Goal: Task Accomplishment & Management: Manage account settings

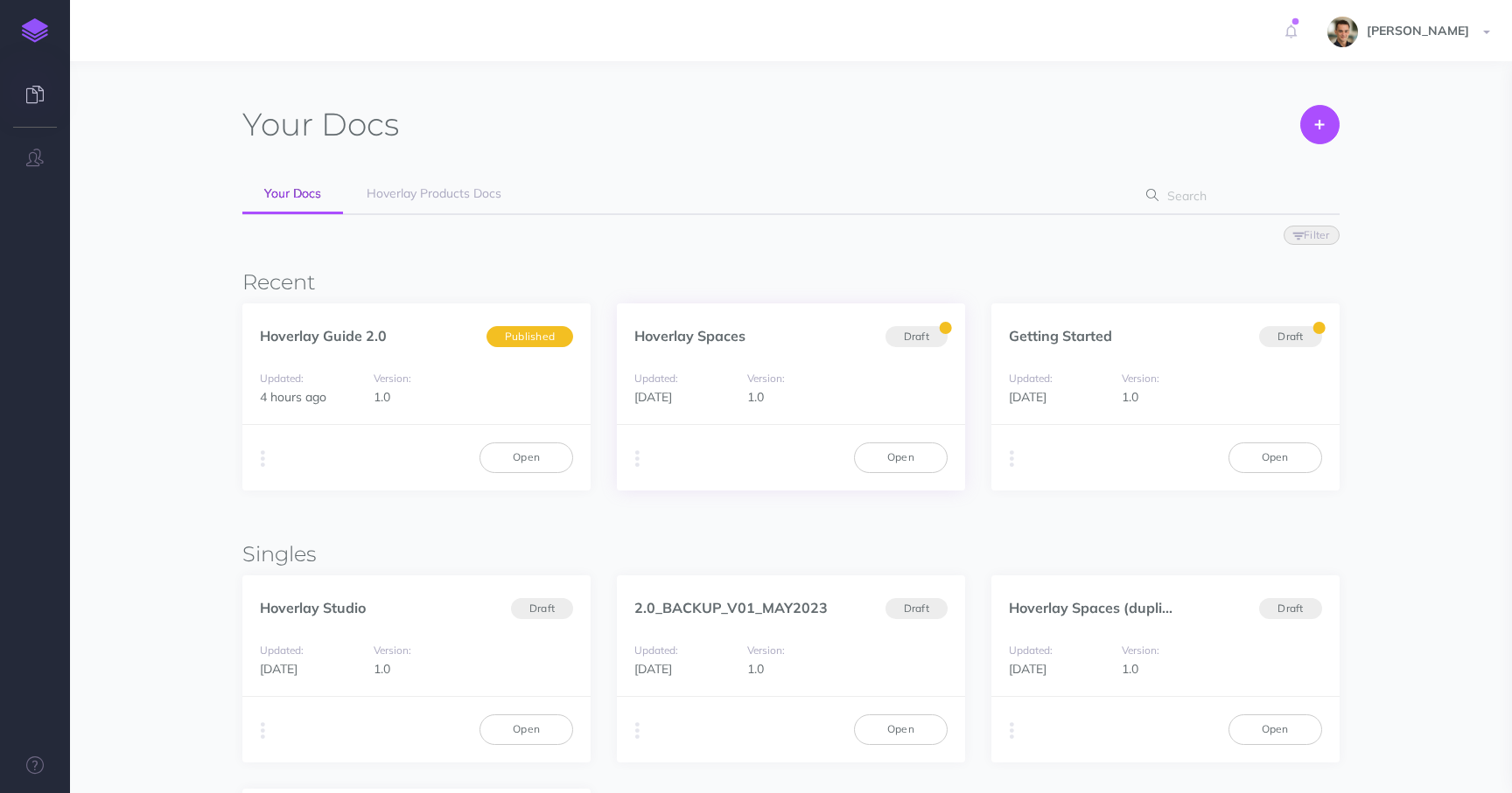
click at [717, 325] on div "Hoverlay Spaces Draft" at bounding box center [791, 327] width 348 height 47
click at [630, 461] on button "button" at bounding box center [637, 459] width 16 height 26
click at [696, 555] on button "Advanced" at bounding box center [727, 557] width 219 height 31
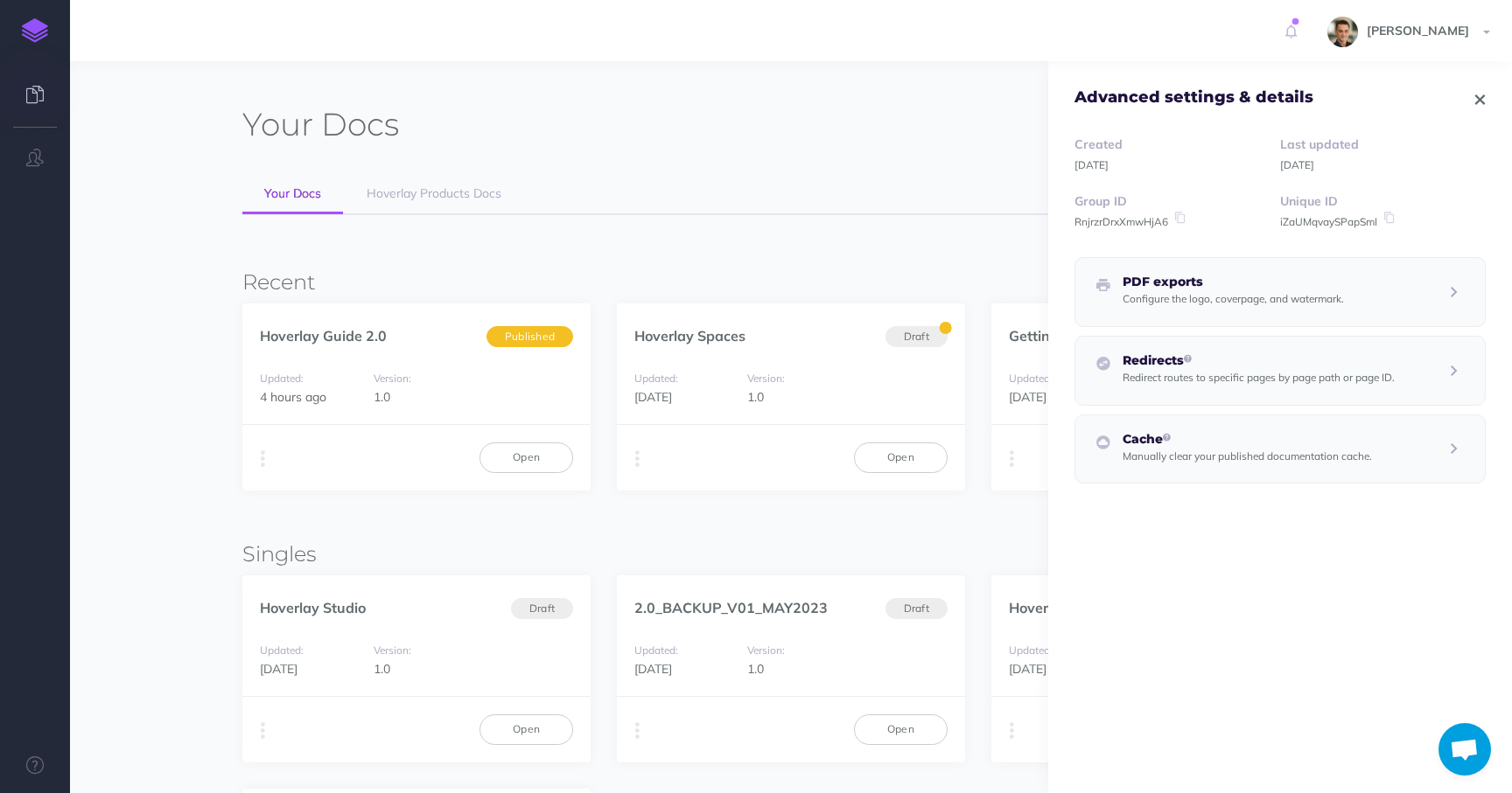
click at [1241, 460] on small "Manually clear your published documentation cache." at bounding box center [1247, 456] width 249 height 13
click at [791, 506] on div "Advanced settings & details Created Feb 16, 2021 Last updated 2 months ago Grou…" at bounding box center [790, 540] width 1097 height 871
click at [1479, 98] on icon "button" at bounding box center [1480, 99] width 10 height 12
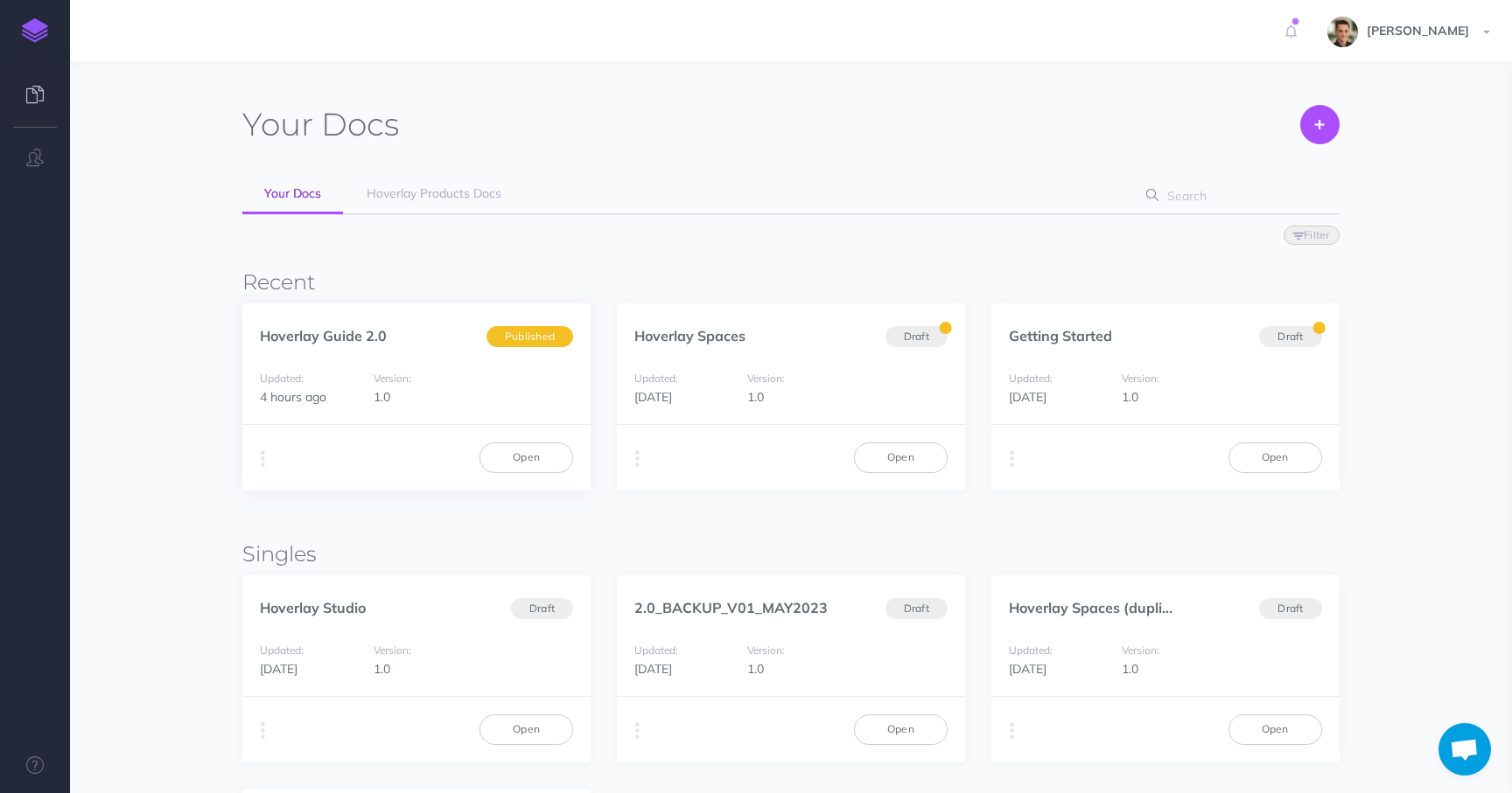
click at [460, 389] on div "Version: 1.0" at bounding box center [417, 388] width 104 height 39
click at [531, 454] on link "Open" at bounding box center [526, 457] width 94 height 30
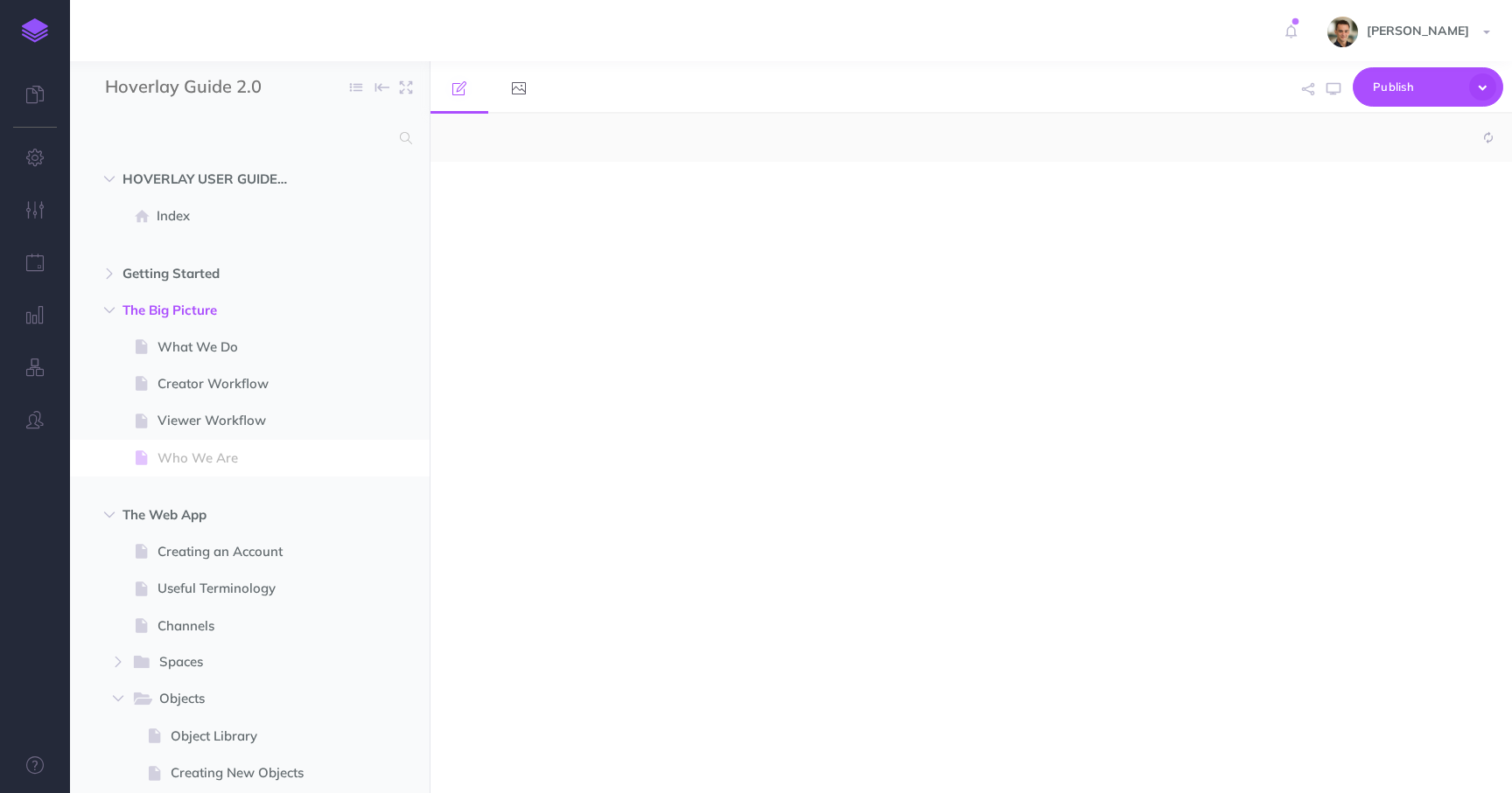
select select "null"
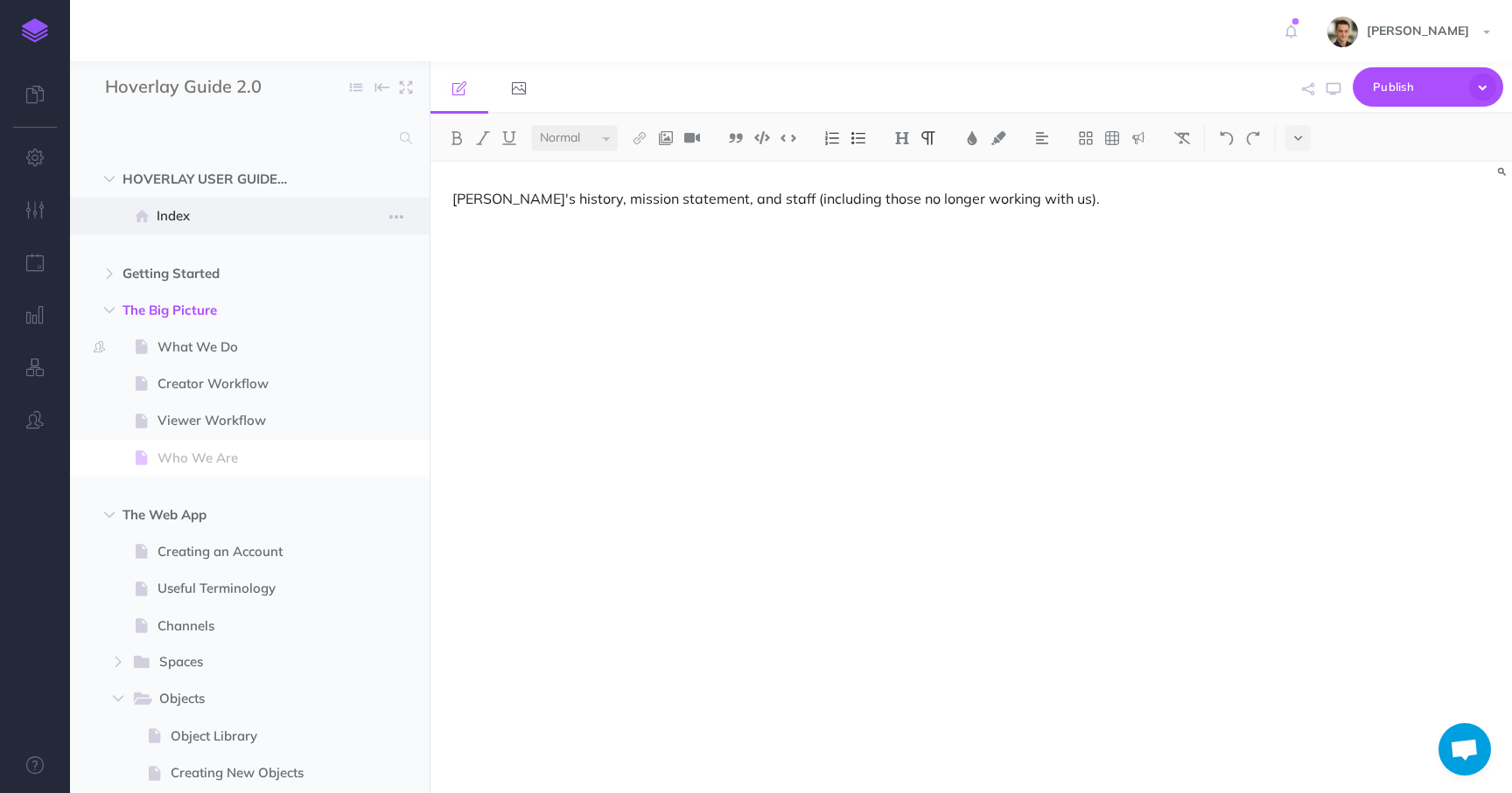
click at [215, 217] on span "Index" at bounding box center [241, 215] width 168 height 21
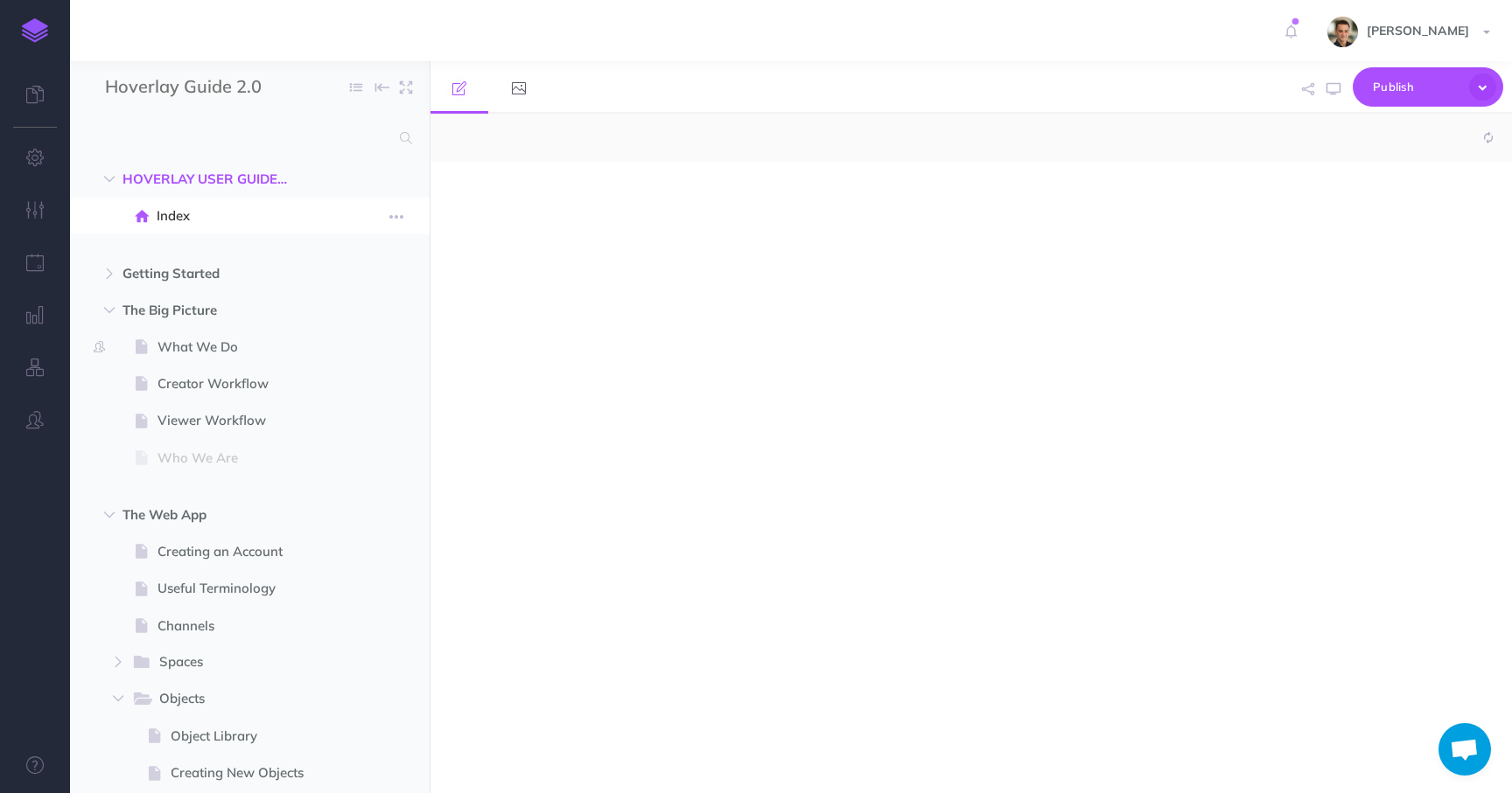
select select "null"
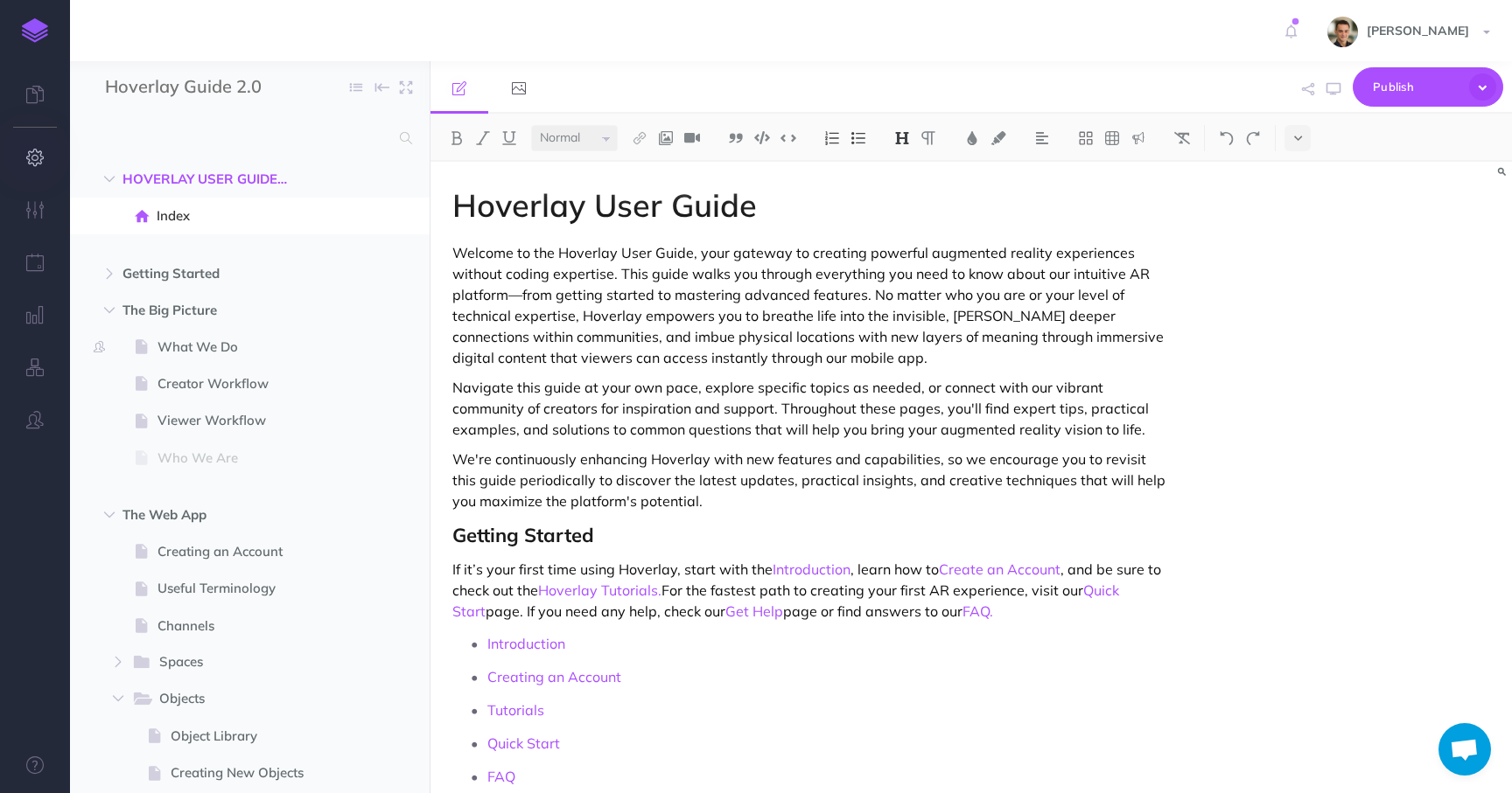
click at [38, 159] on icon "button" at bounding box center [36, 157] width 18 height 17
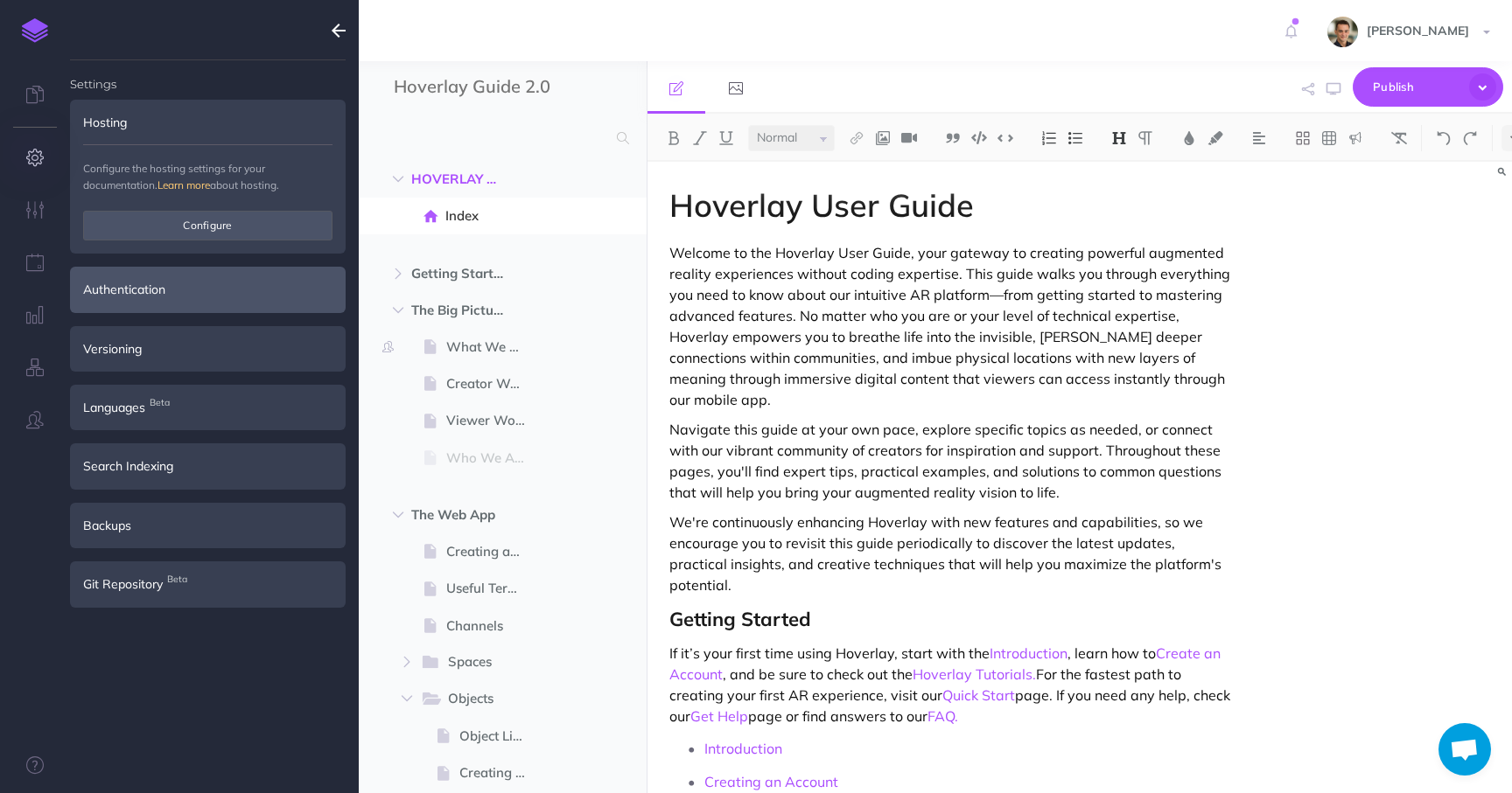
click at [165, 302] on div "Authentication" at bounding box center [208, 289] width 276 height 46
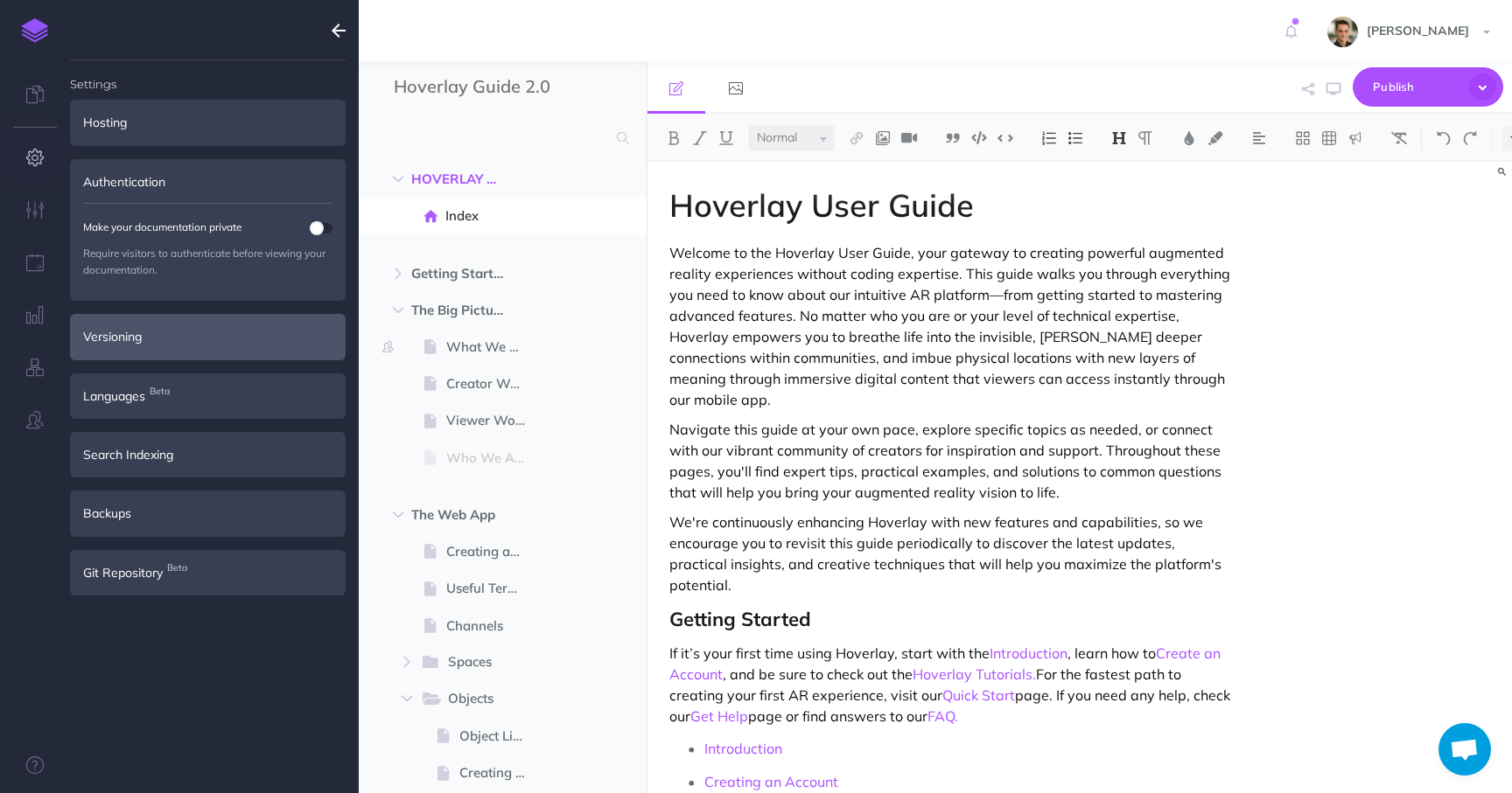
click at [236, 328] on div "Versioning" at bounding box center [208, 337] width 276 height 46
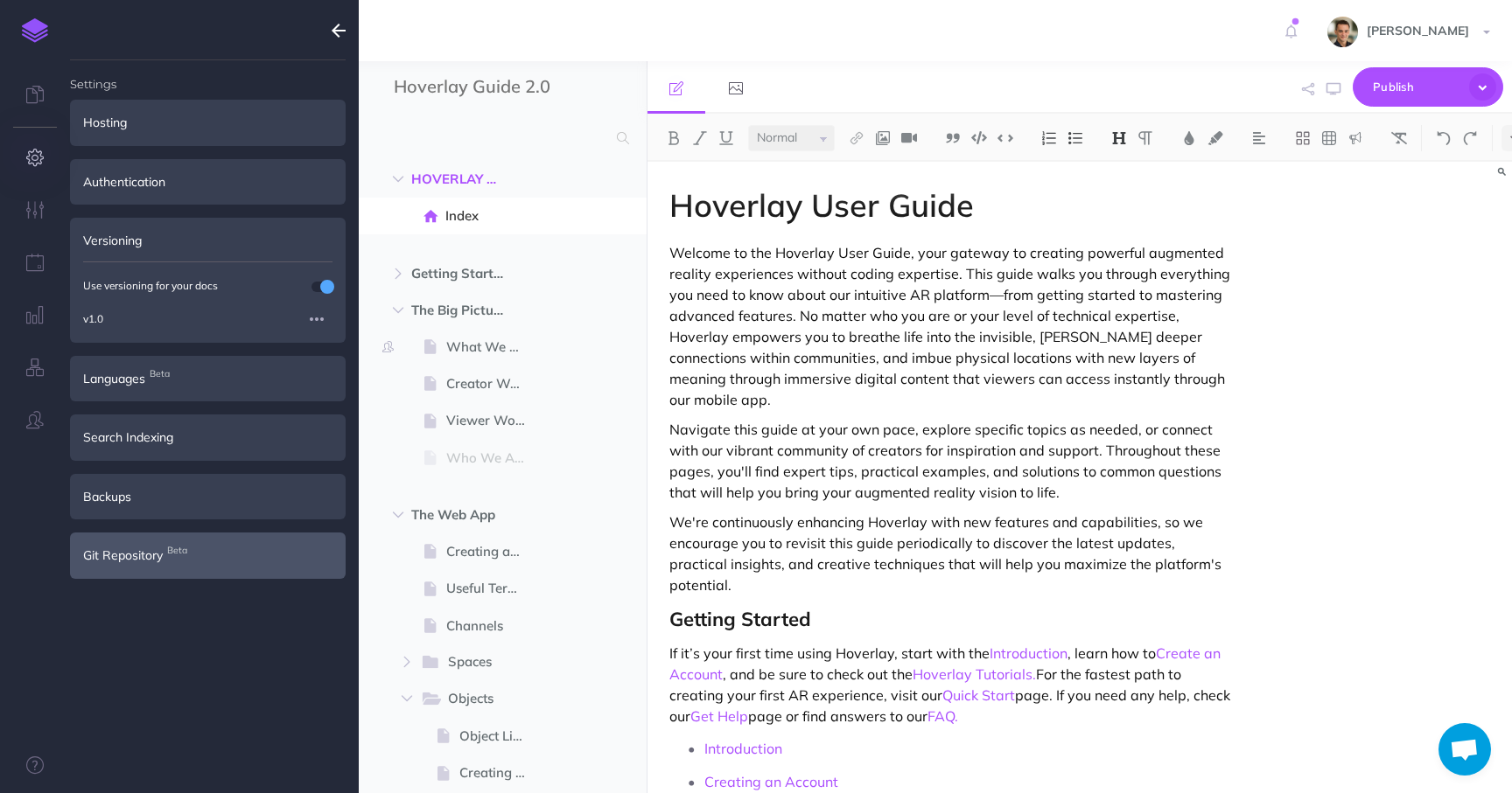
click at [128, 555] on span "Git Repository Beta" at bounding box center [122, 555] width 79 height 19
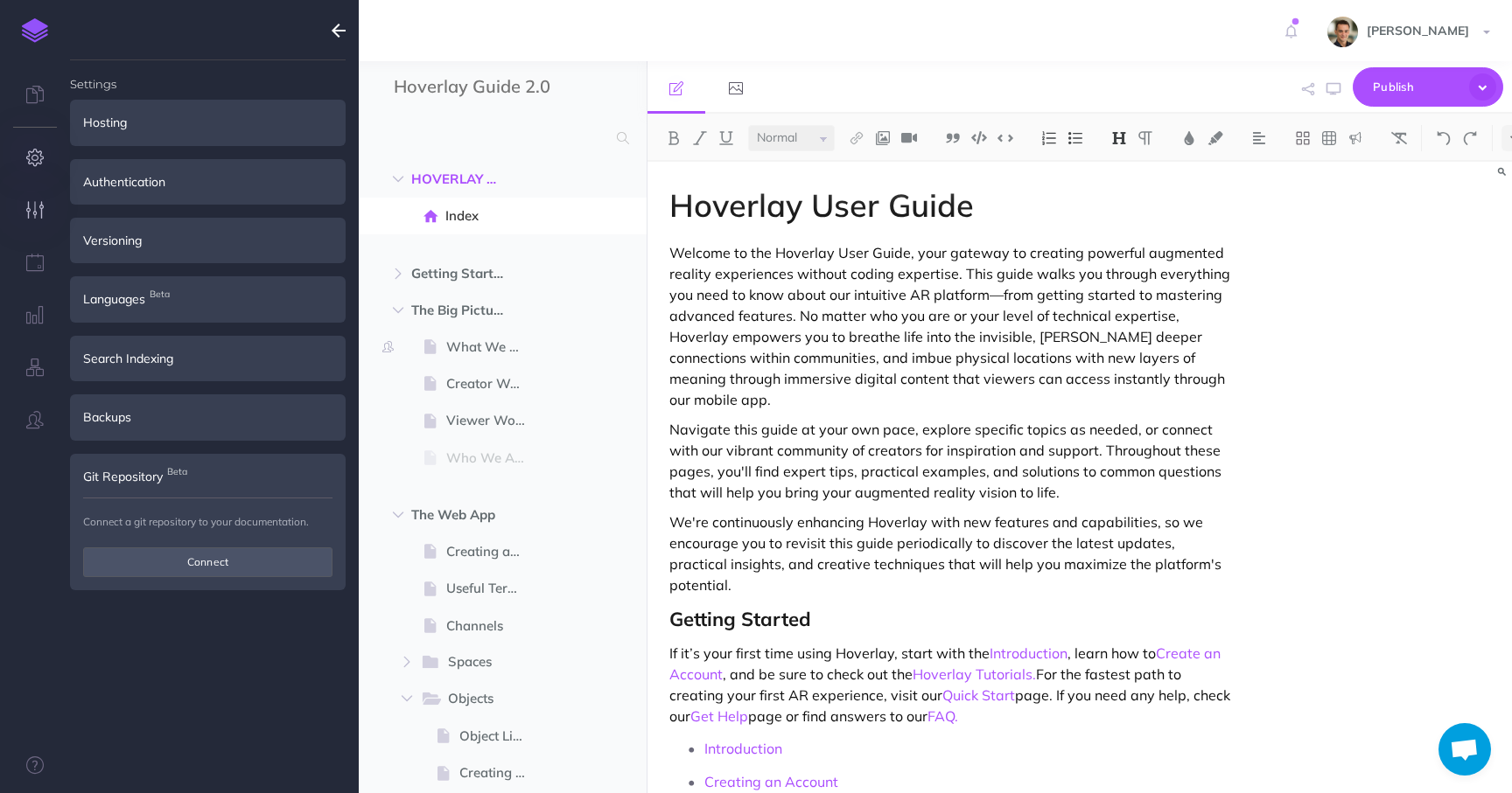
click at [36, 195] on button "button" at bounding box center [35, 211] width 70 height 53
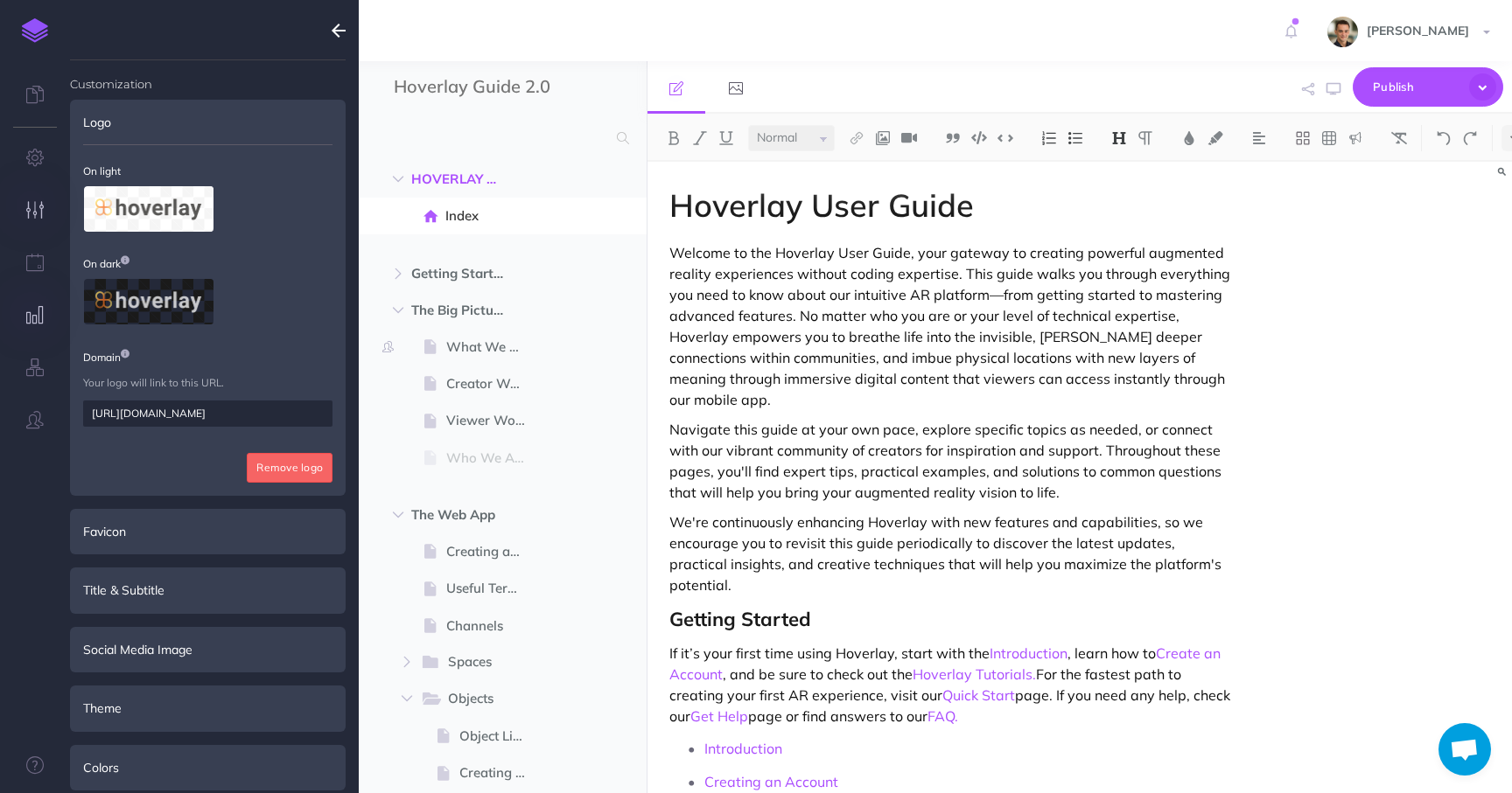
click at [27, 294] on button "button" at bounding box center [35, 316] width 70 height 53
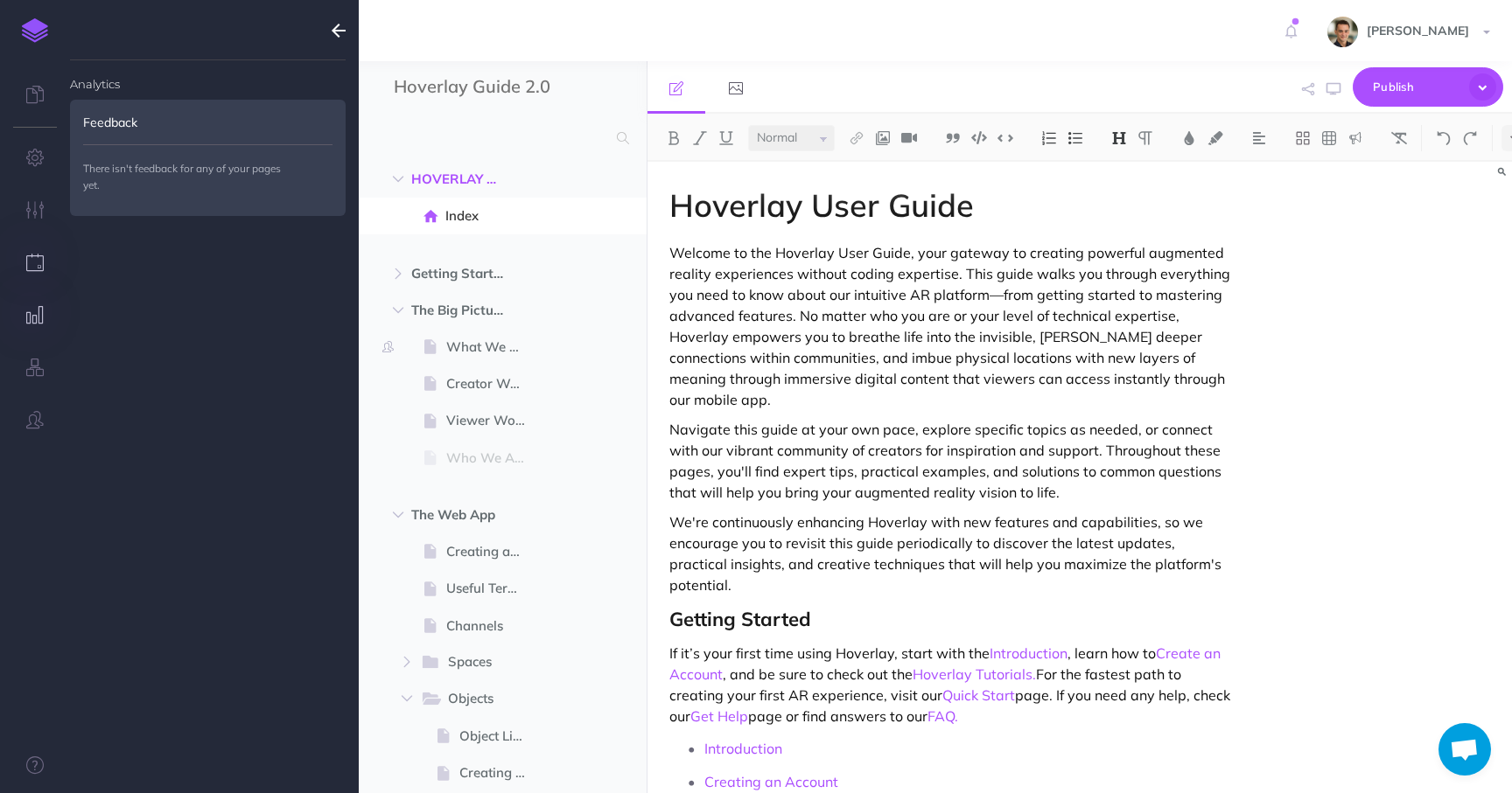
click at [32, 269] on icon "button" at bounding box center [36, 262] width 18 height 17
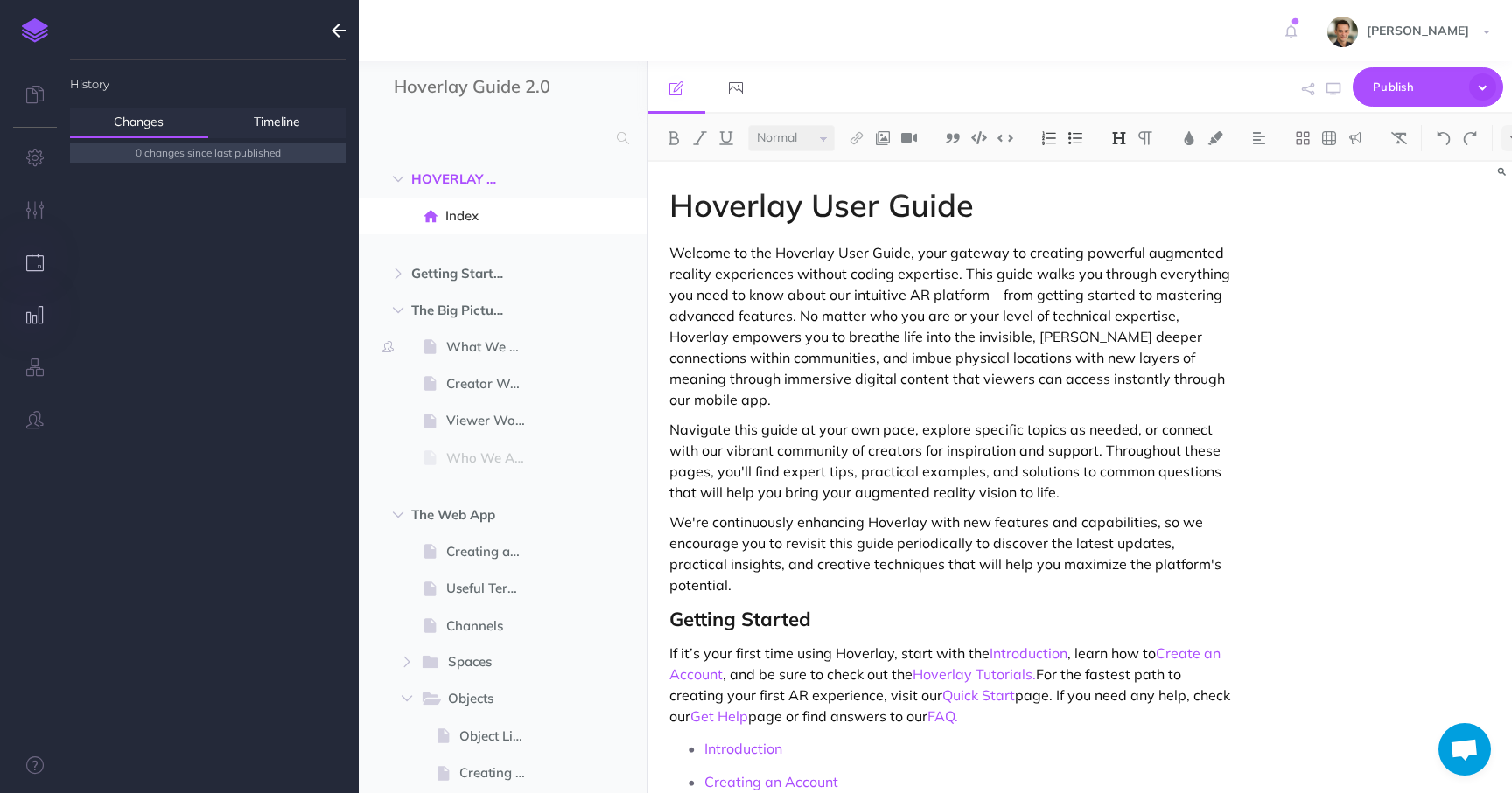
click at [32, 311] on icon "button" at bounding box center [36, 314] width 18 height 17
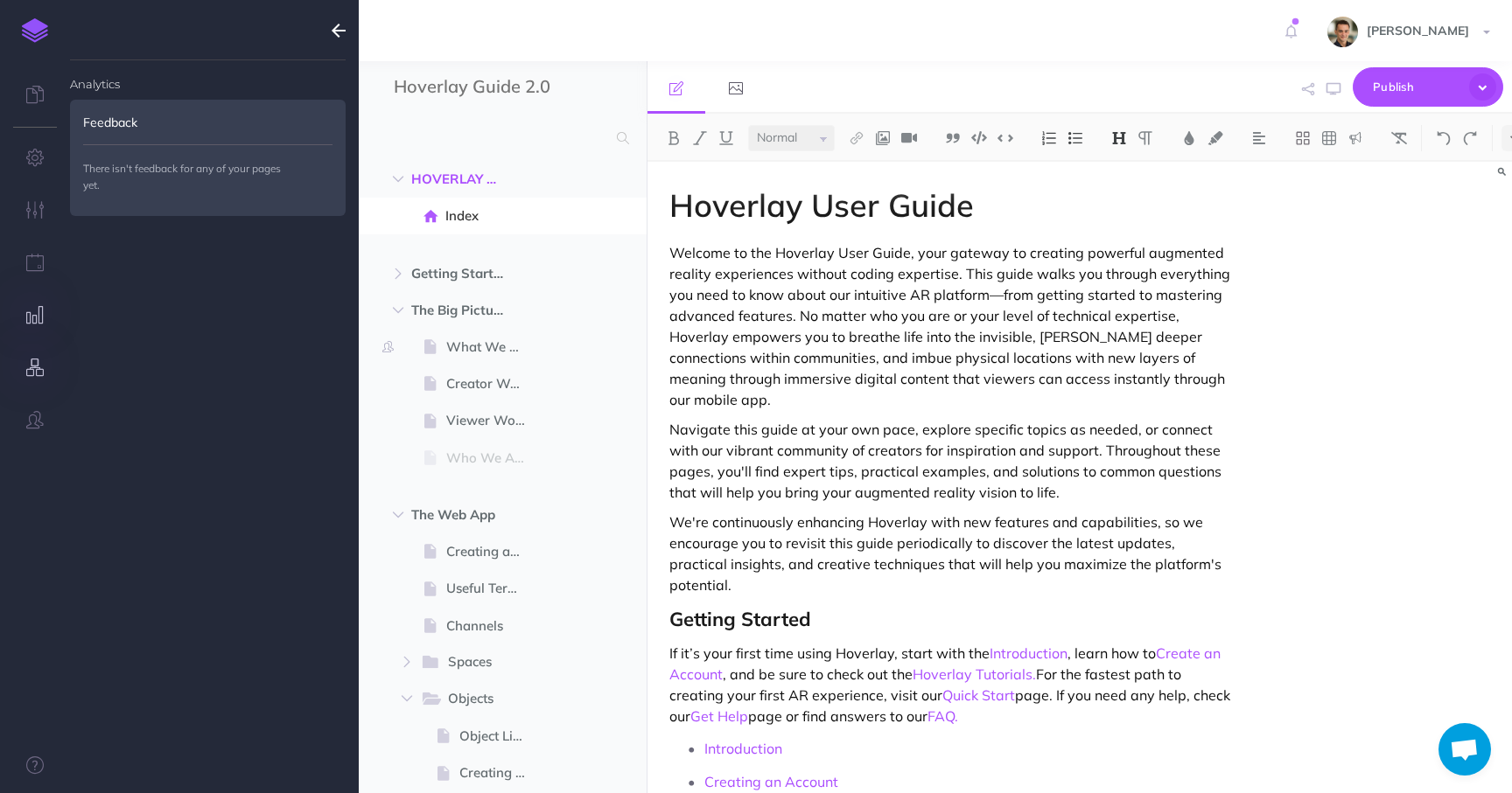
click at [46, 375] on button "button" at bounding box center [35, 369] width 70 height 53
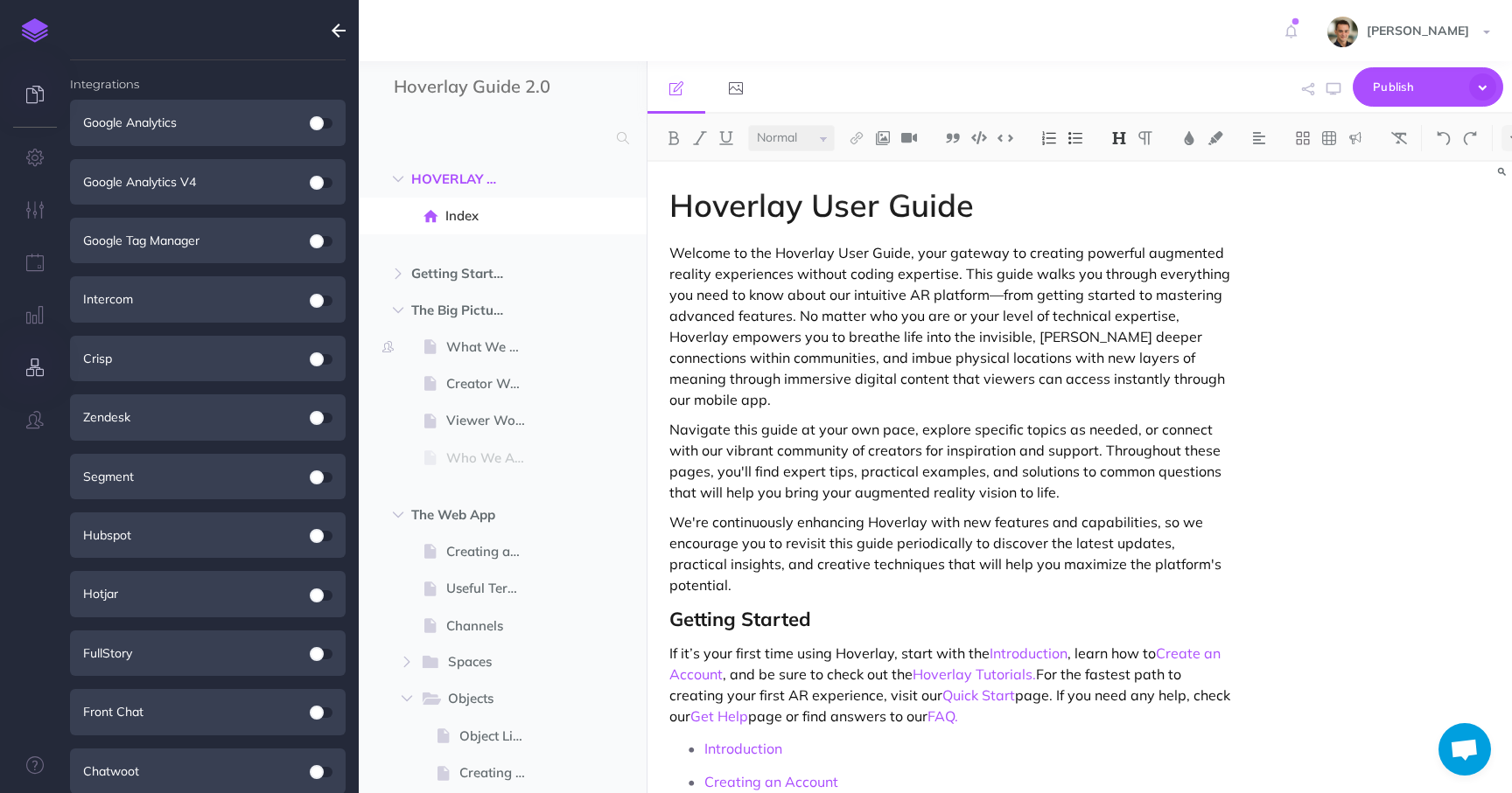
click at [30, 112] on link at bounding box center [35, 97] width 70 height 53
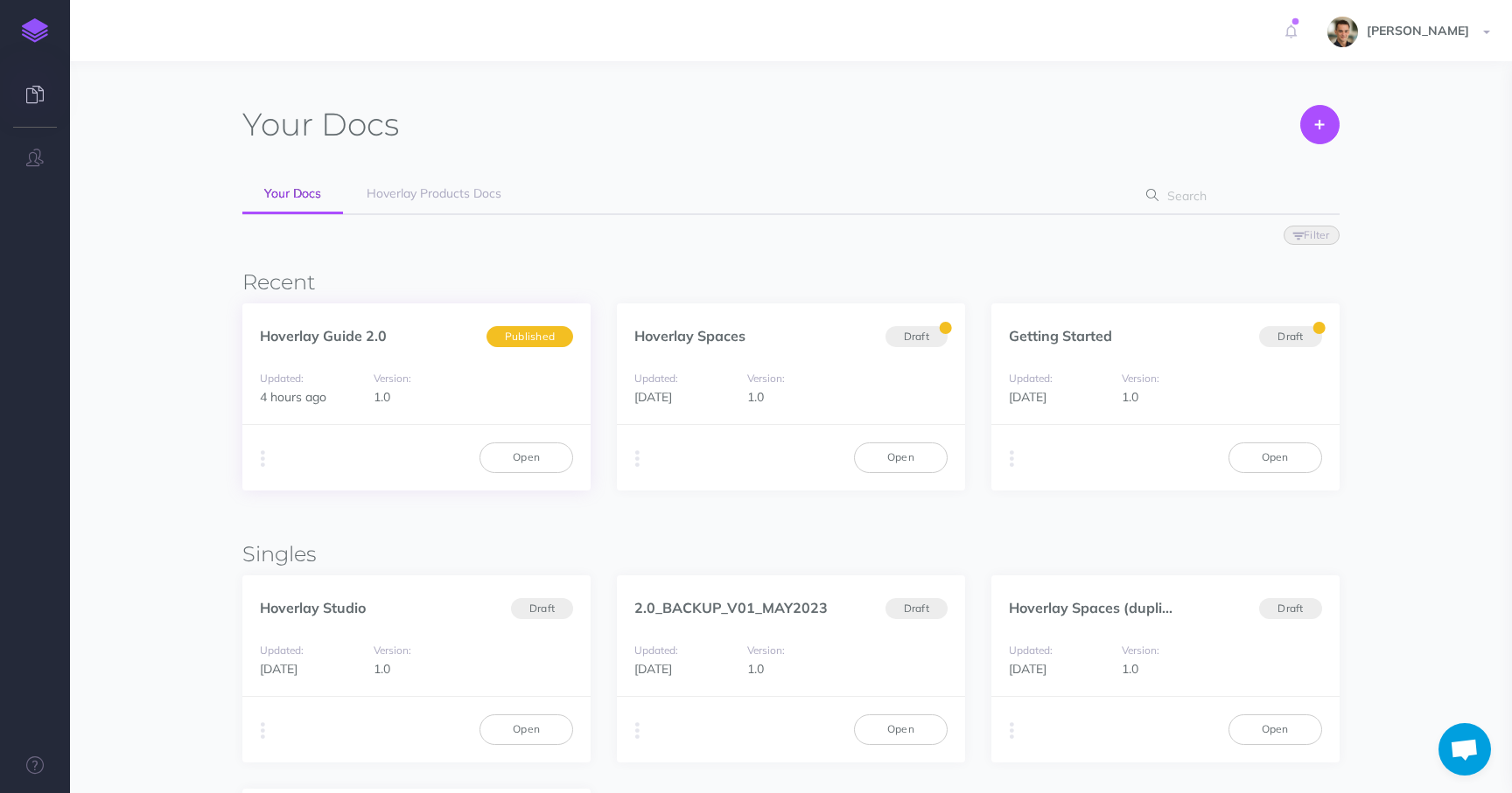
click at [399, 368] on div "Updated: 4 hours ago Version: 1.0" at bounding box center [415, 387] width 348 height 74
click at [541, 456] on link "Open" at bounding box center [526, 457] width 94 height 30
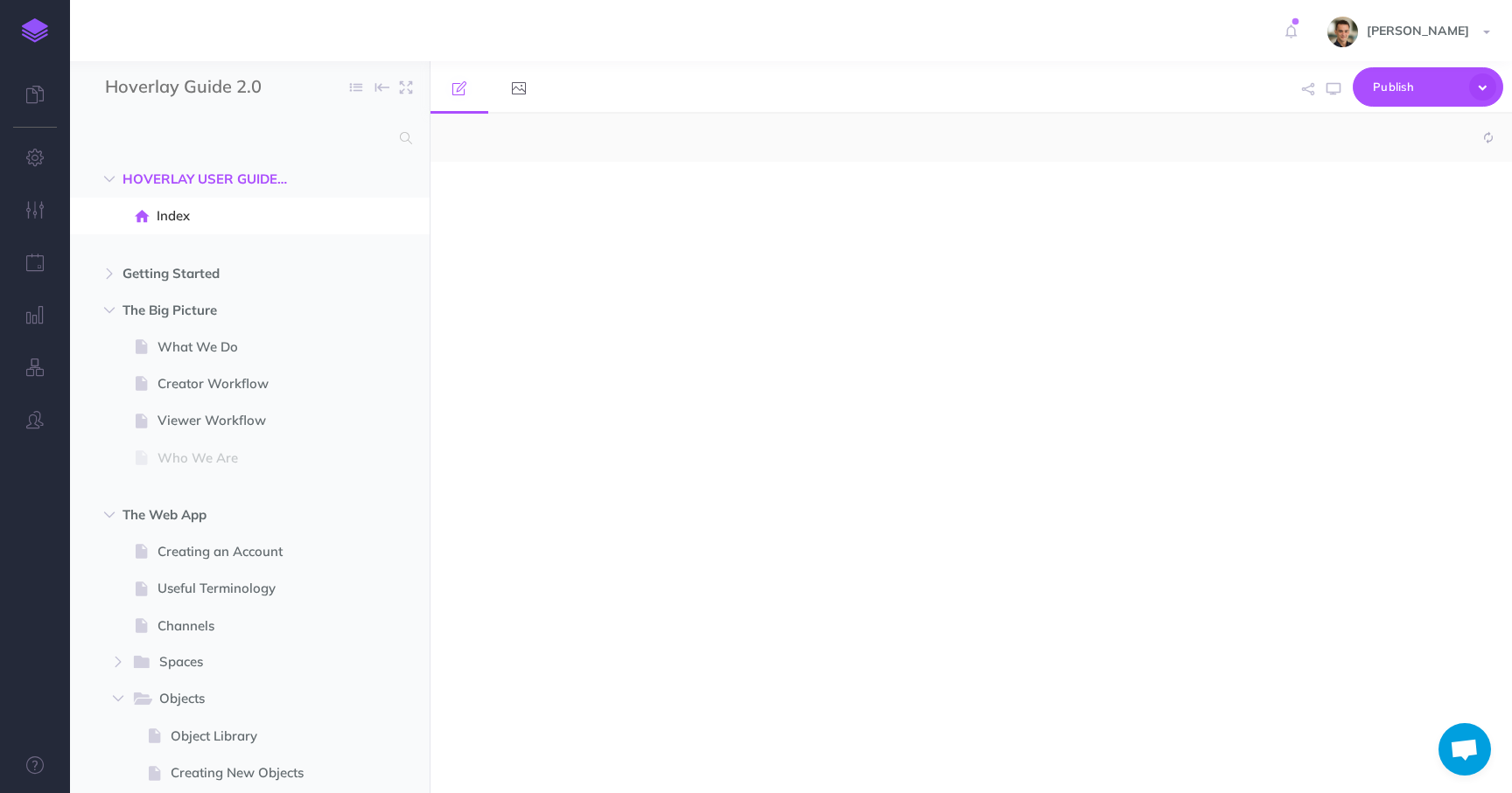
select select "null"
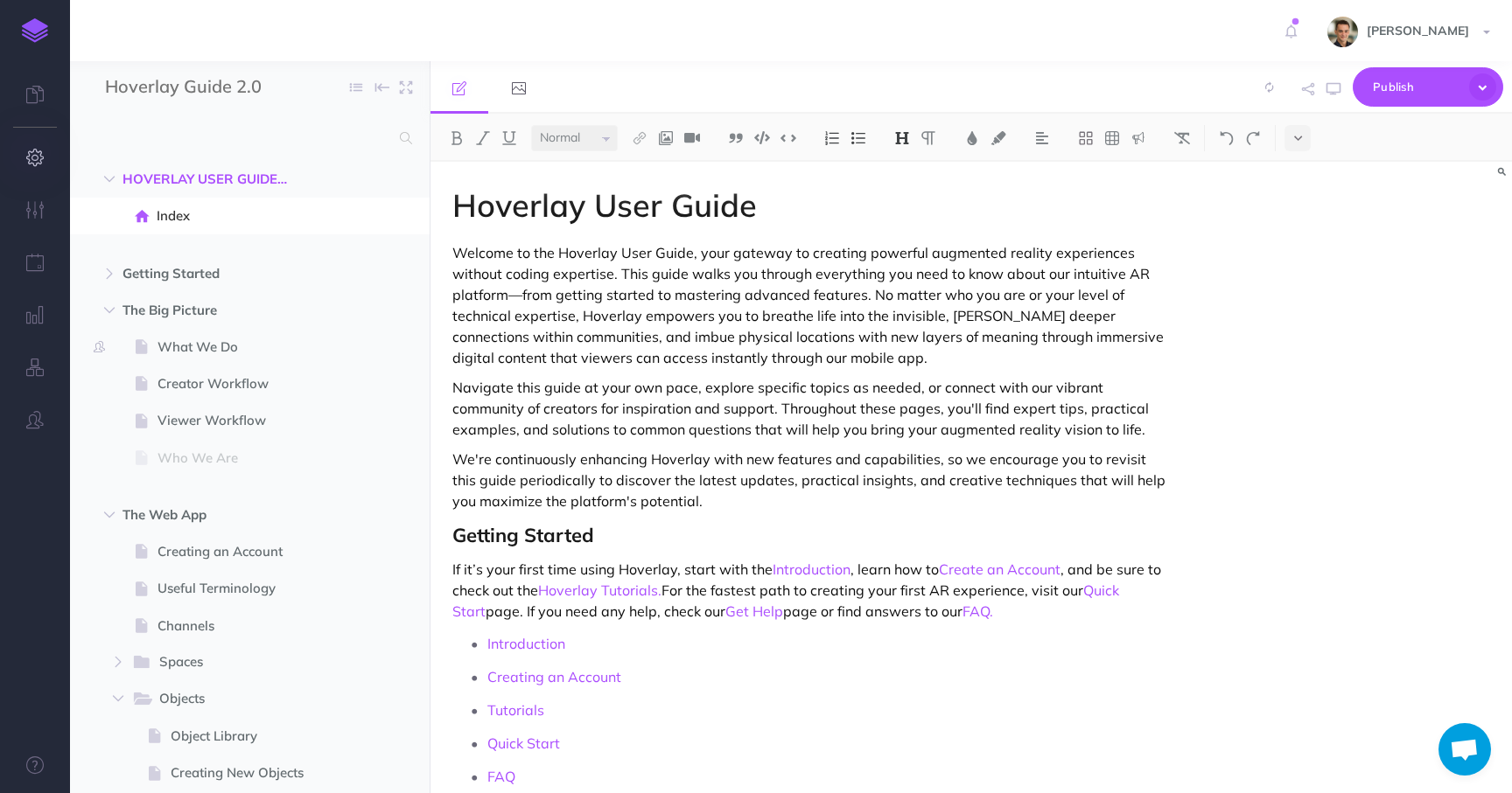
click at [28, 157] on icon "button" at bounding box center [36, 157] width 18 height 17
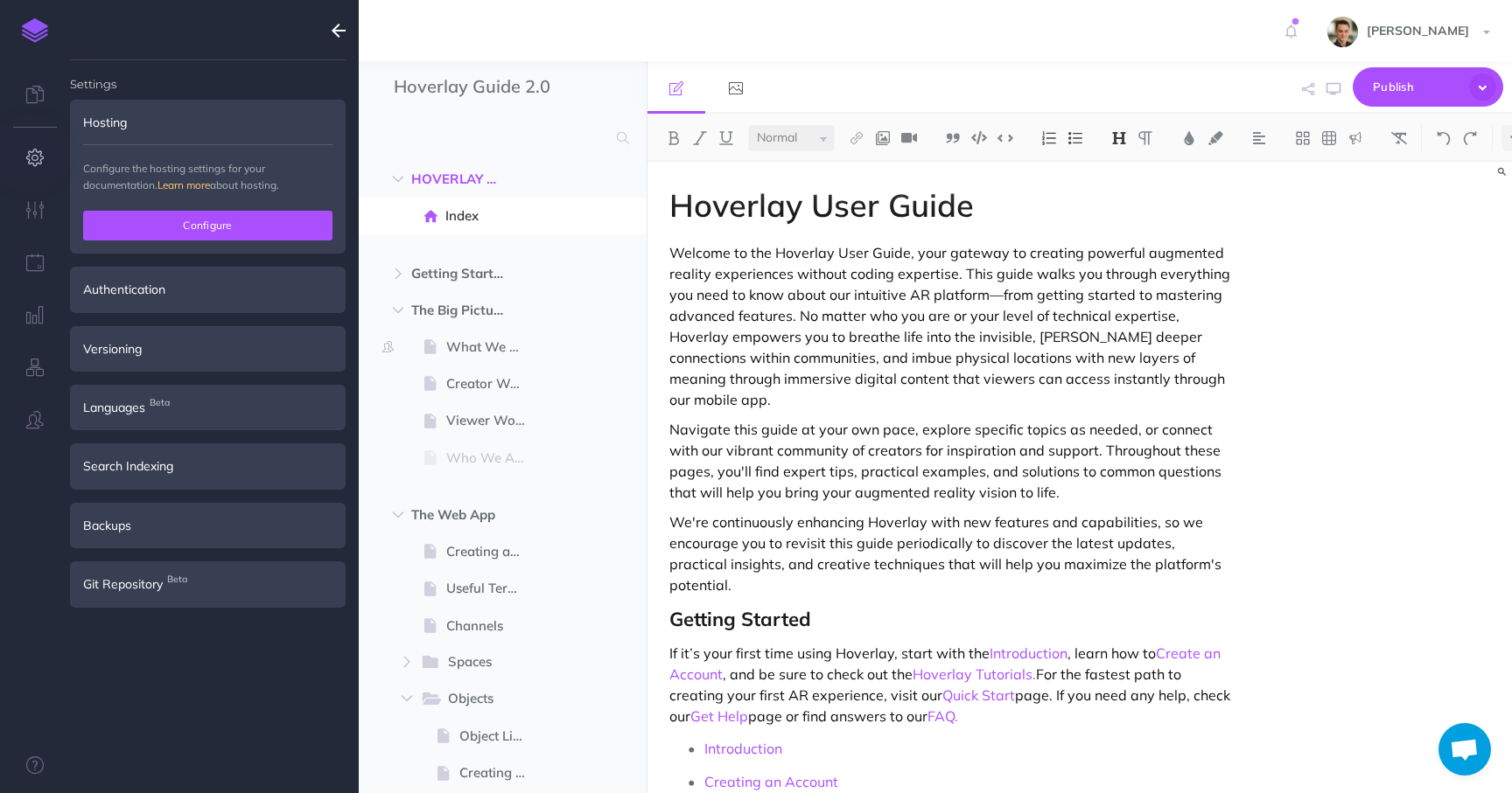
click at [200, 235] on button "Configure" at bounding box center [207, 225] width 249 height 30
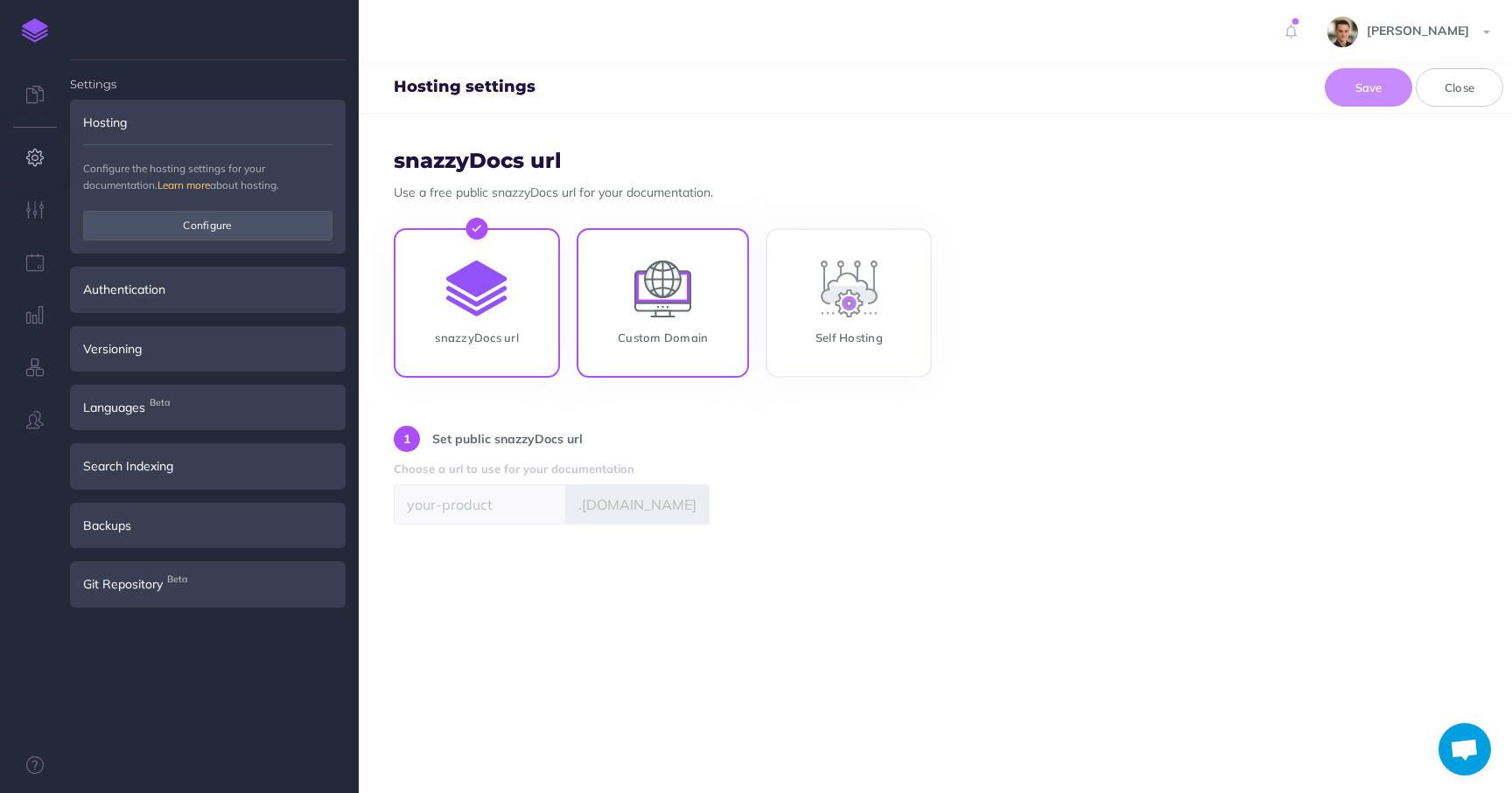
click at [641, 320] on input "Custom Domain" at bounding box center [663, 307] width 173 height 150
radio input "true"
radio input "false"
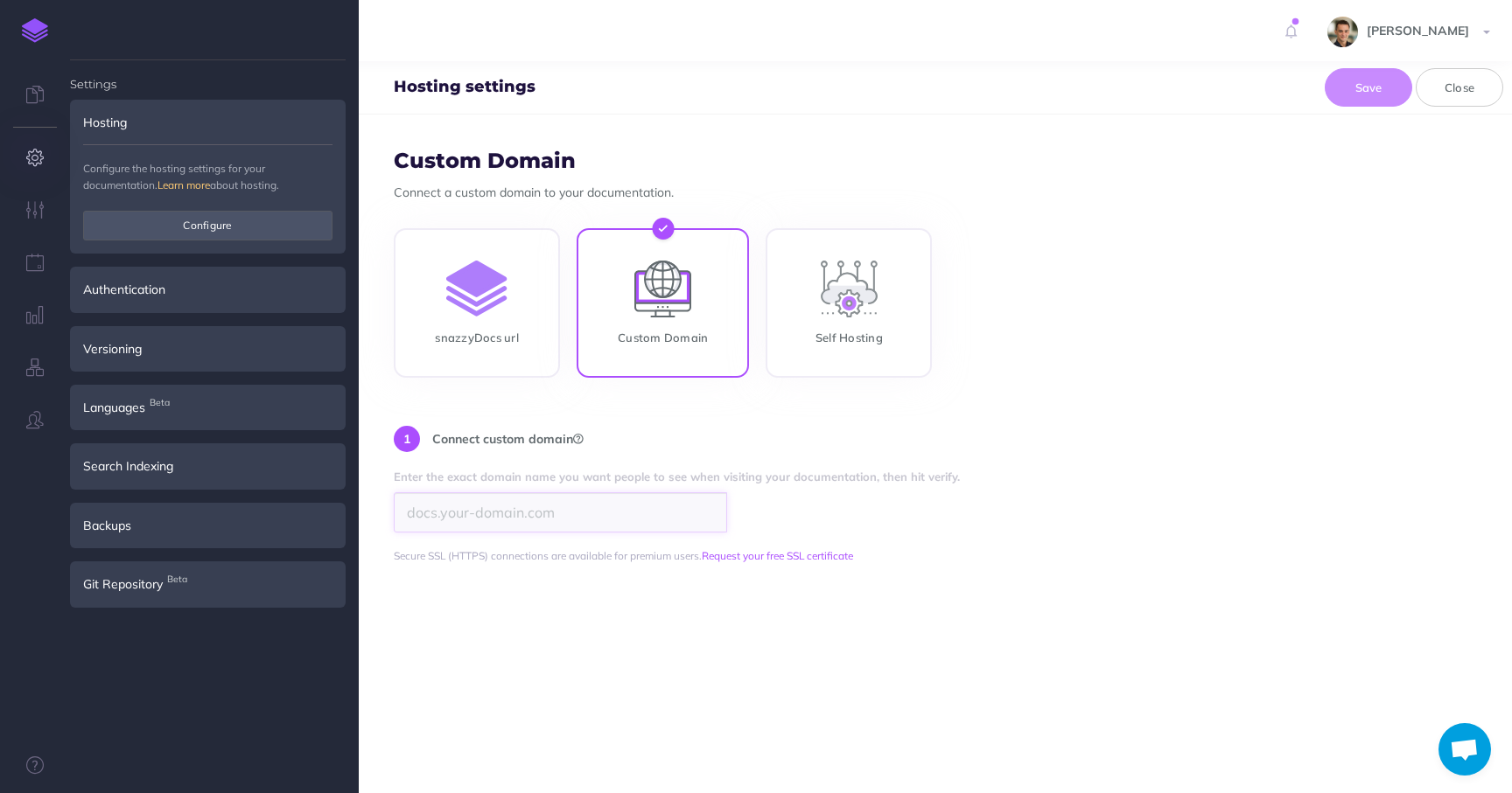
click at [567, 509] on input "search" at bounding box center [560, 513] width 333 height 40
click at [751, 511] on button "Verify" at bounding box center [759, 511] width 55 height 19
click at [630, 509] on input "docs.spaces.hoverlay.com" at bounding box center [560, 513] width 333 height 40
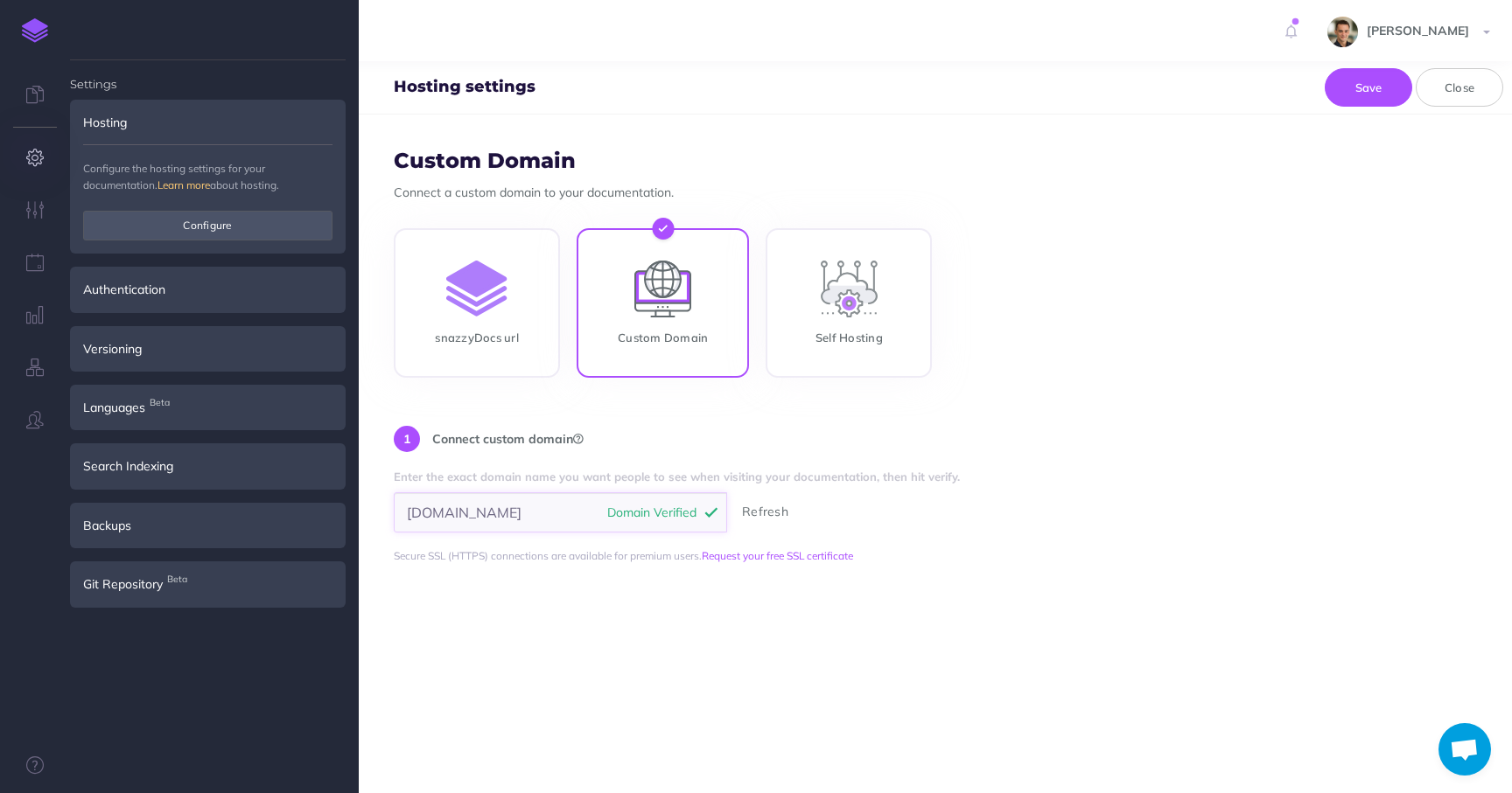
click at [574, 510] on input "docs.spaces.hoverlay.com" at bounding box center [560, 513] width 333 height 40
click at [755, 514] on button "Refresh" at bounding box center [765, 511] width 68 height 19
click at [562, 515] on input "docs.spaces.hoverlay.com" at bounding box center [560, 513] width 333 height 40
drag, startPoint x: 546, startPoint y: 514, endPoint x: 215, endPoint y: 519, distance: 331.0
click at [359, 519] on div "Toggle Navigation Nicolas P Robbe Settings Account Settings Teams Hoverlay Prod…" at bounding box center [935, 396] width 1153 height 793
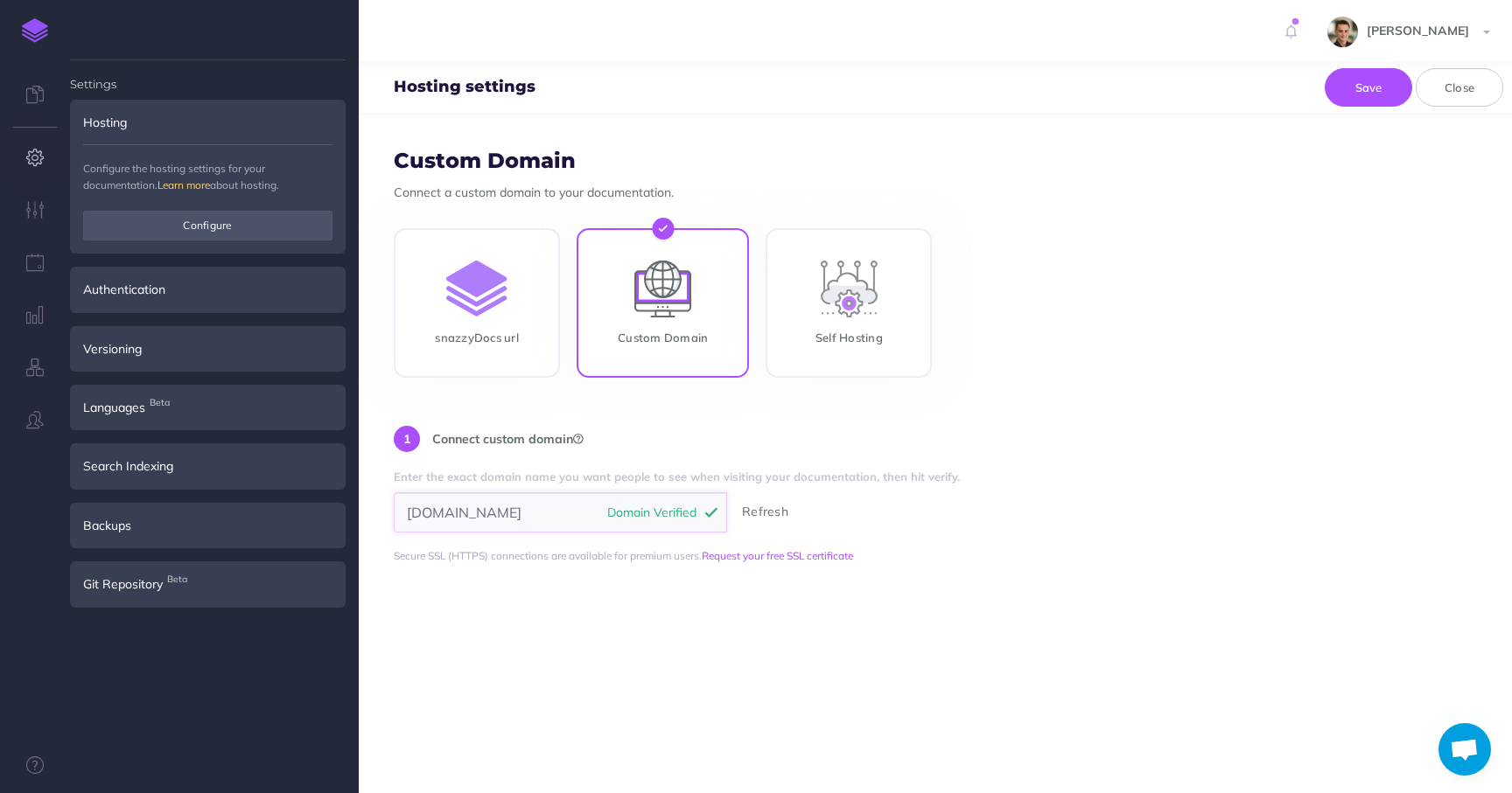
click at [435, 517] on input "docs.spaces.hoverlay.com" at bounding box center [560, 513] width 333 height 40
click at [1360, 81] on button "Save" at bounding box center [1369, 88] width 88 height 38
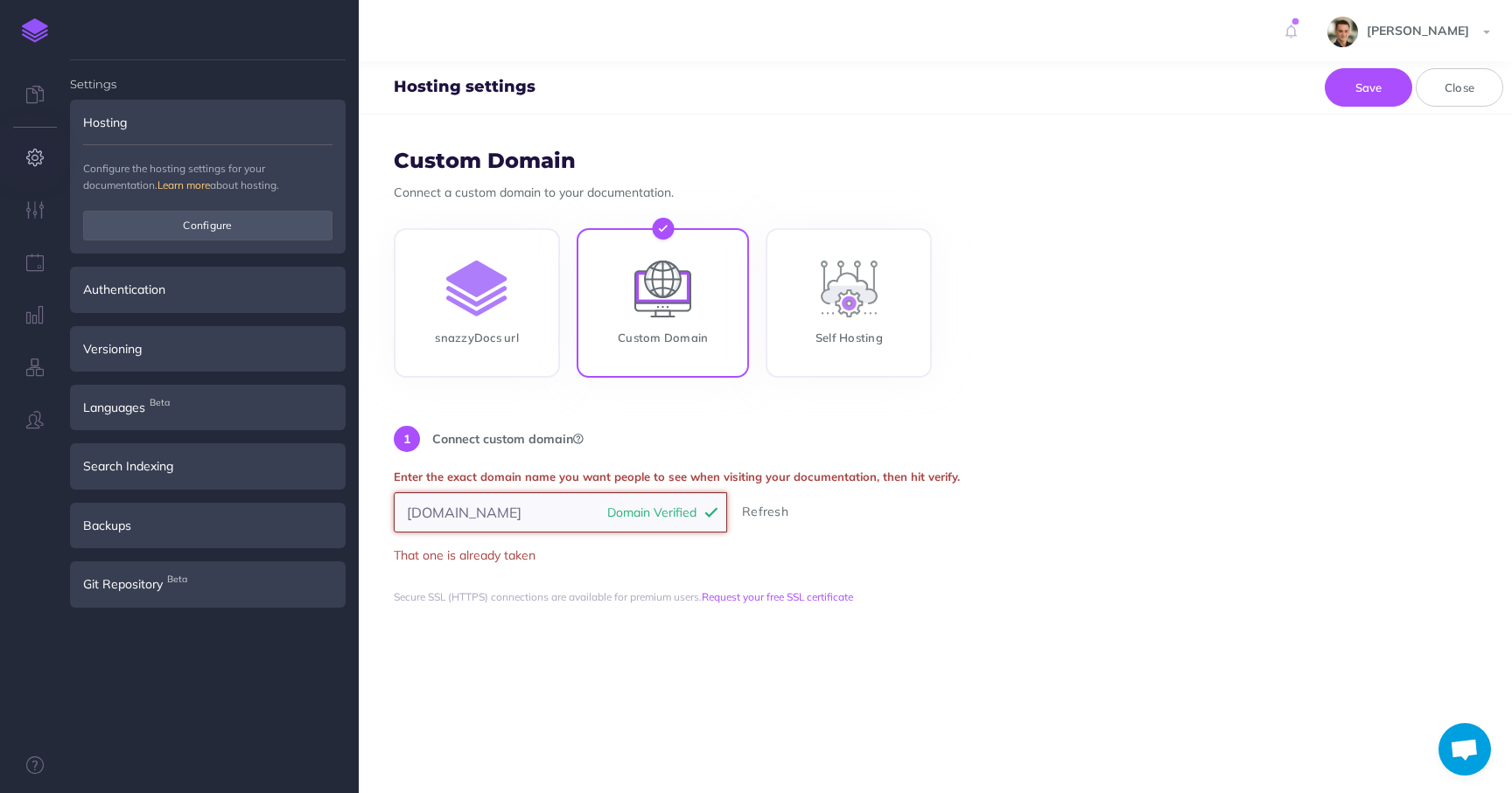
click at [447, 508] on input "docs.spaces.hoverlay.com" at bounding box center [560, 513] width 333 height 40
click at [443, 512] on input "docs.spaces.hoverlay.com" at bounding box center [560, 513] width 333 height 40
drag, startPoint x: 443, startPoint y: 512, endPoint x: 491, endPoint y: 513, distance: 48.0
click at [491, 513] on input "docs.spaces.hoverlay.com" at bounding box center [560, 513] width 333 height 40
type input "[DOMAIN_NAME]"
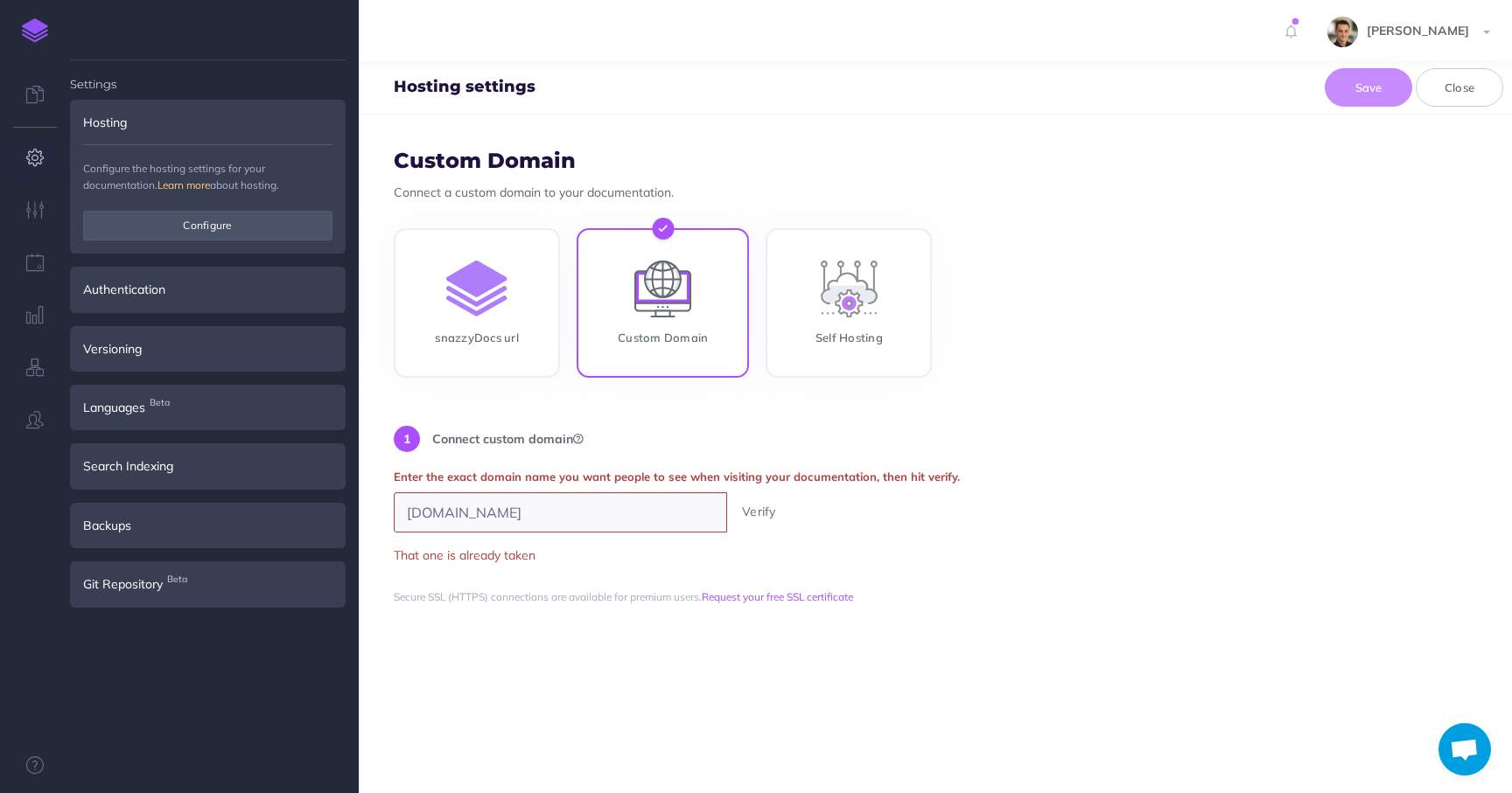
click at [768, 515] on button "Verify" at bounding box center [759, 511] width 55 height 19
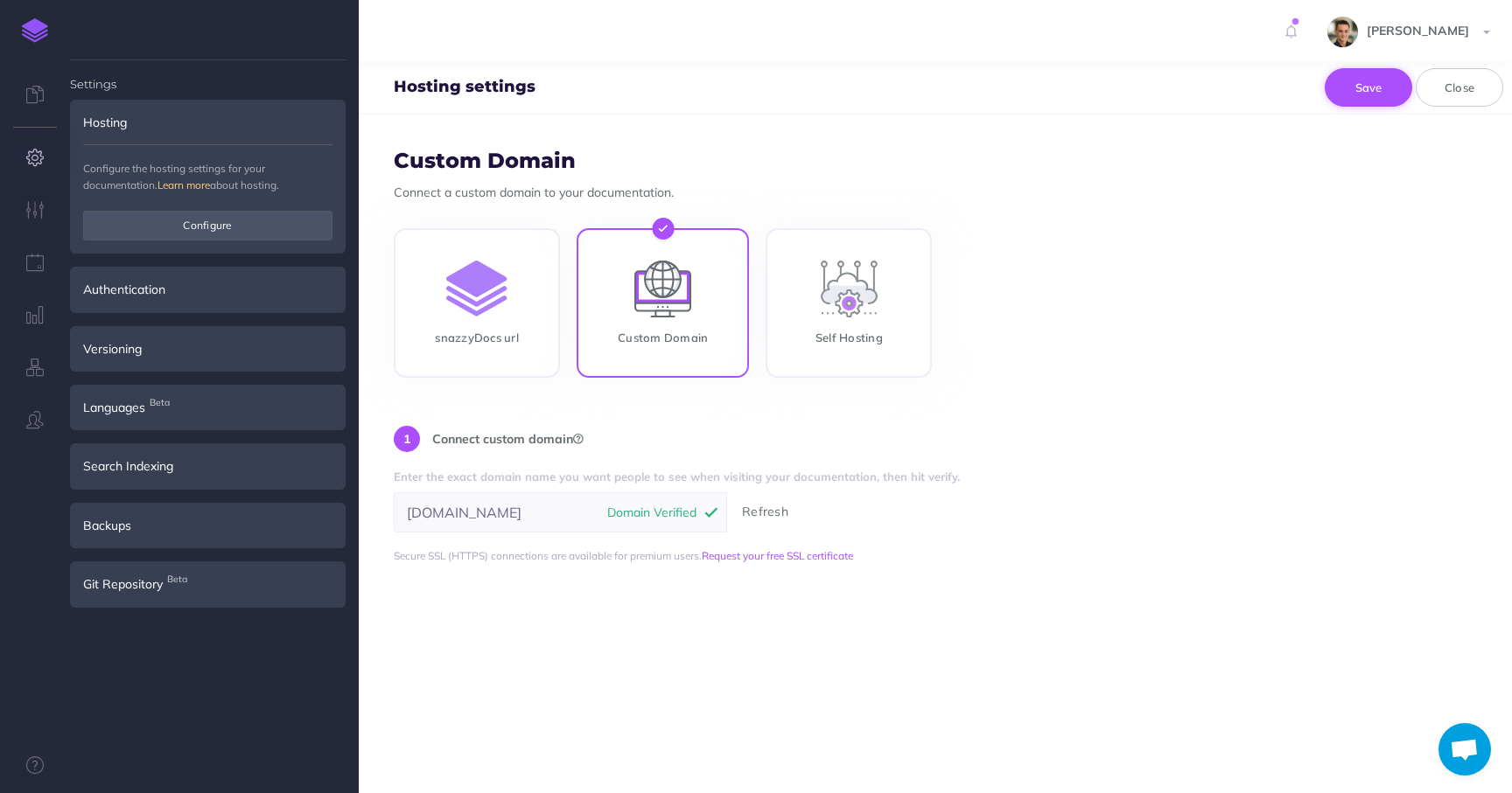
click at [1375, 82] on button "Save" at bounding box center [1369, 88] width 88 height 38
click at [473, 511] on input "[DOMAIN_NAME]" at bounding box center [560, 513] width 333 height 40
click at [949, 587] on form "Custom Domain Connect a custom domain to your documentation. snazzyDocs url Cus…" at bounding box center [935, 454] width 1153 height 679
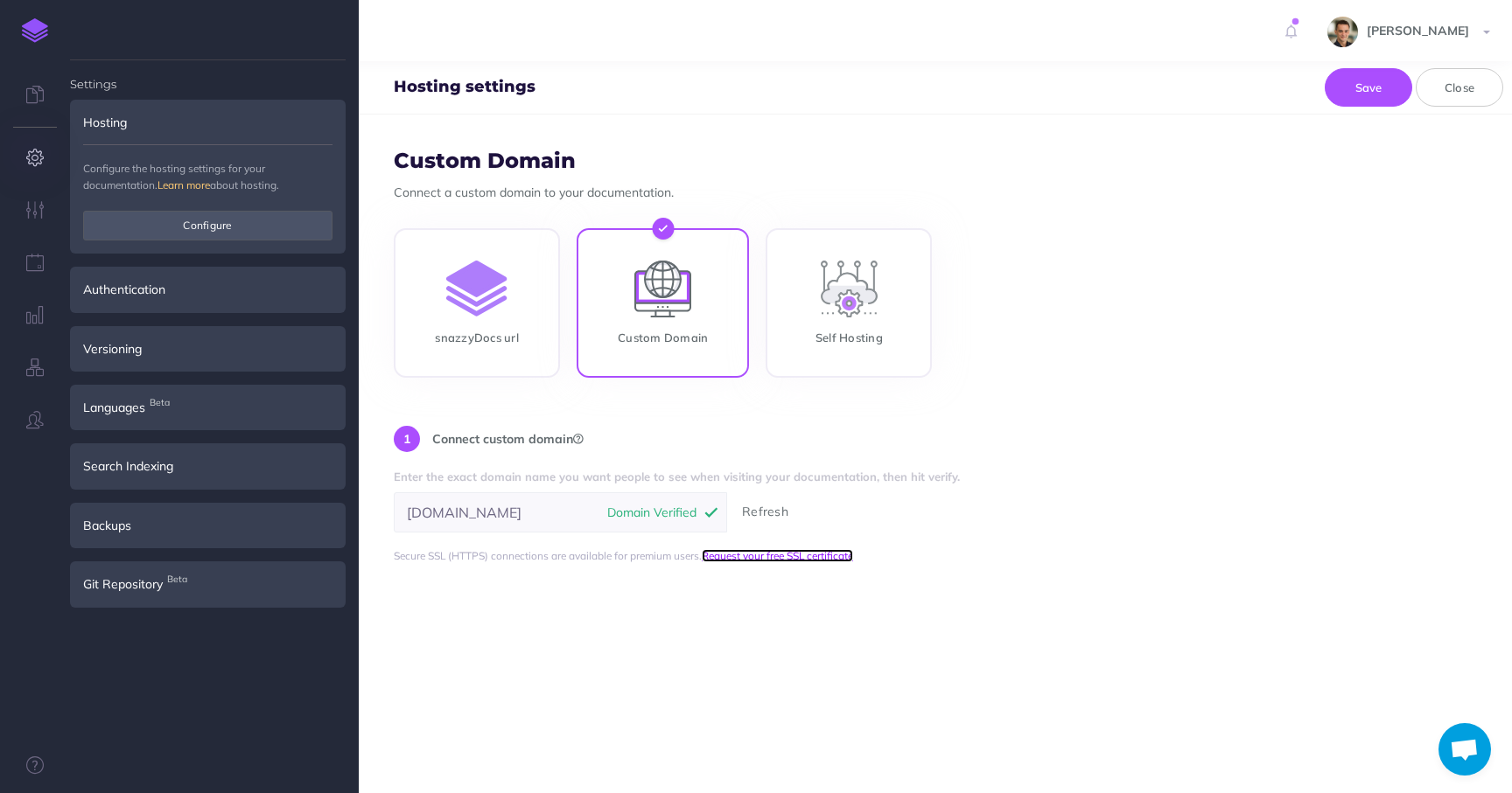
click at [827, 557] on link "Request your free SSL certificate" at bounding box center [778, 556] width 152 height 13
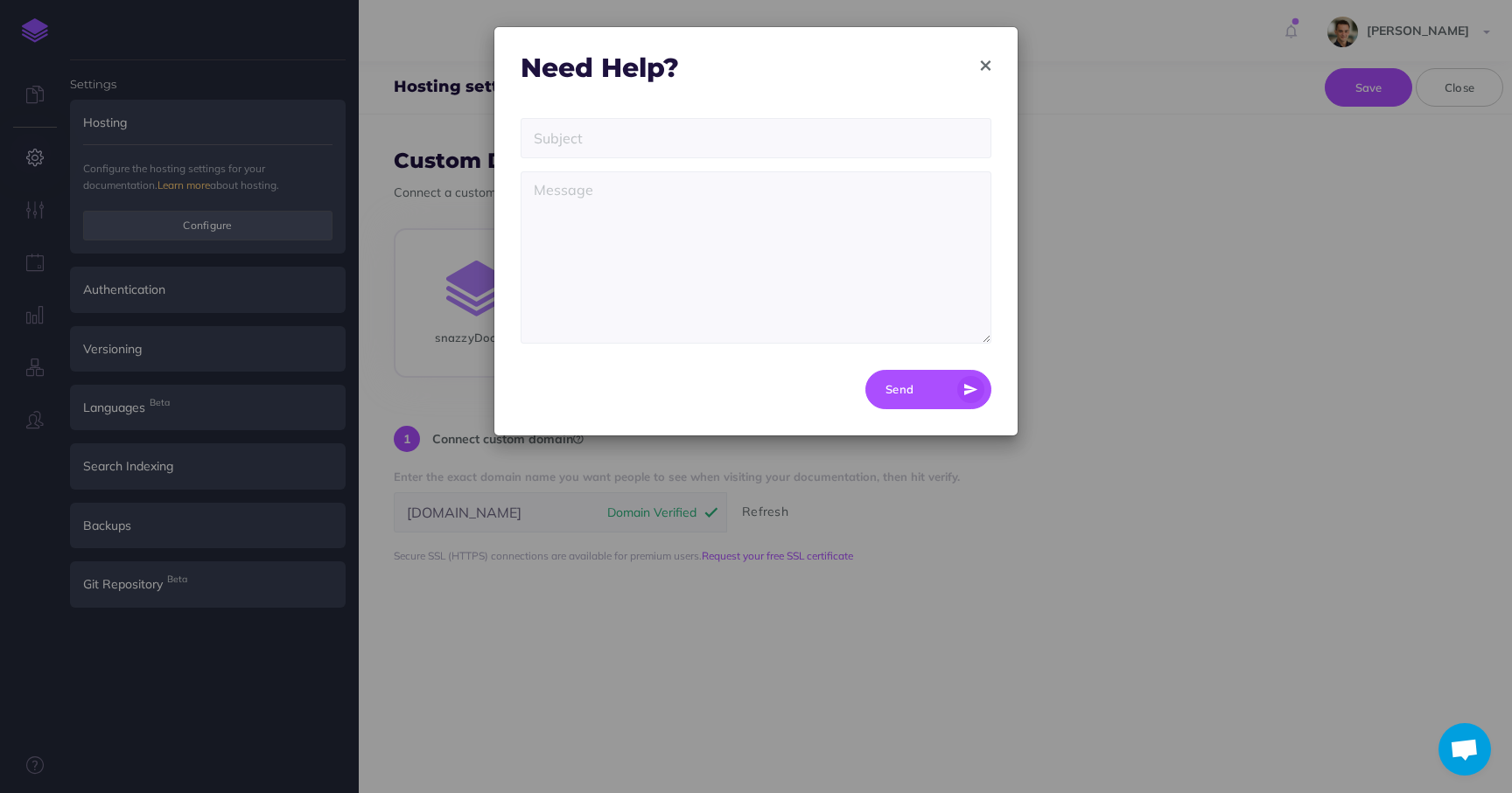
click at [982, 67] on icon "button" at bounding box center [985, 65] width 10 height 12
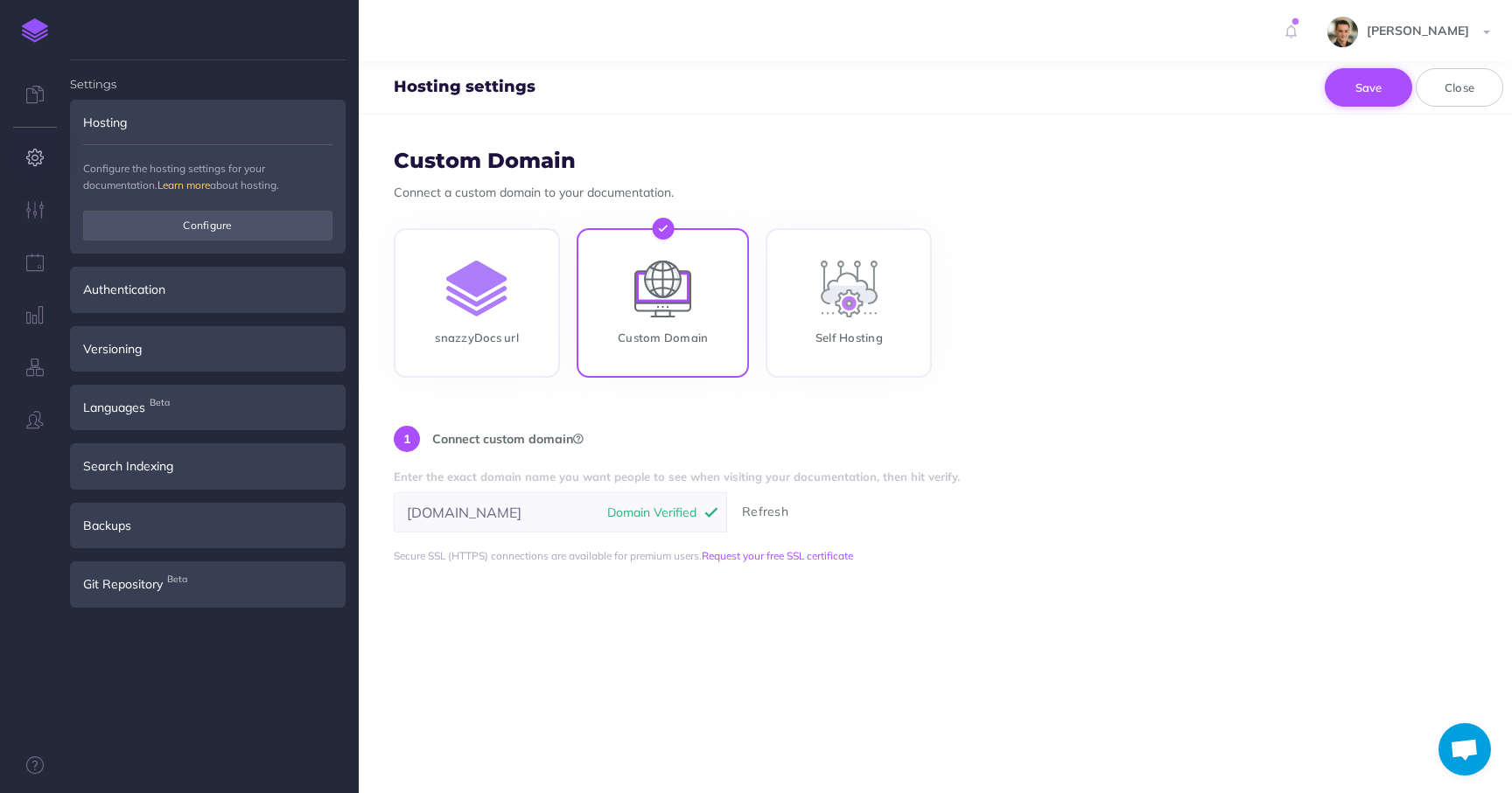
click at [1359, 88] on button "Save" at bounding box center [1369, 88] width 88 height 38
click at [1468, 91] on button "Close" at bounding box center [1460, 88] width 88 height 38
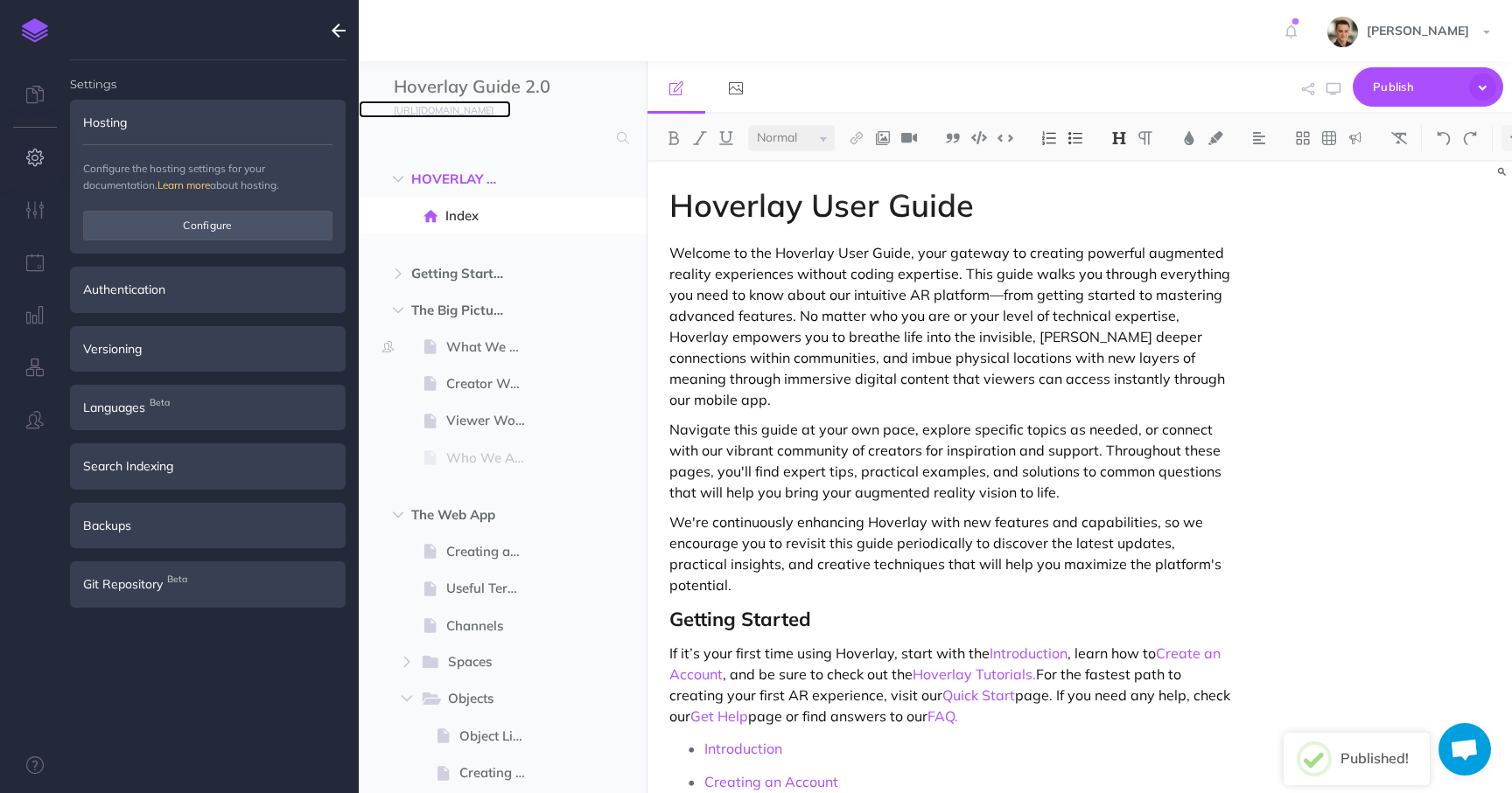
click at [464, 110] on small "[URL][DOMAIN_NAME]" at bounding box center [443, 110] width 100 height 12
click at [804, 372] on p "Welcome to the Hoverlay User Guide, your gateway to creating powerful augmented…" at bounding box center [950, 326] width 562 height 168
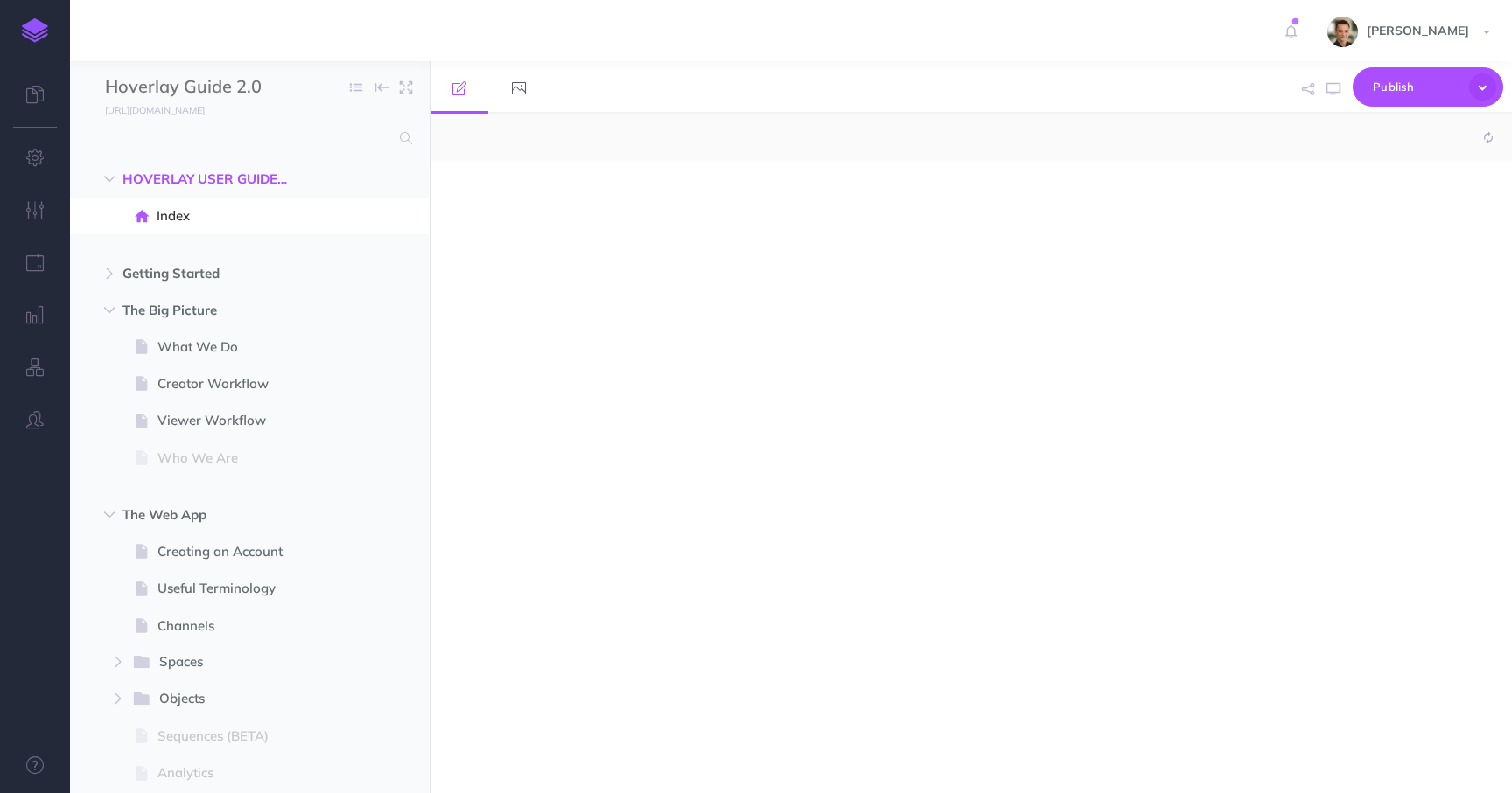
select select "null"
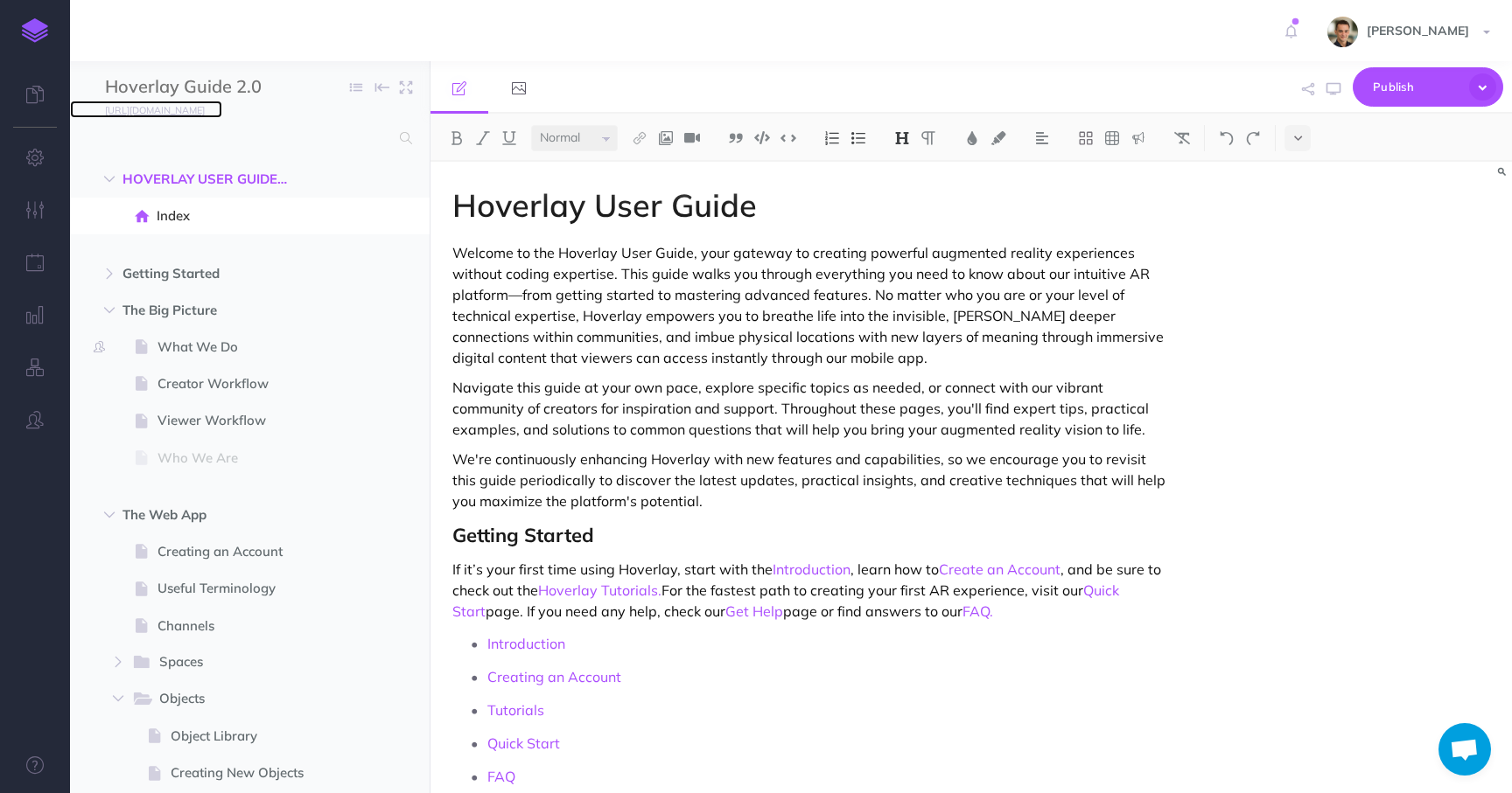
click at [184, 110] on small "[URL][DOMAIN_NAME]" at bounding box center [154, 110] width 100 height 12
click at [47, 109] on link at bounding box center [35, 97] width 70 height 53
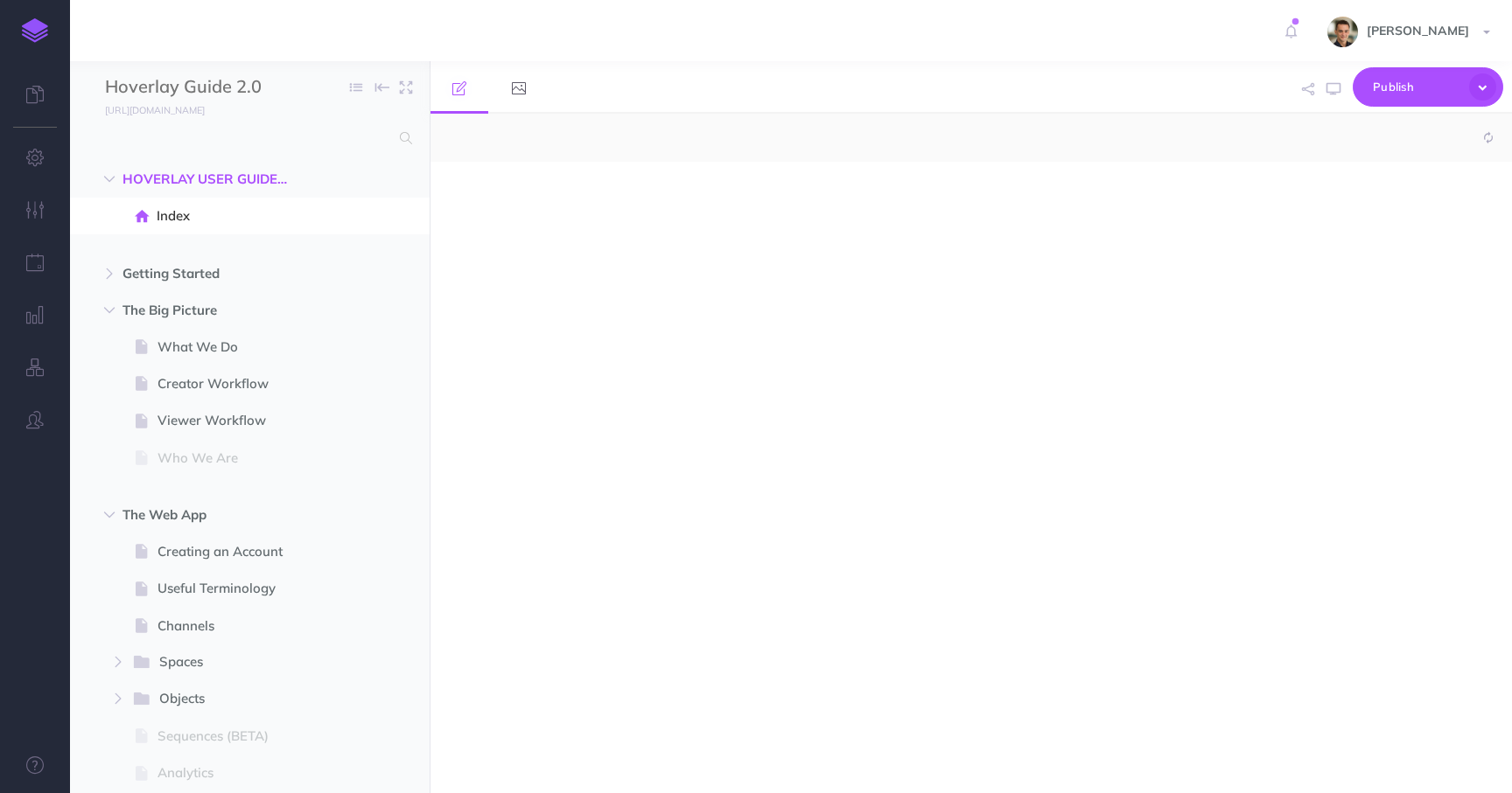
select select "null"
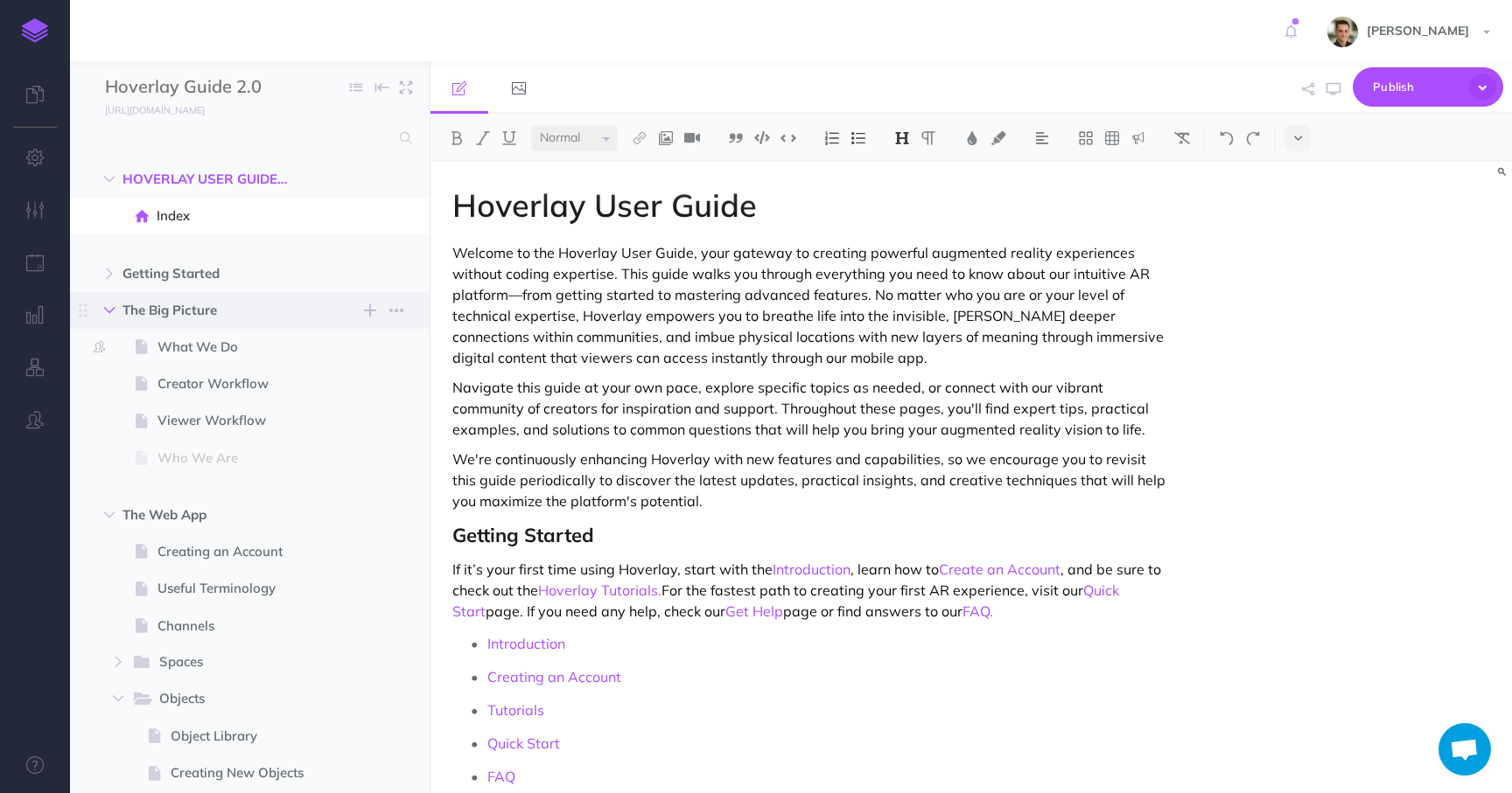
click at [113, 309] on icon "button" at bounding box center [110, 311] width 11 height 11
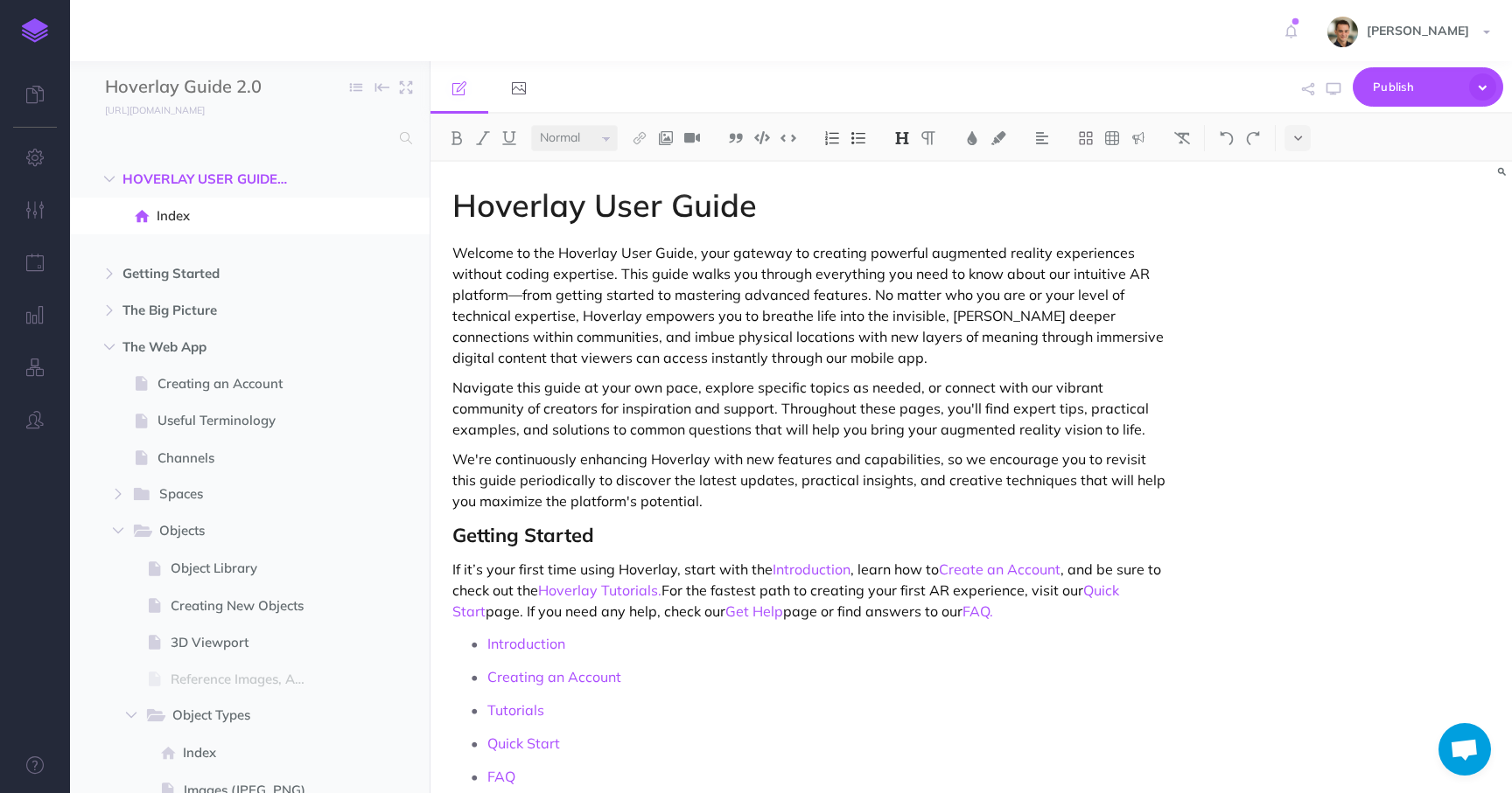
click at [47, 32] on img at bounding box center [35, 30] width 26 height 25
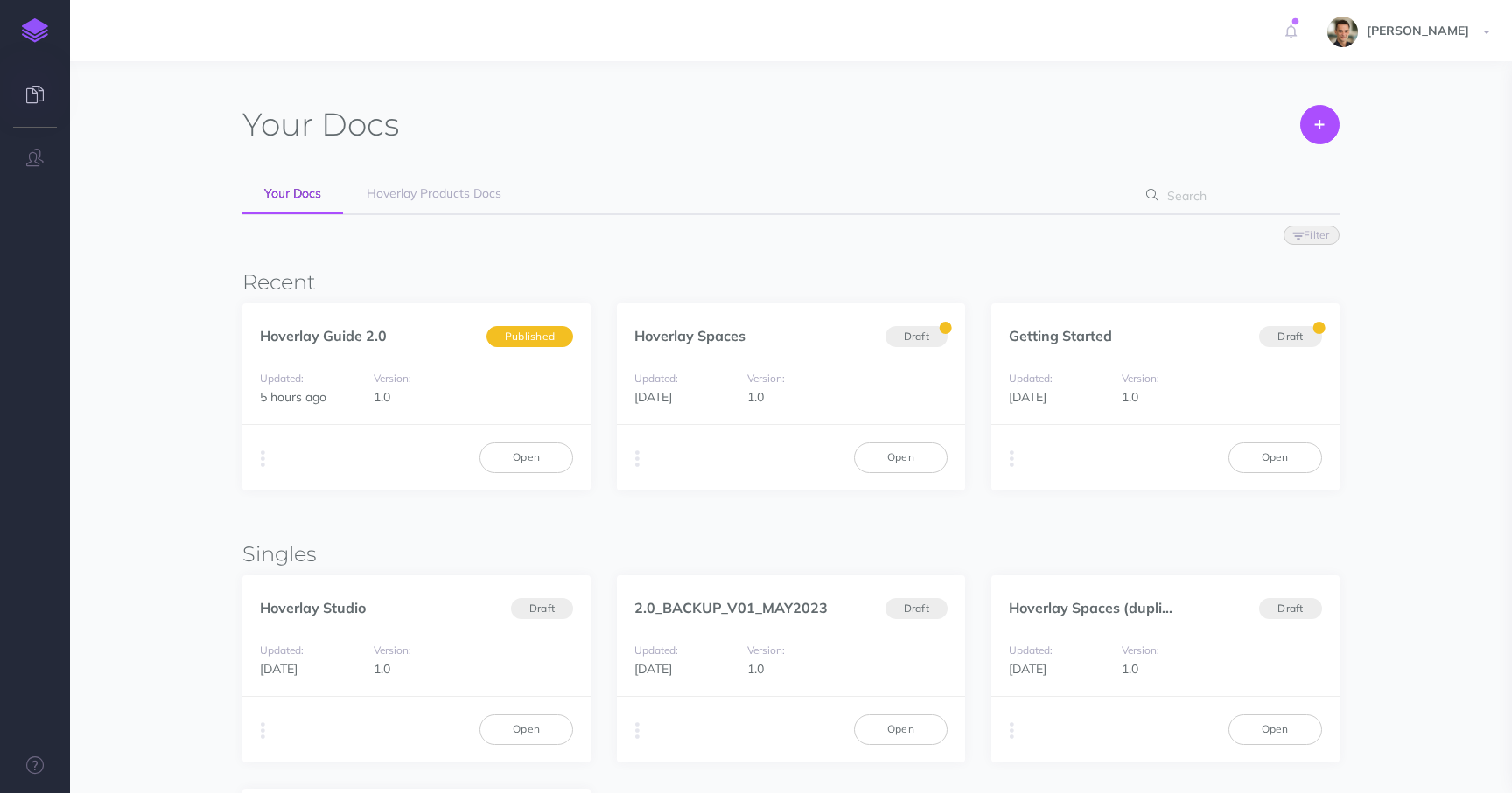
click at [35, 106] on link at bounding box center [35, 97] width 70 height 53
click at [727, 328] on link "Hoverlay Spaces" at bounding box center [690, 335] width 111 height 17
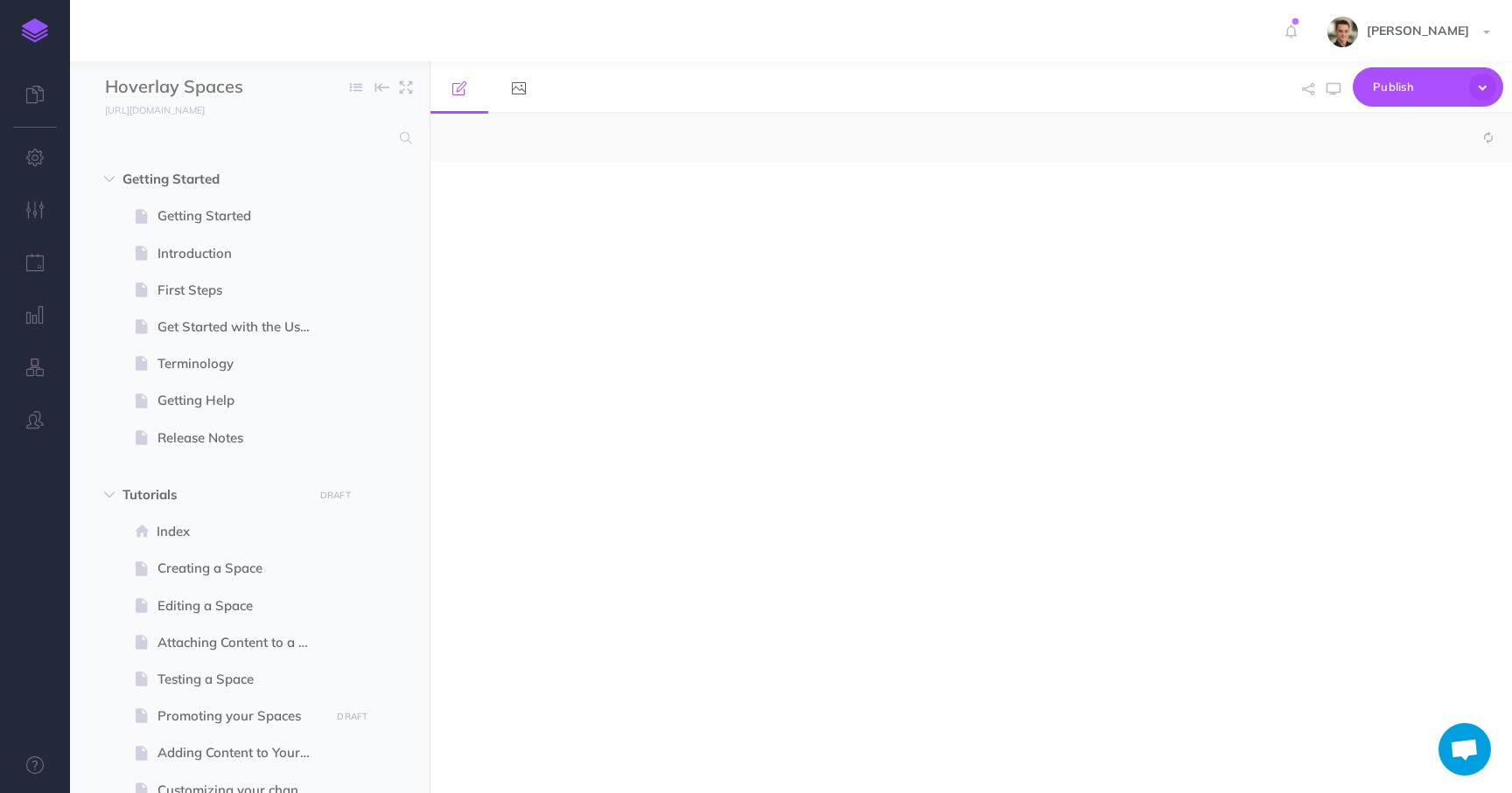
select select "null"
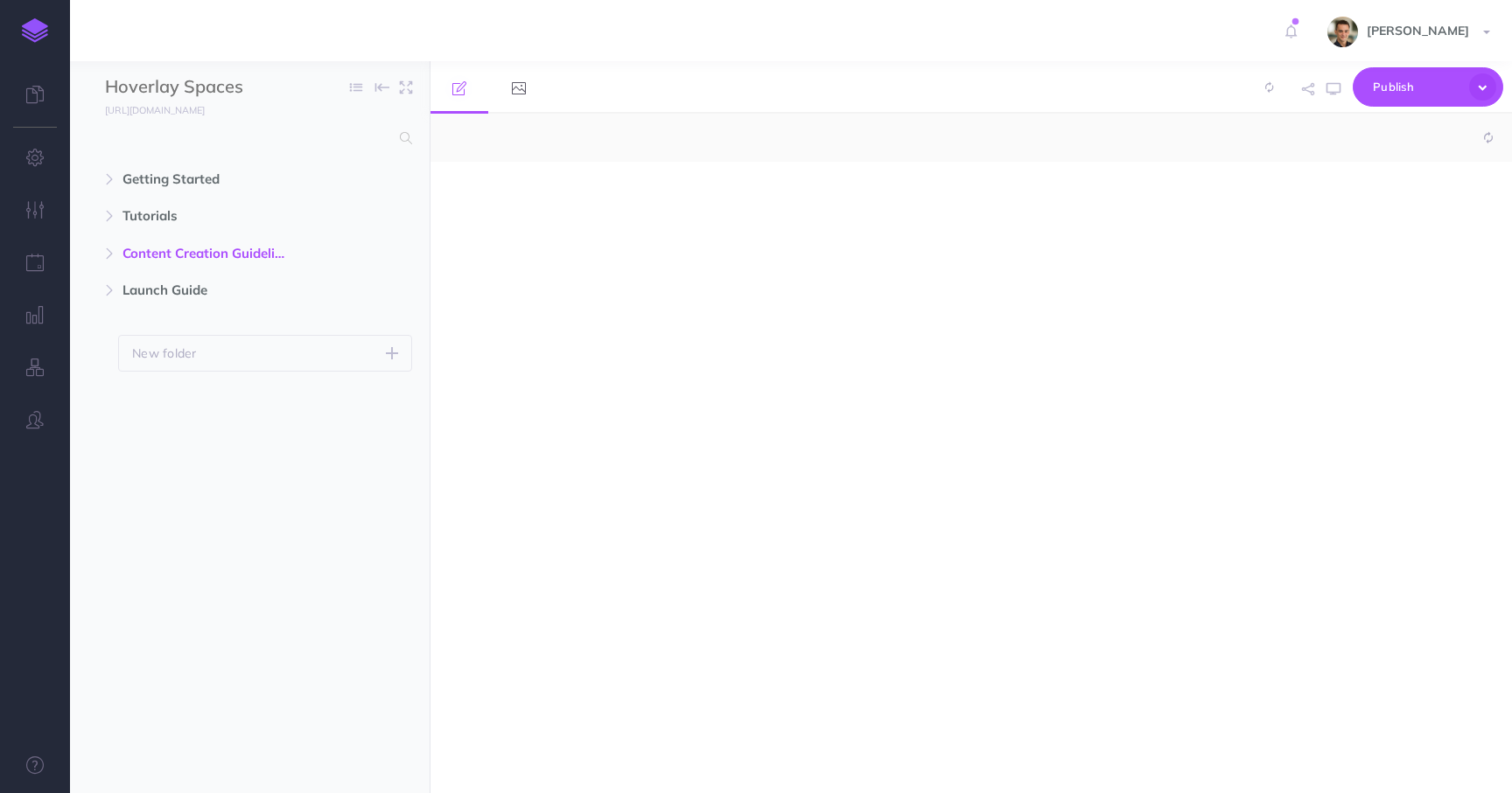
select select "null"
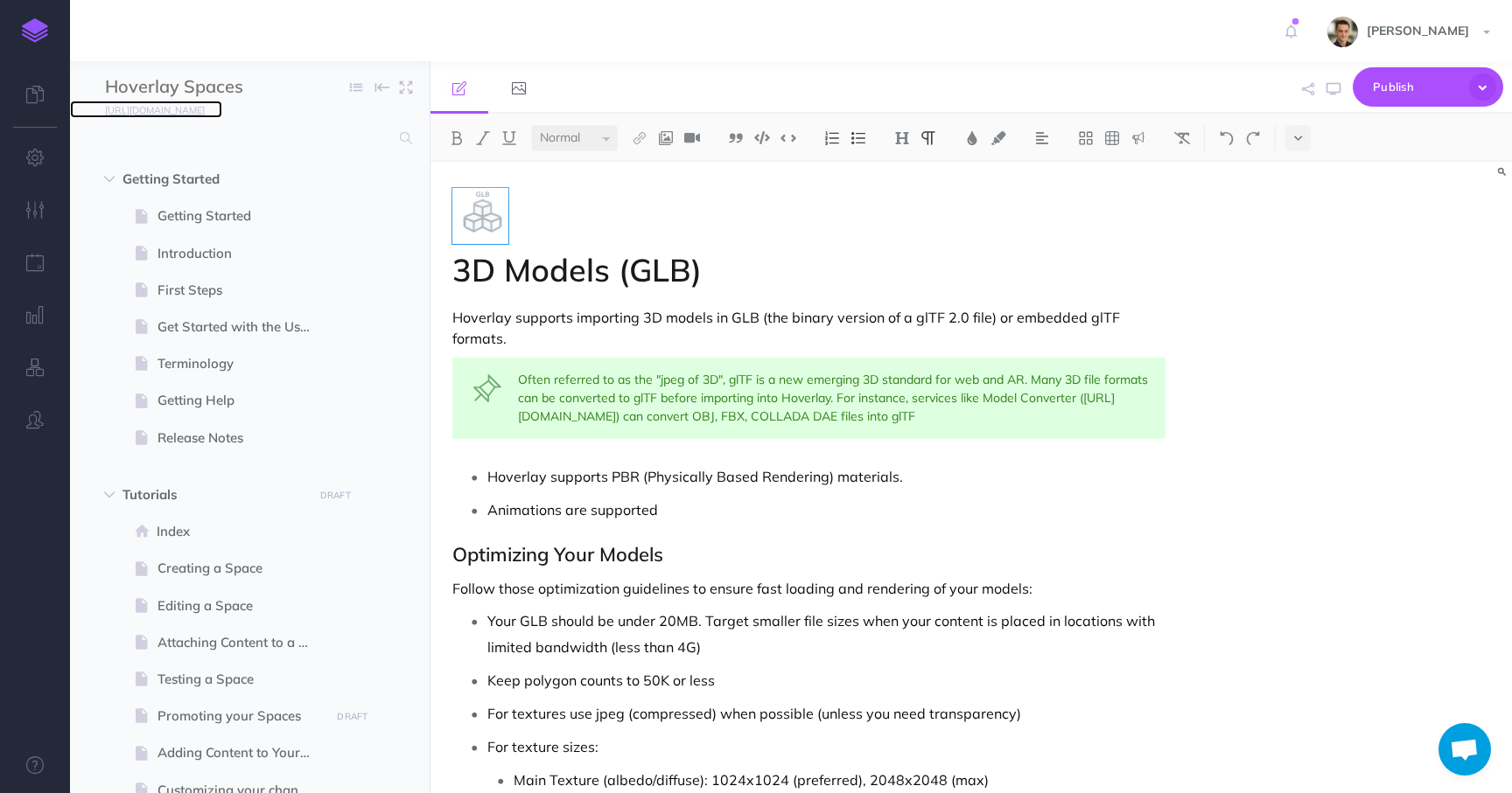
click at [150, 110] on small "[URL][DOMAIN_NAME]" at bounding box center [154, 110] width 100 height 12
click at [34, 100] on icon at bounding box center [35, 94] width 17 height 17
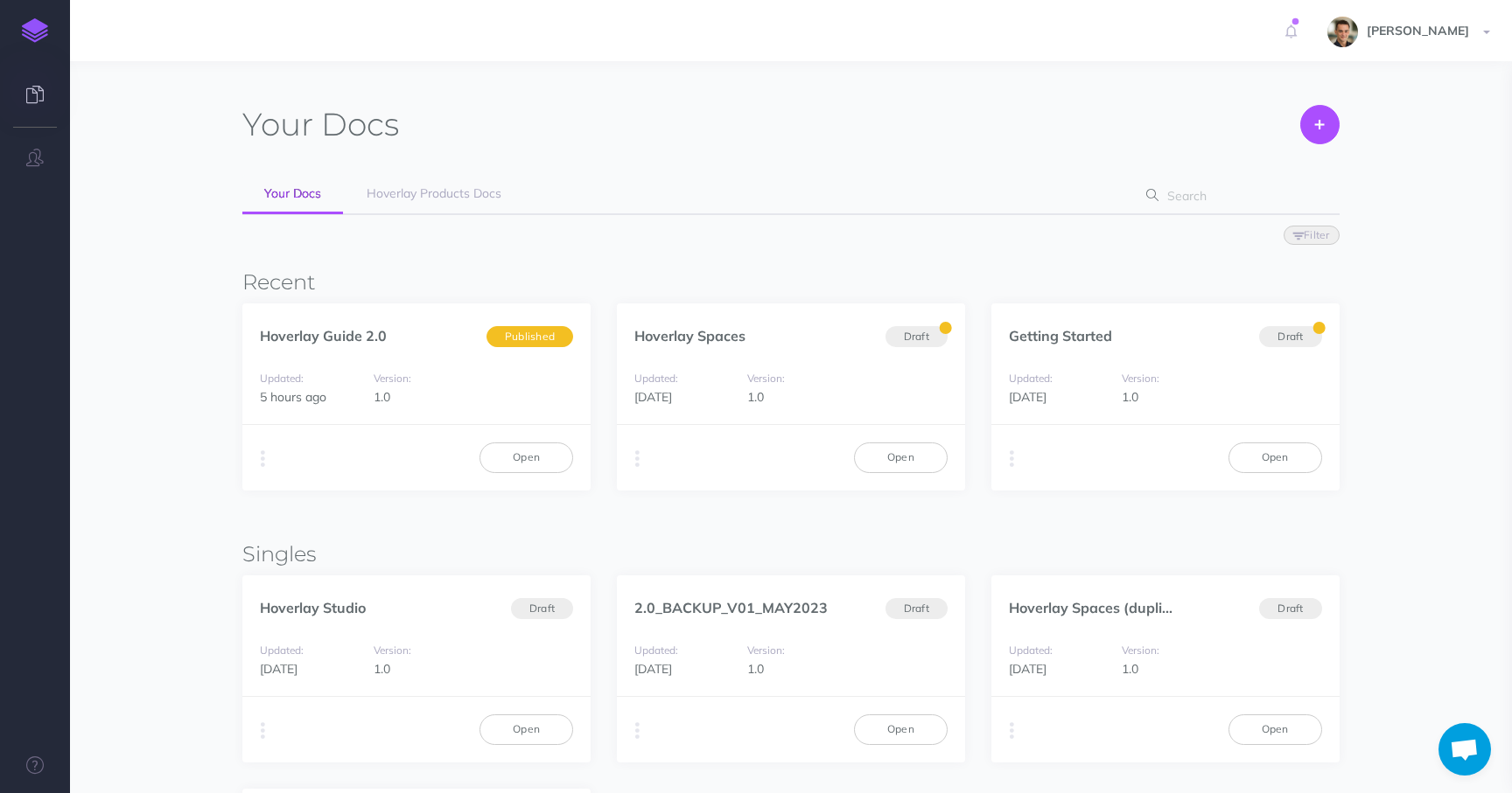
click at [32, 92] on icon at bounding box center [35, 94] width 17 height 17
click at [32, 34] on img at bounding box center [35, 30] width 26 height 25
click at [526, 453] on link "Open" at bounding box center [526, 457] width 94 height 30
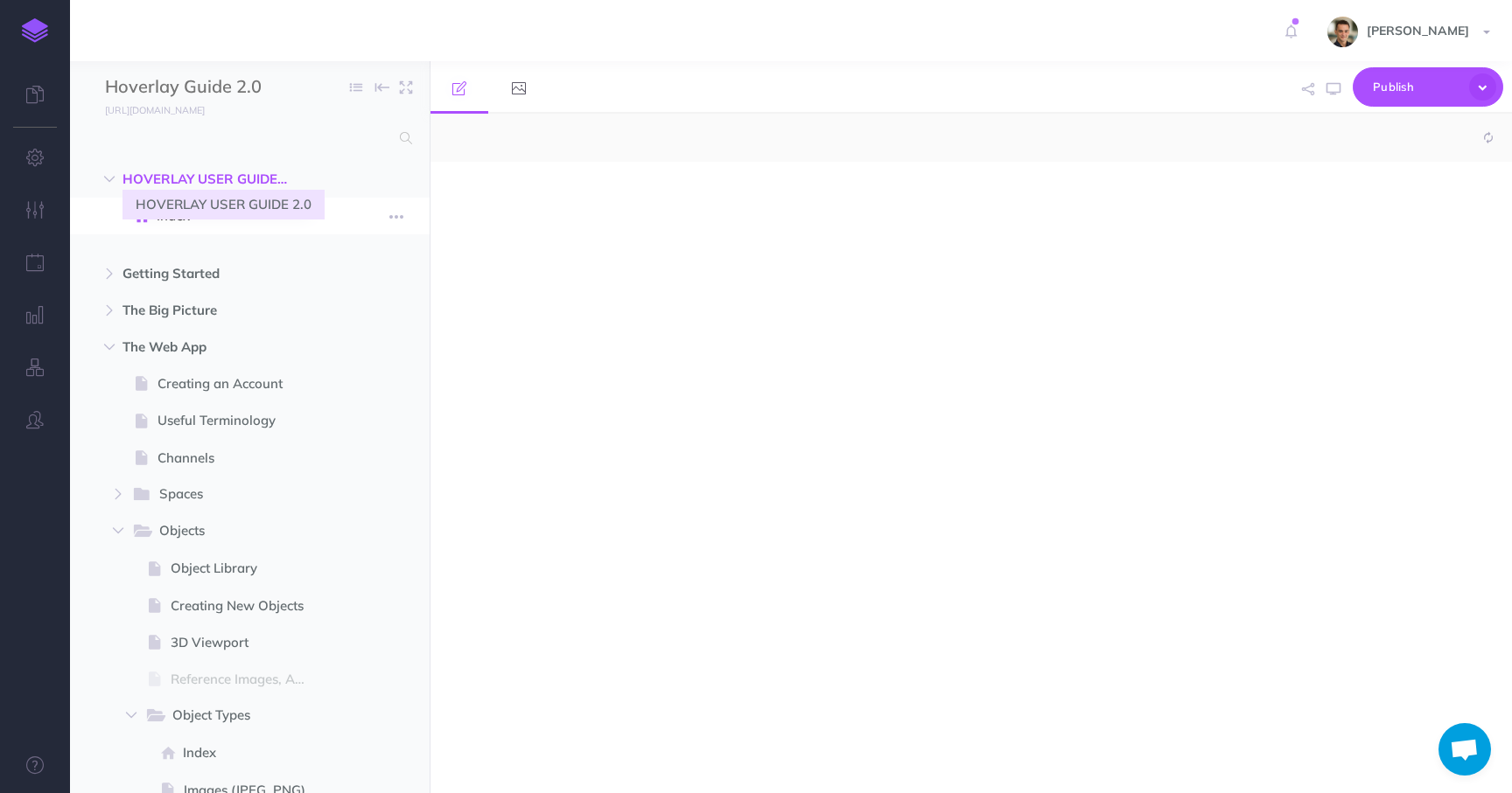
select select "null"
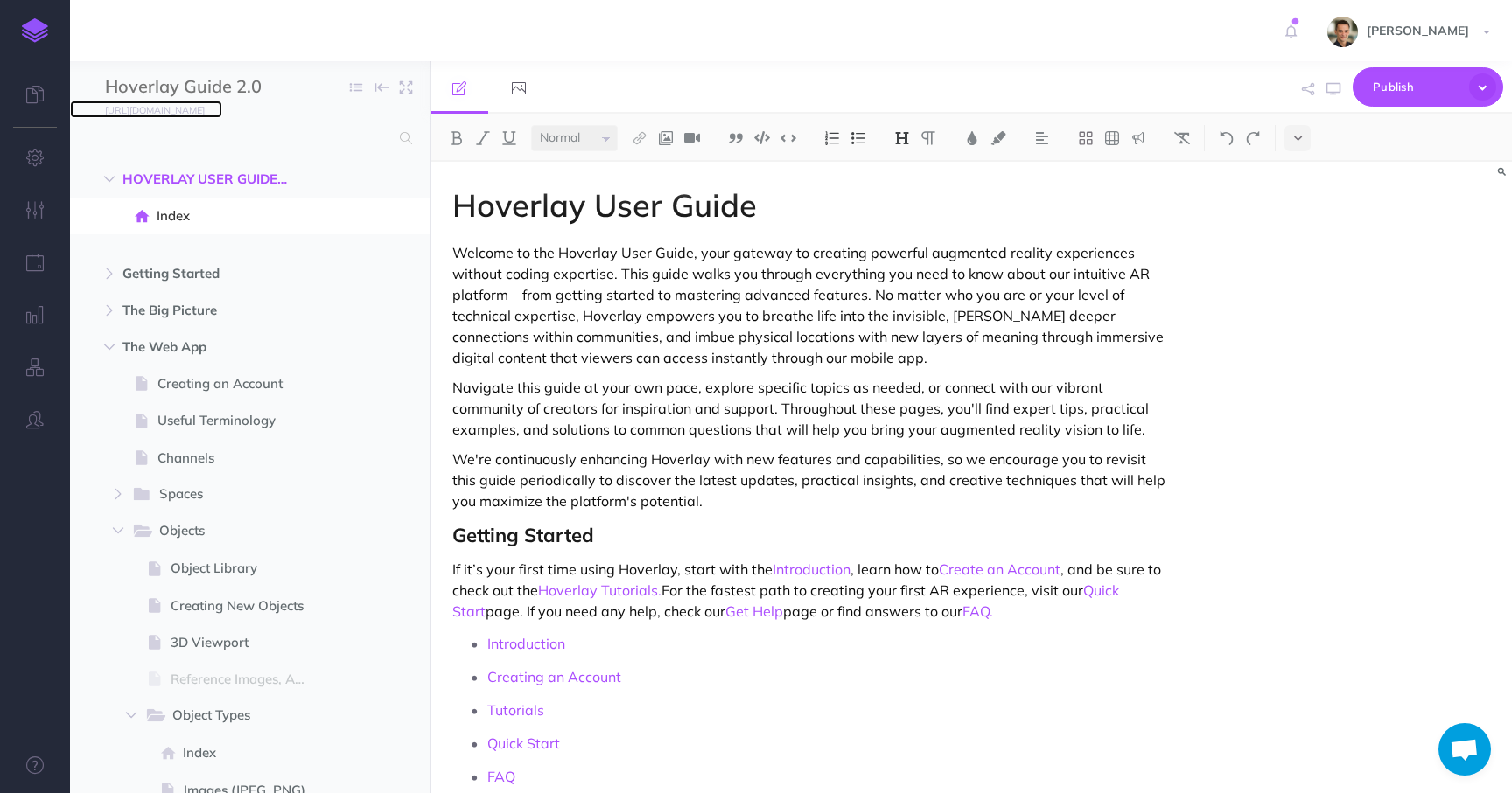
click at [98, 107] on link "[URL][DOMAIN_NAME]" at bounding box center [146, 109] width 152 height 17
drag, startPoint x: 32, startPoint y: 209, endPoint x: 36, endPoint y: 186, distance: 23.3
click at [36, 186] on button "button" at bounding box center [35, 211] width 70 height 53
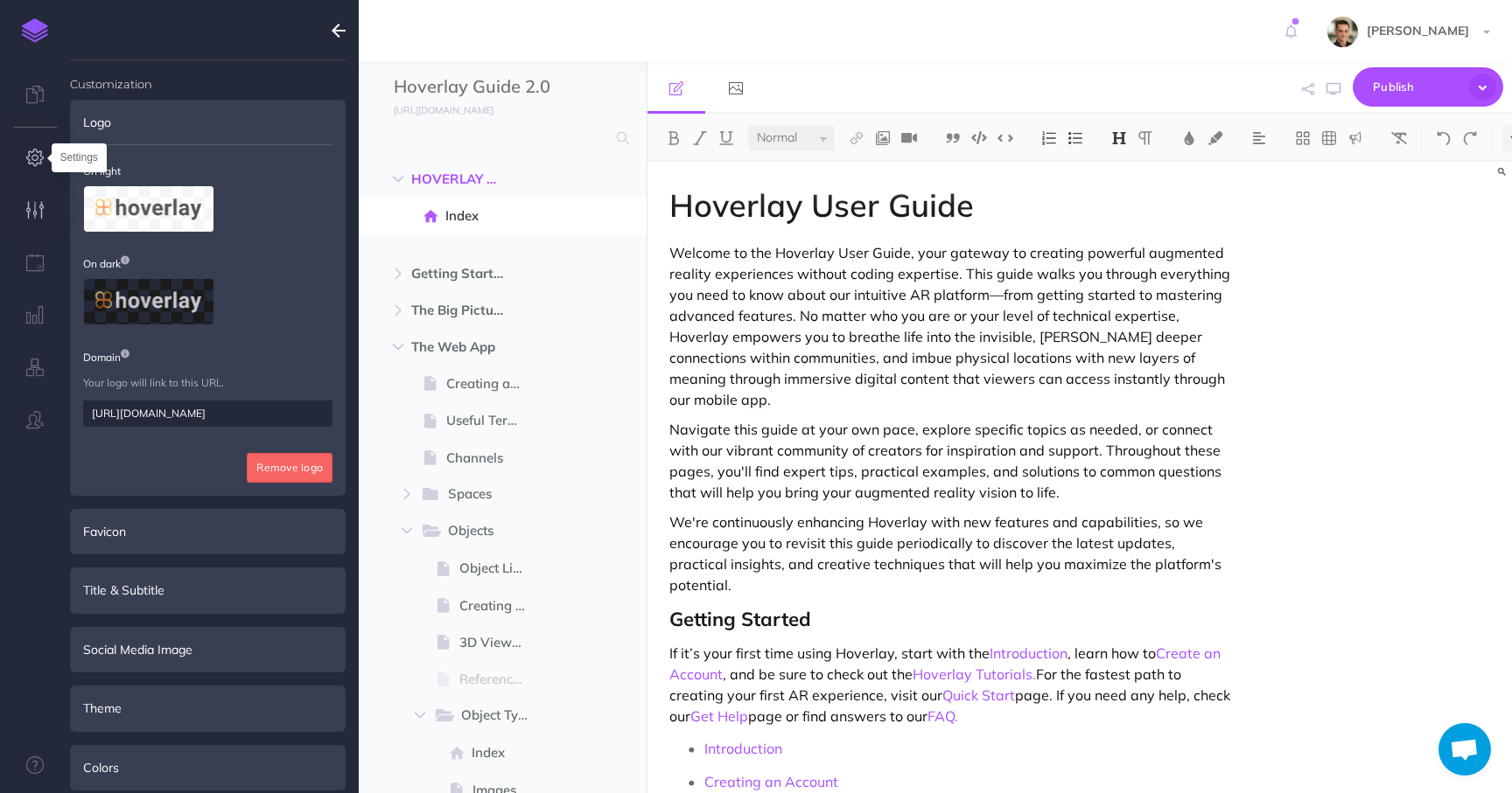
click at [36, 162] on icon "button" at bounding box center [36, 157] width 18 height 17
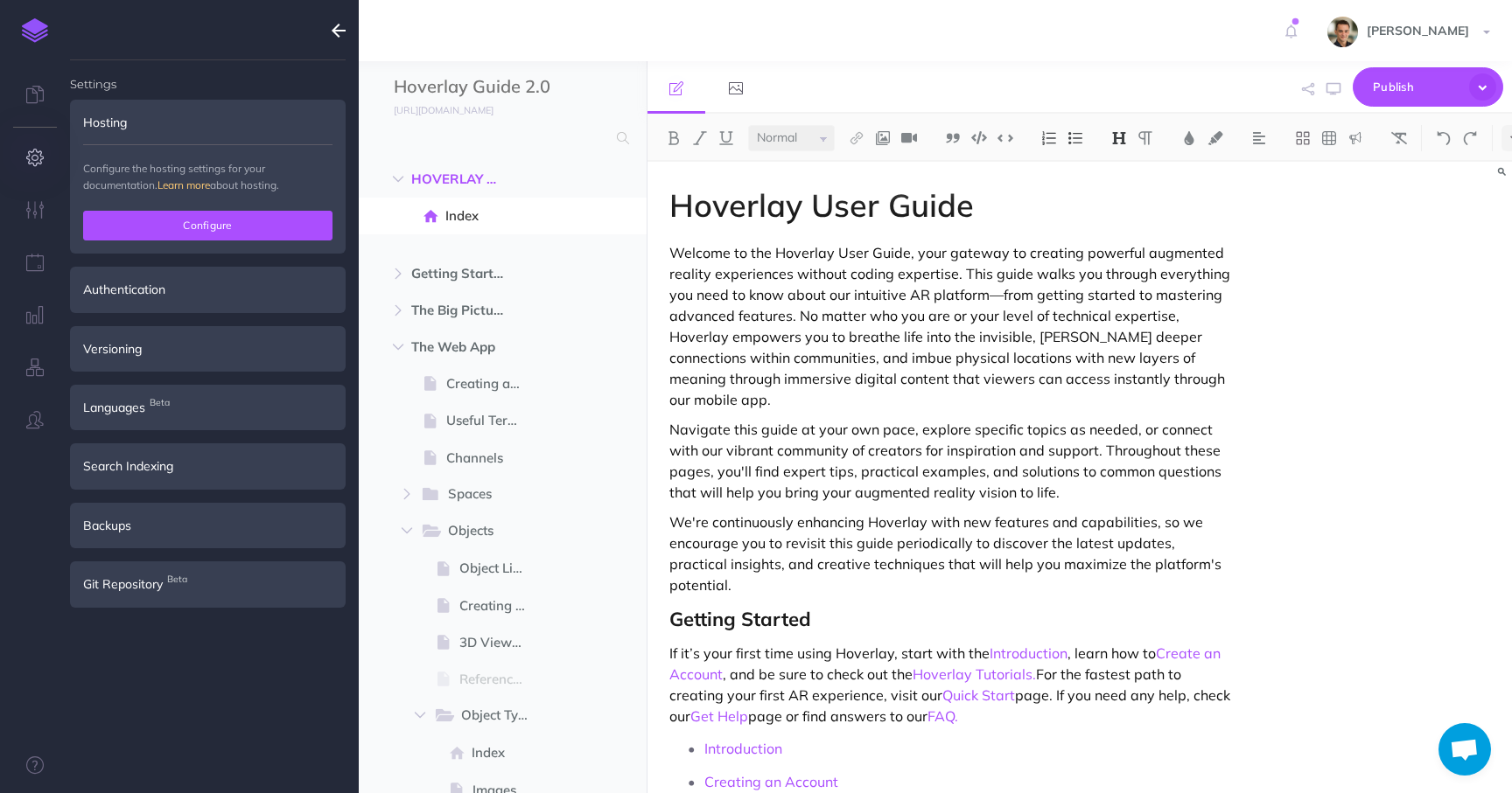
click at [177, 236] on button "Configure" at bounding box center [207, 225] width 249 height 30
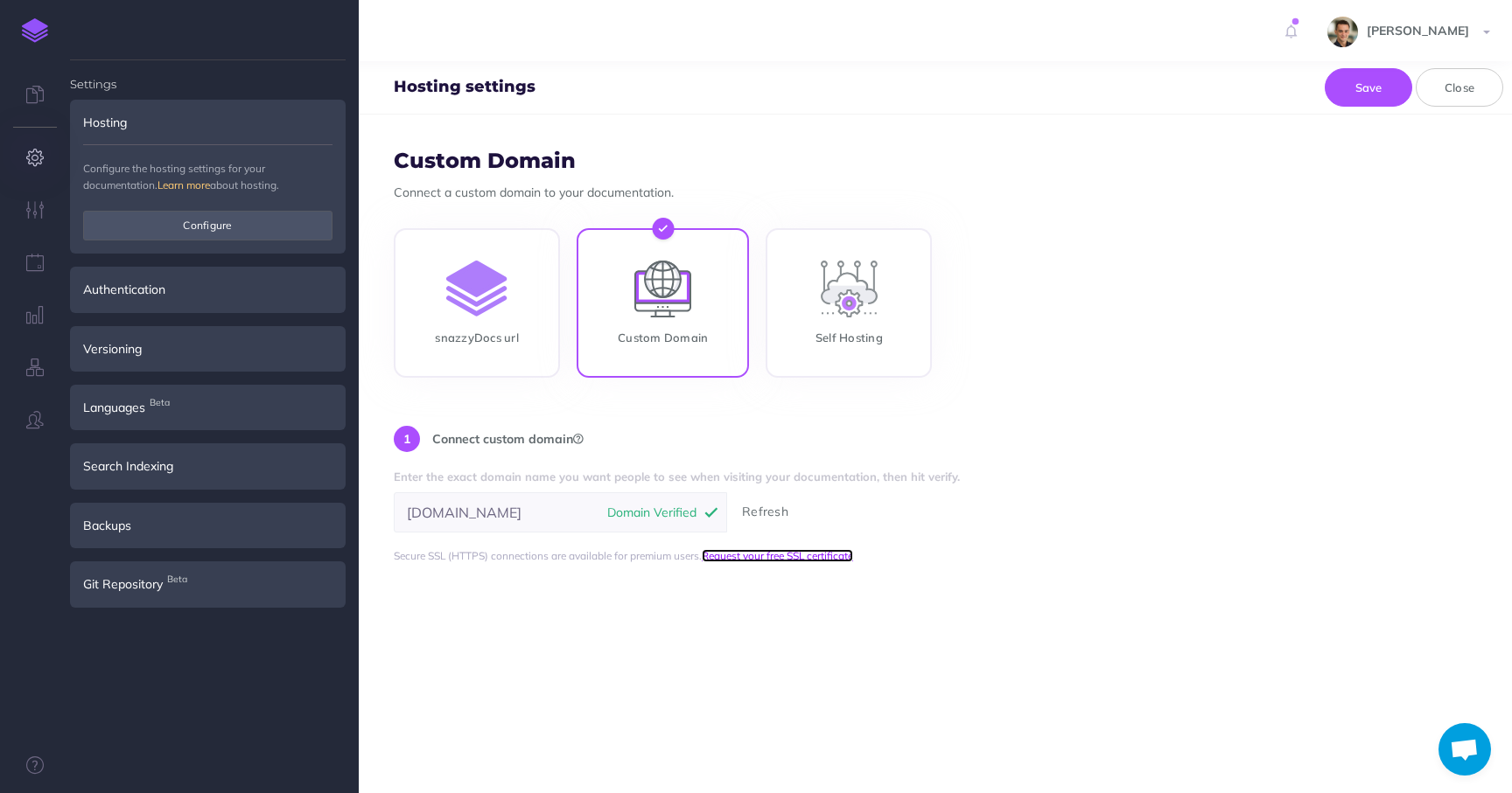
click at [767, 552] on link "Request your free SSL certificate" at bounding box center [778, 556] width 152 height 13
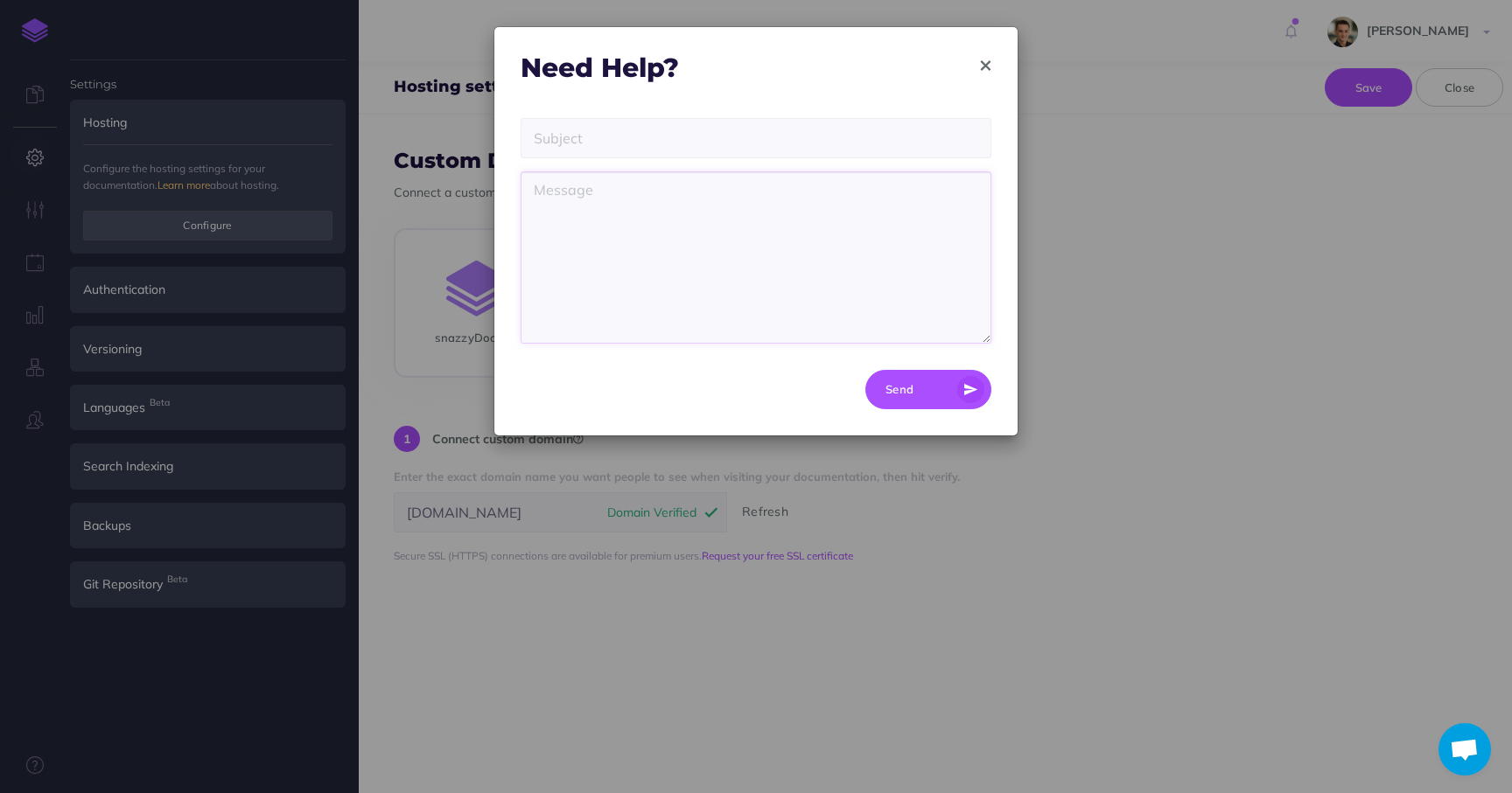
click at [825, 259] on textarea at bounding box center [756, 257] width 471 height 172
type textarea "can i get an SSL certificate for https://docs.hoverlay.com?"
click at [728, 139] on input "text" at bounding box center [756, 138] width 471 height 40
drag, startPoint x: 922, startPoint y: 198, endPoint x: 616, endPoint y: 194, distance: 306.0
click at [616, 194] on textarea "can i get an SSL certificate for https://docs.hoverlay.com?" at bounding box center [756, 257] width 471 height 172
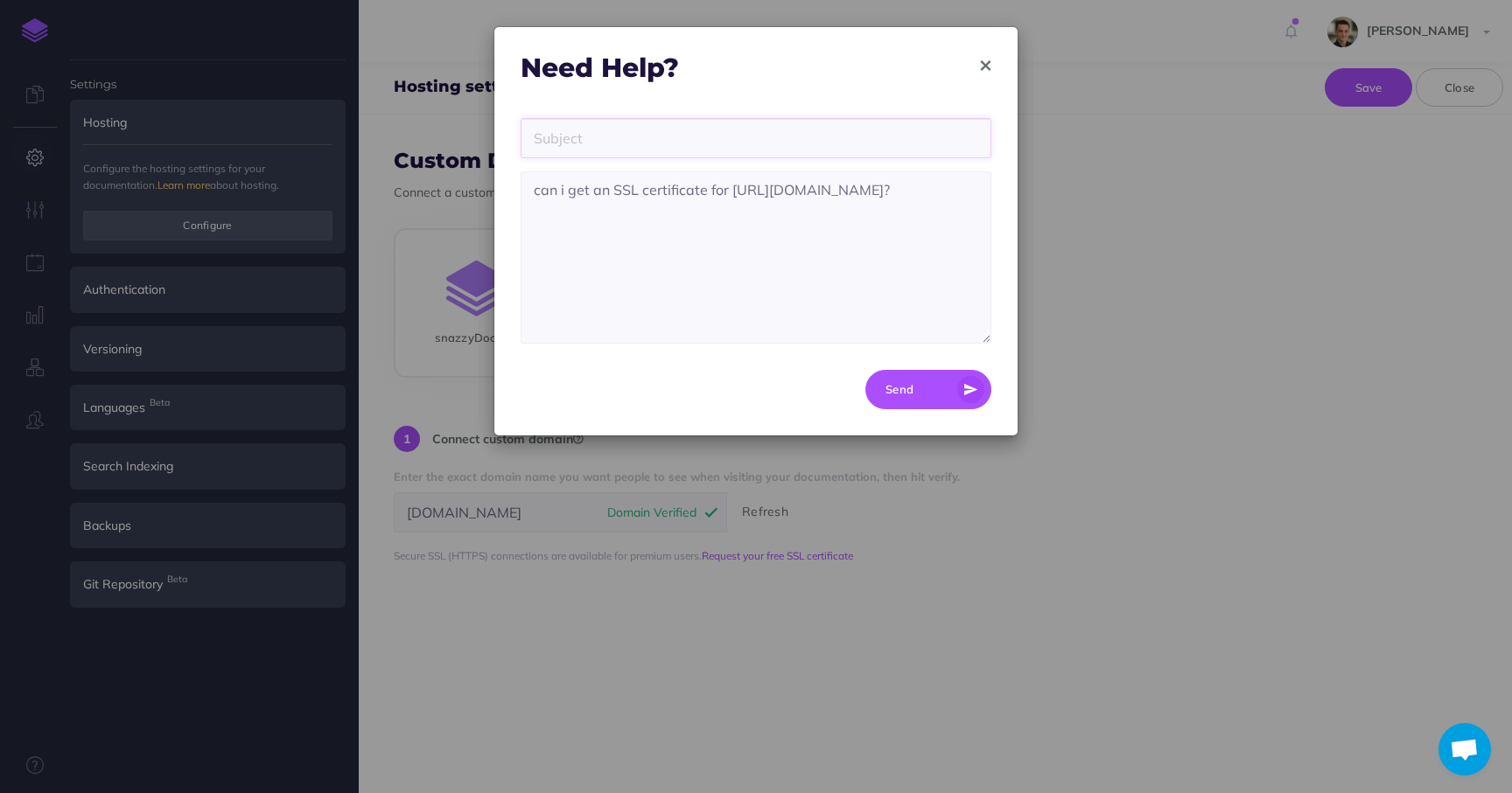
click at [600, 144] on input "text" at bounding box center [756, 138] width 471 height 40
paste input "SSL certificate for https://docs.hoverlay.com?"
type input "SSL certificate for https://docs.hoverlay.com?"
click at [922, 195] on textarea "can i get an SSL certificate for https://docs.hoverlay.com?" at bounding box center [756, 257] width 471 height 172
type textarea "can i get an SSL certificate for https://docs.hoverlay.com? Thanks"
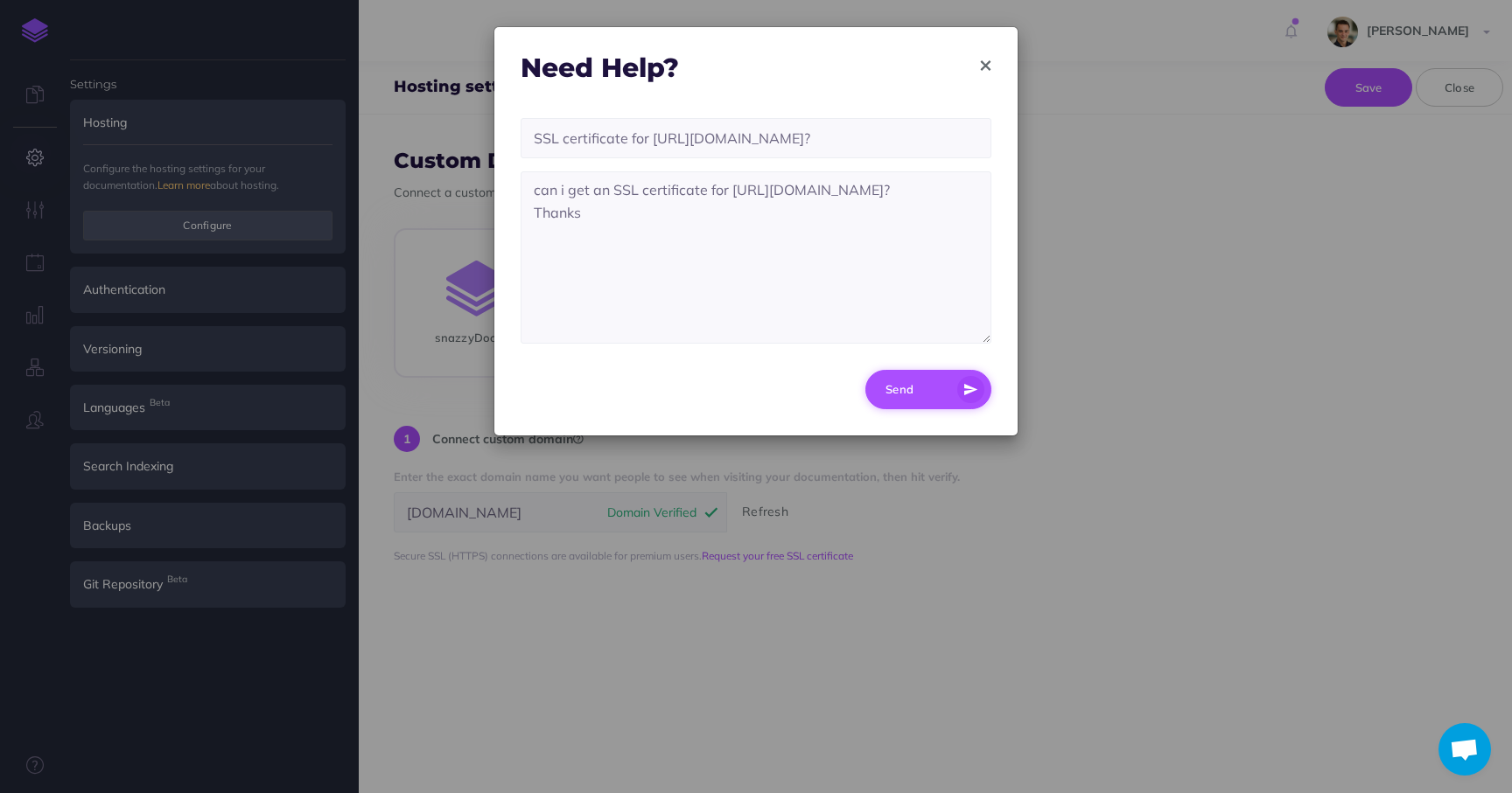
click at [919, 373] on button "Send" at bounding box center [929, 389] width 126 height 39
click at [917, 394] on button "Send" at bounding box center [929, 389] width 126 height 39
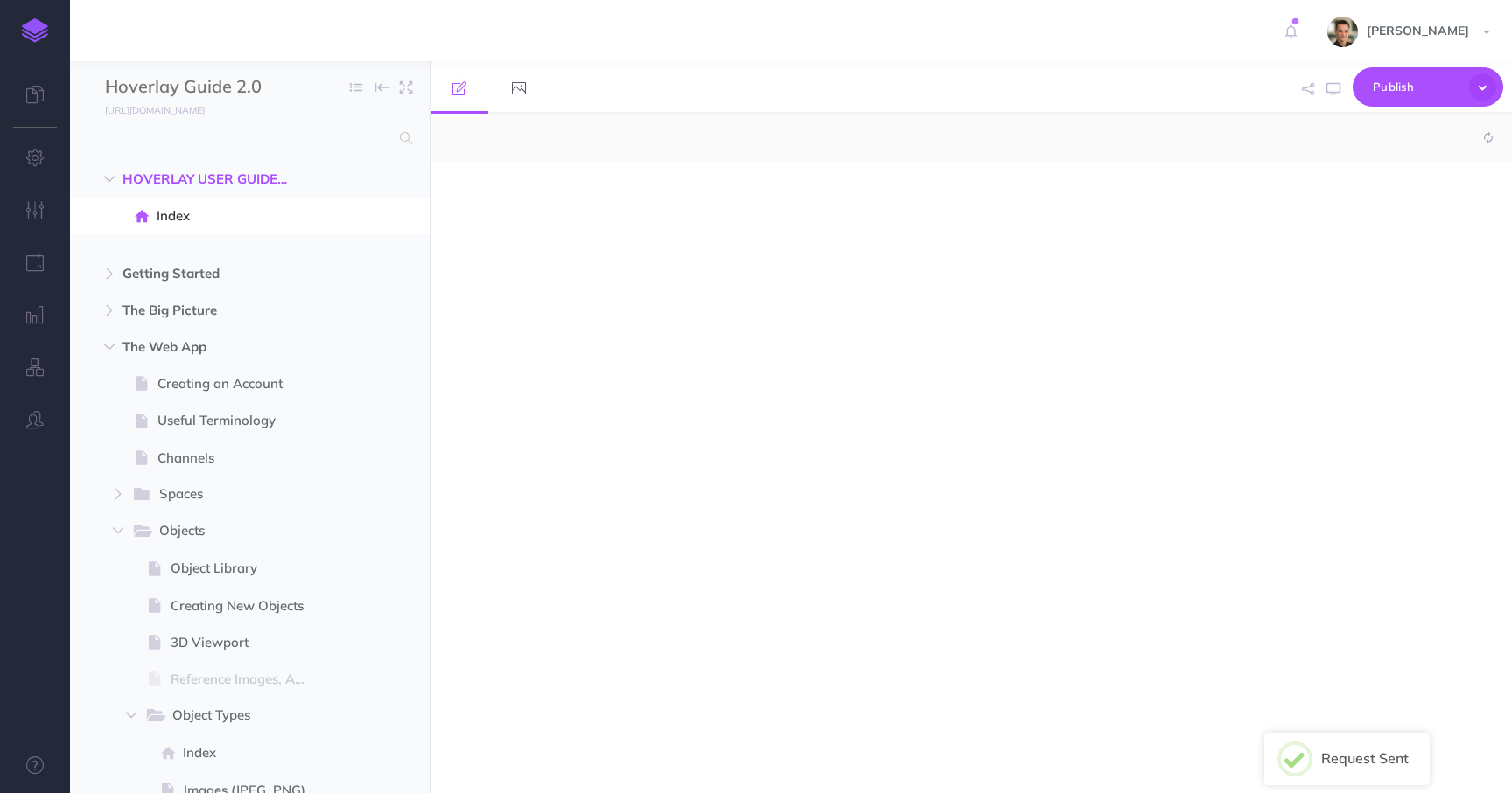
select select "null"
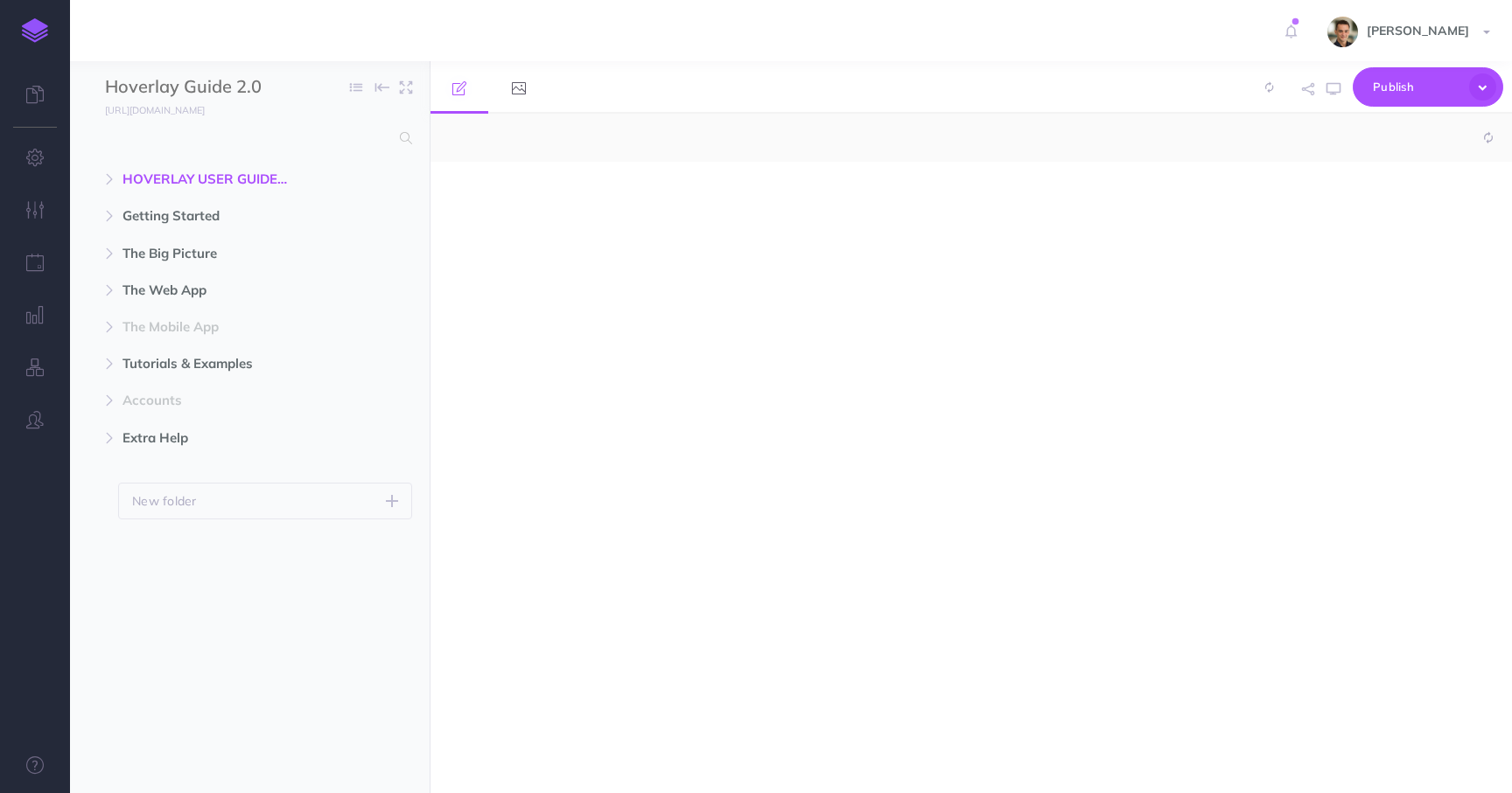
select select "null"
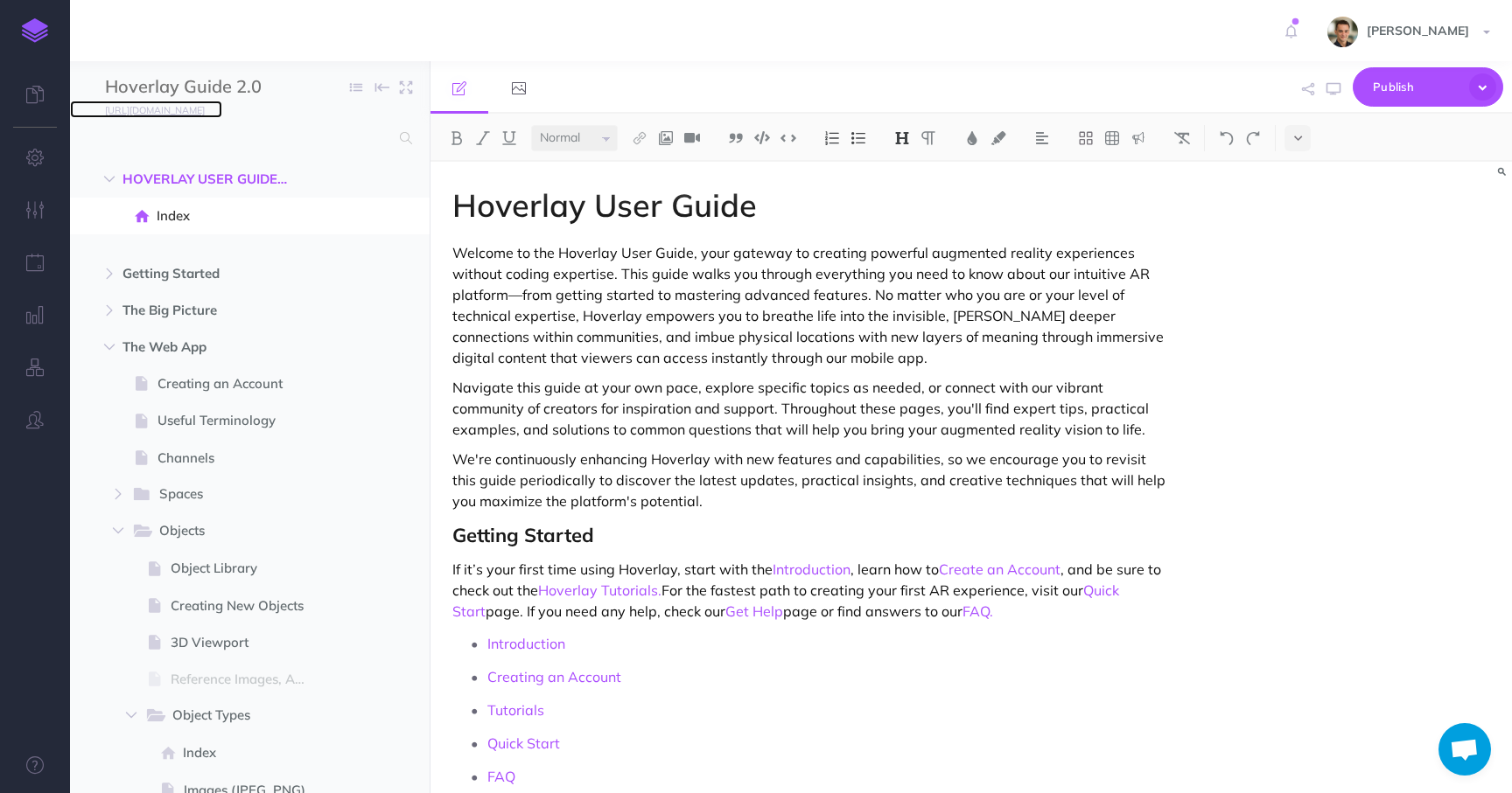
click at [187, 112] on small "[URL][DOMAIN_NAME]" at bounding box center [154, 110] width 100 height 12
click at [38, 160] on icon "button" at bounding box center [36, 157] width 18 height 17
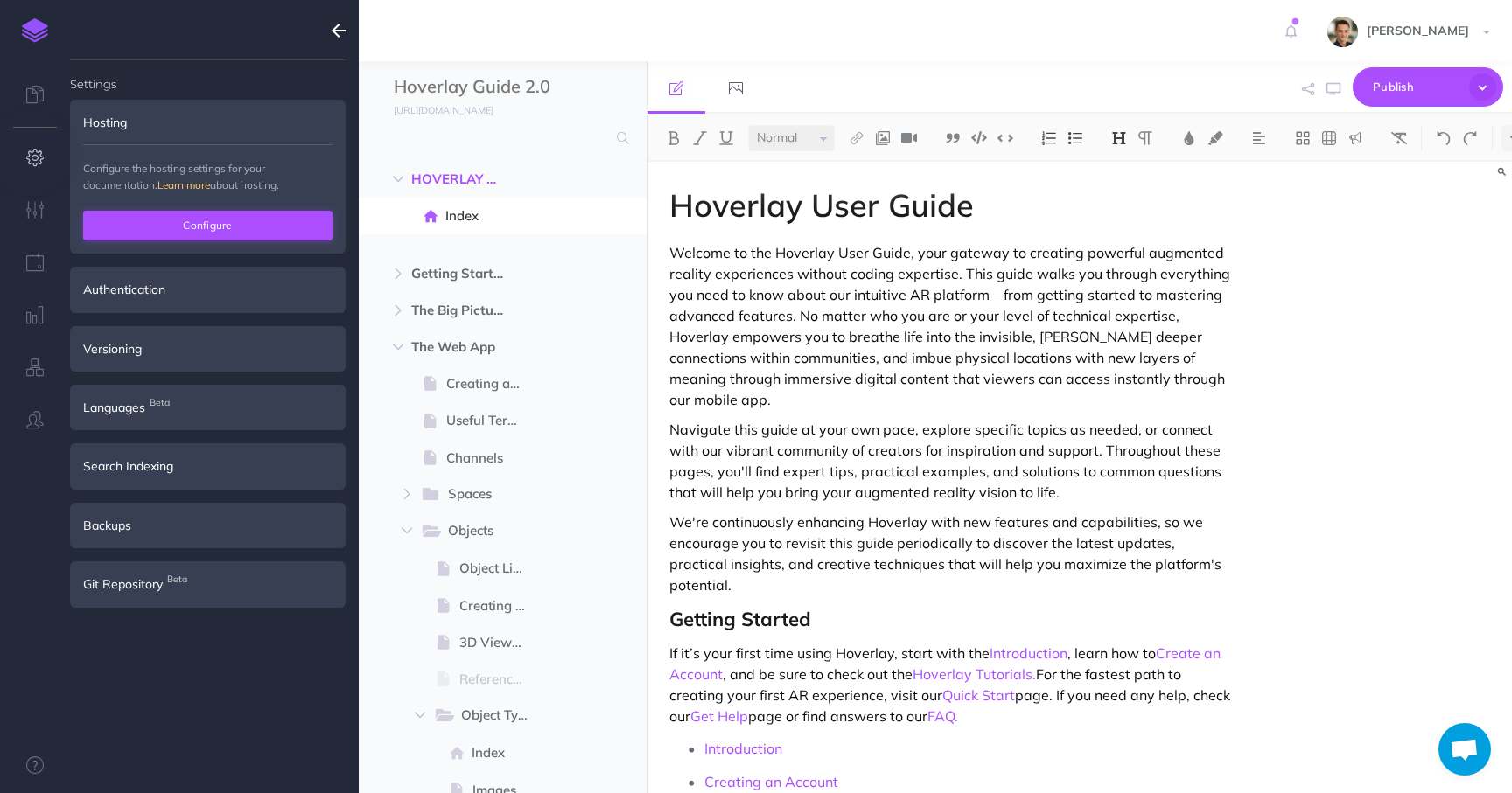
click at [184, 234] on button "Configure" at bounding box center [207, 225] width 249 height 30
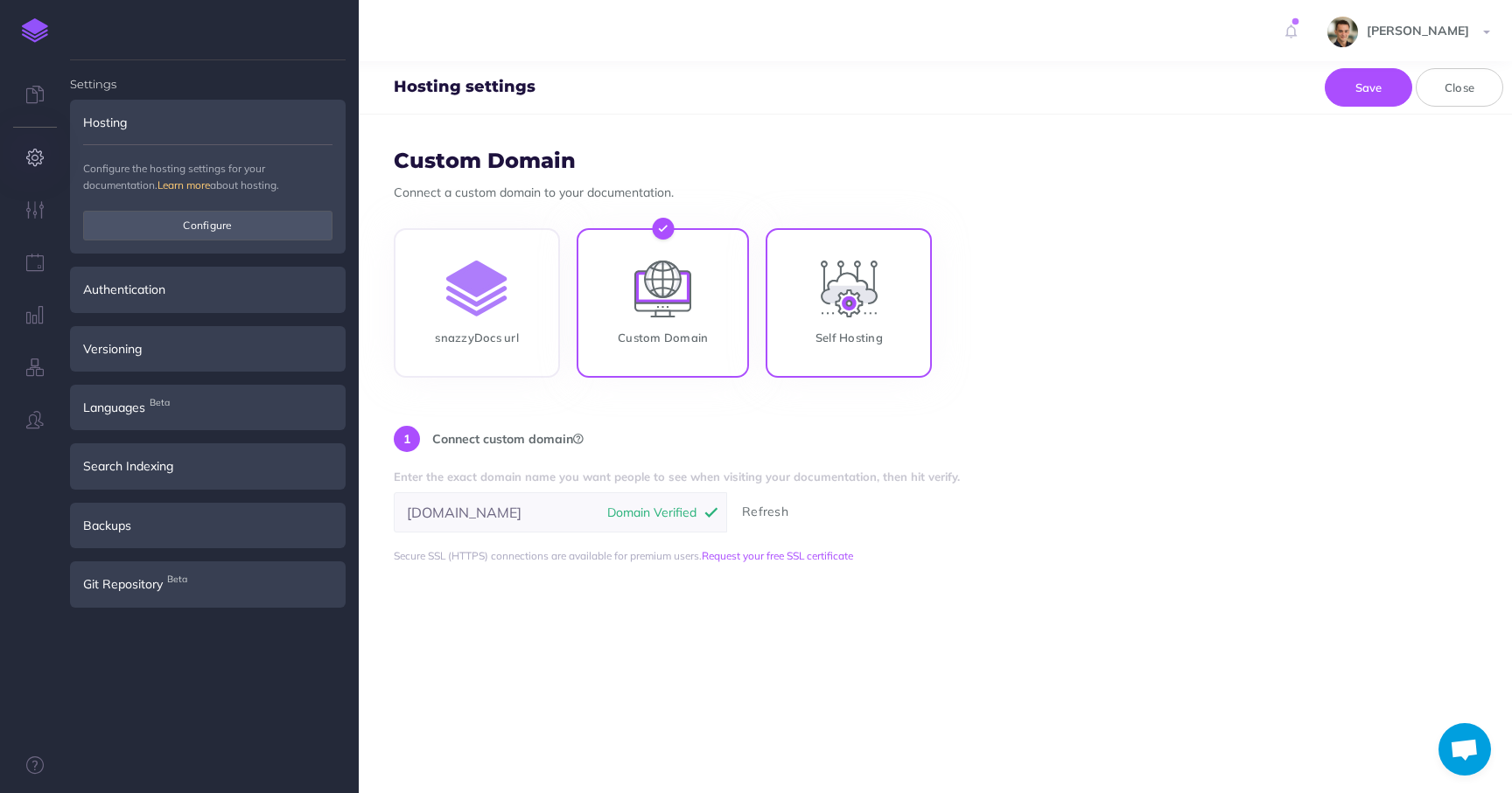
click at [843, 326] on input "Self Hosting" at bounding box center [849, 307] width 166 height 150
radio input "true"
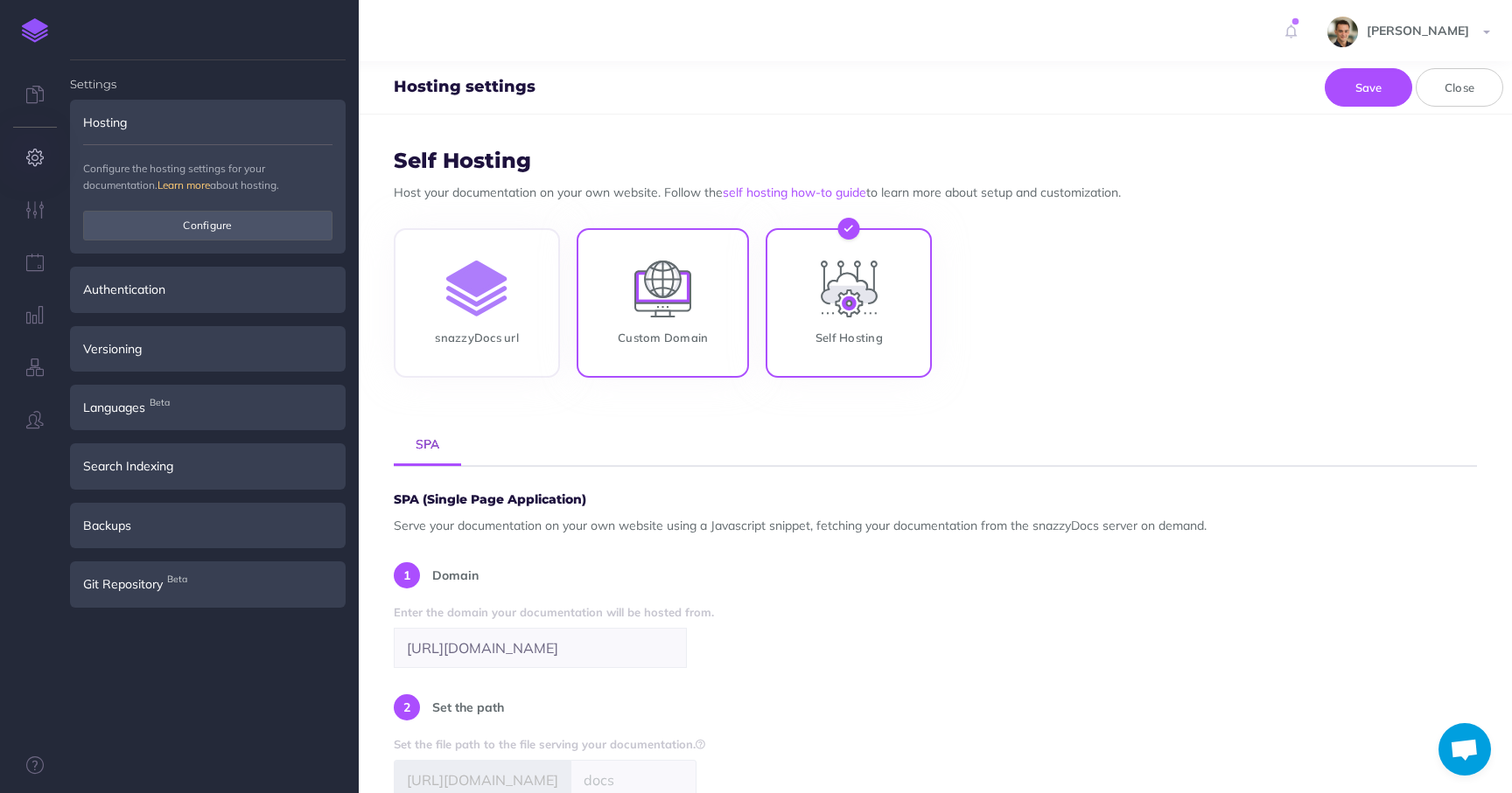
click at [688, 275] on input "Custom Domain" at bounding box center [663, 307] width 173 height 150
radio input "true"
radio input "false"
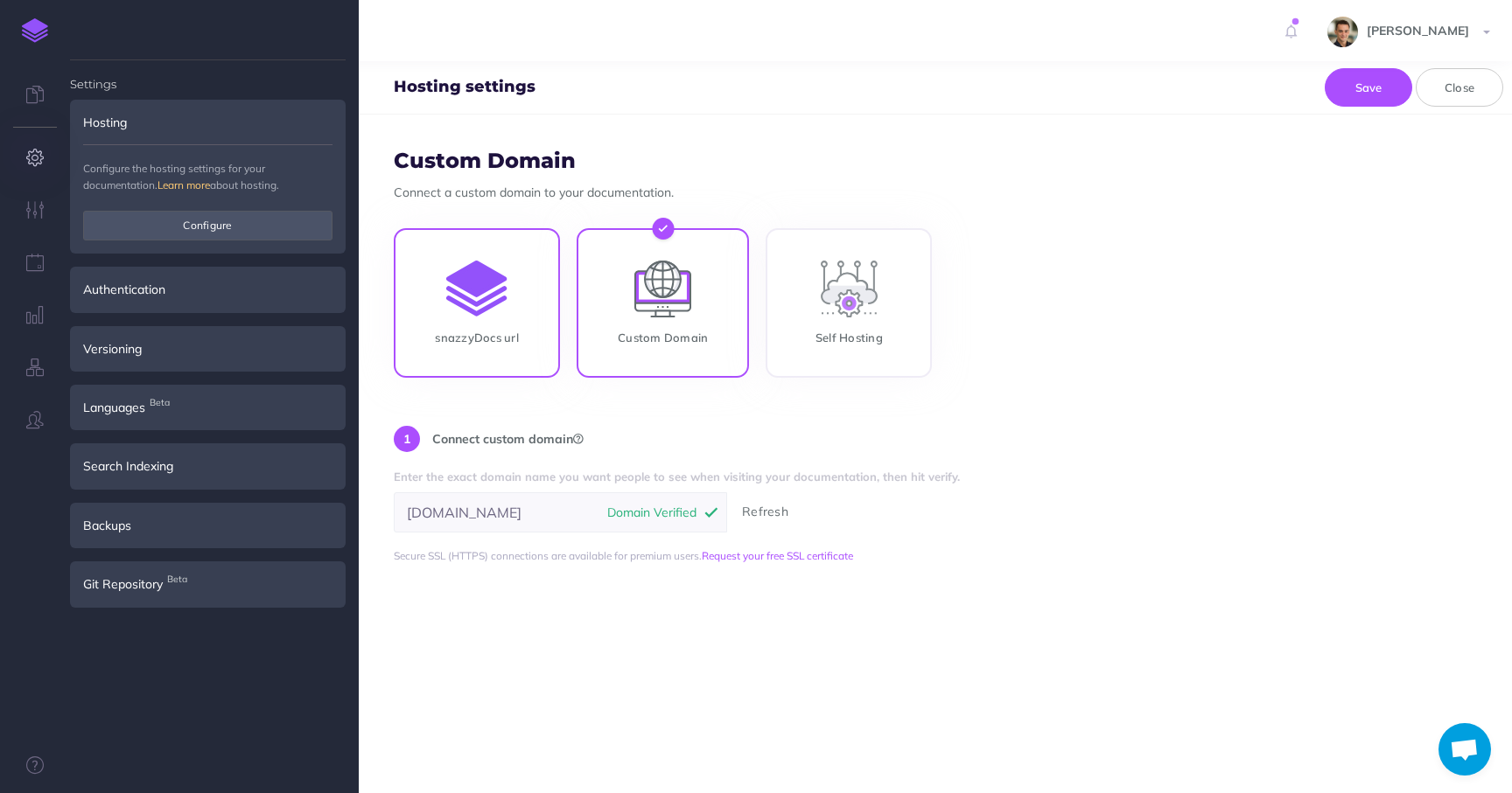
click at [499, 279] on input "snazzyDocs url" at bounding box center [477, 307] width 166 height 150
radio input "true"
radio input "false"
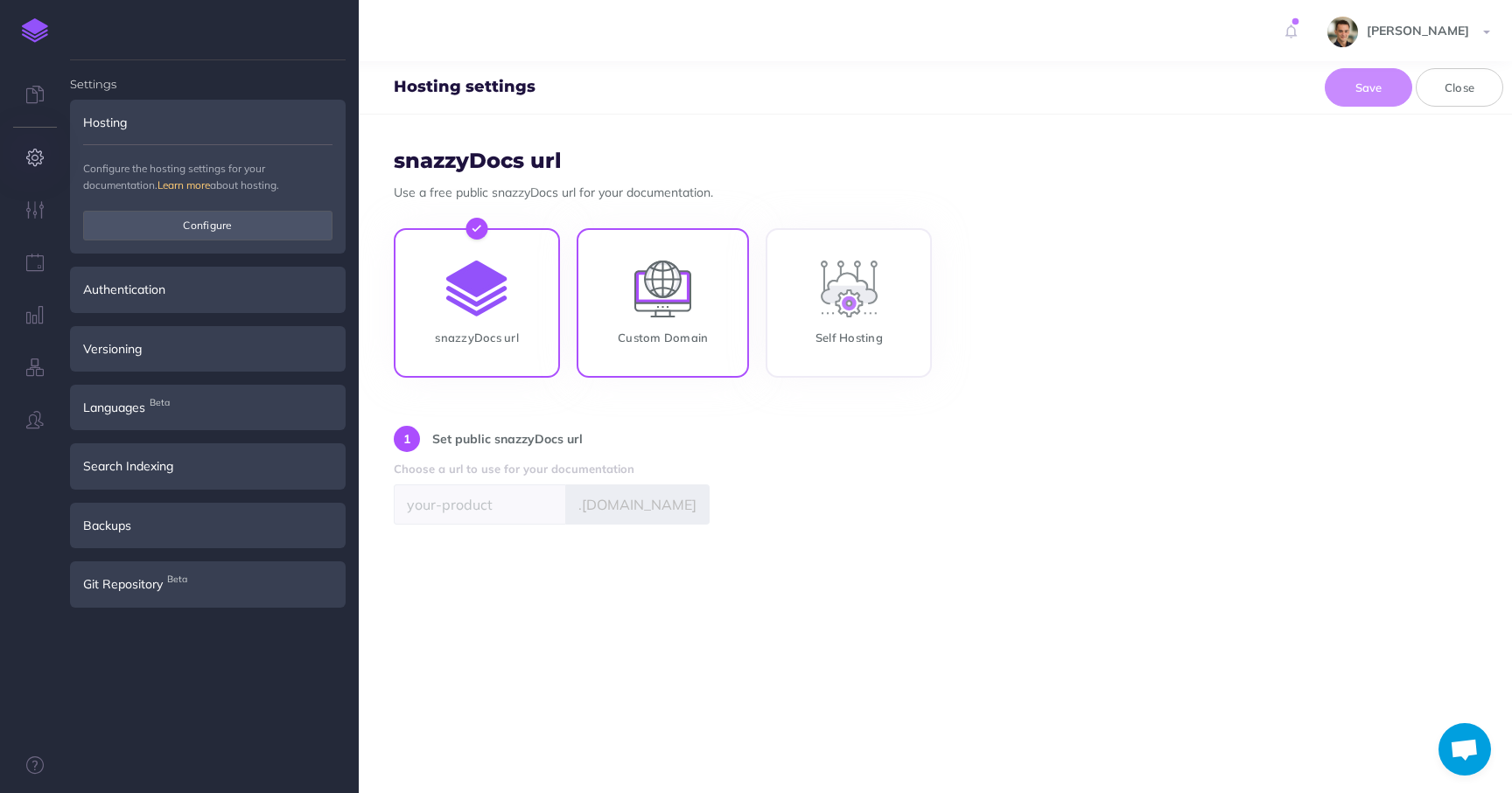
click at [656, 315] on input "Custom Domain" at bounding box center [663, 307] width 173 height 150
radio input "true"
radio input "false"
type input "[DOMAIN_NAME]"
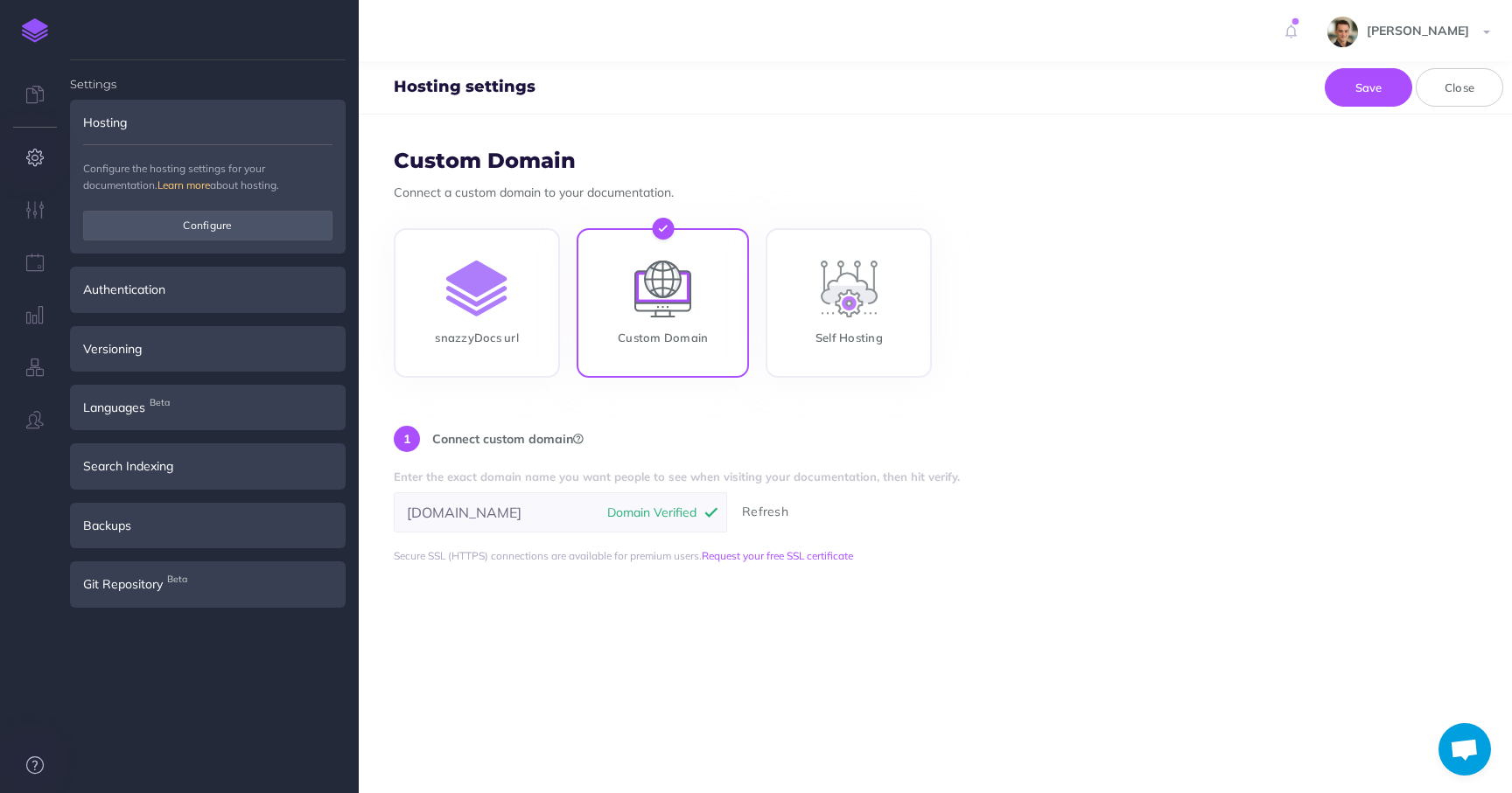
click at [33, 771] on icon at bounding box center [35, 765] width 17 height 17
